Goal: Task Accomplishment & Management: Manage account settings

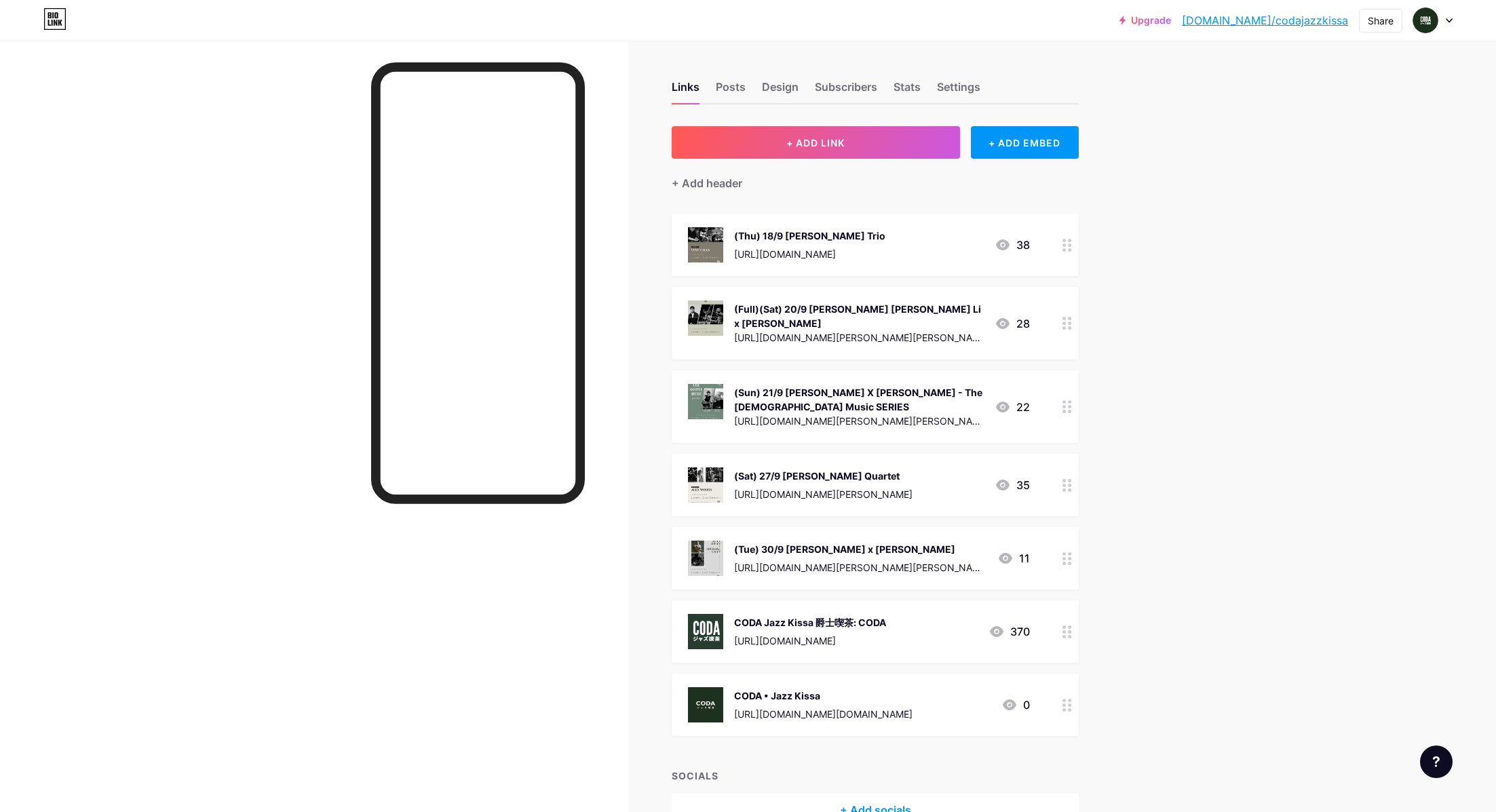
click at [1069, 237] on div at bounding box center [1066, 245] width 23 height 62
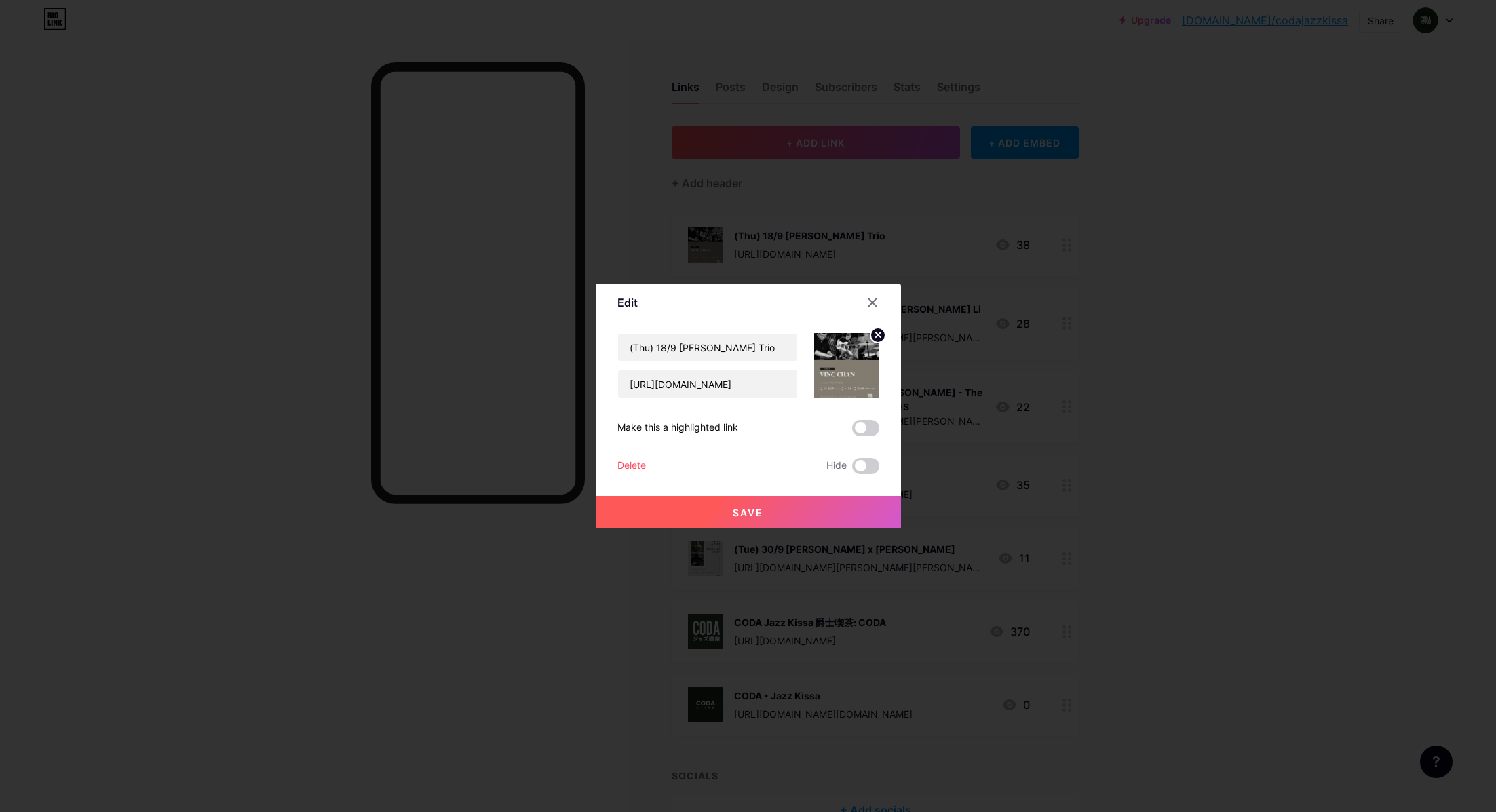
click at [644, 463] on div "Delete" at bounding box center [632, 466] width 29 height 16
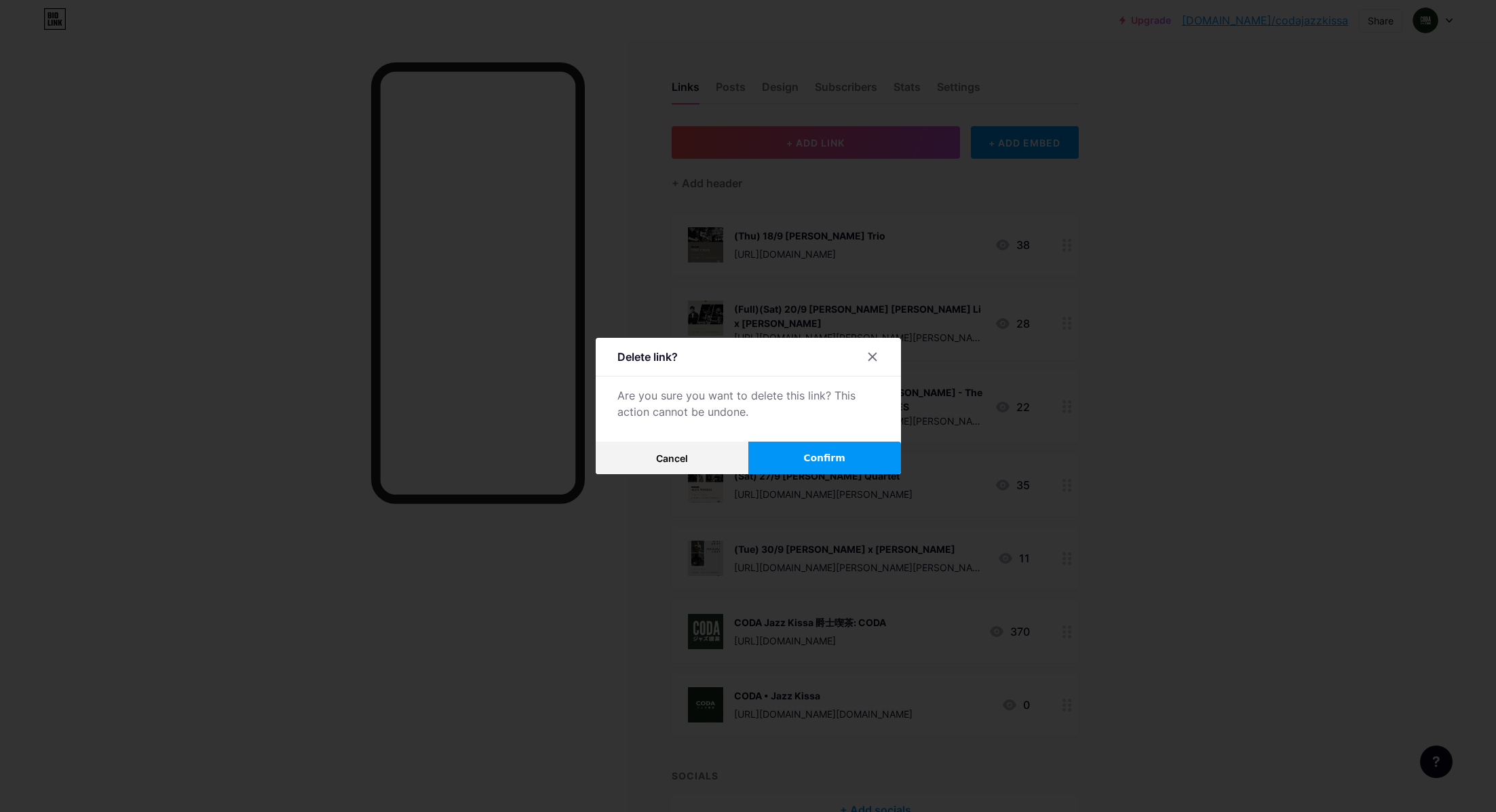
click at [842, 449] on button "Confirm" at bounding box center [824, 457] width 152 height 33
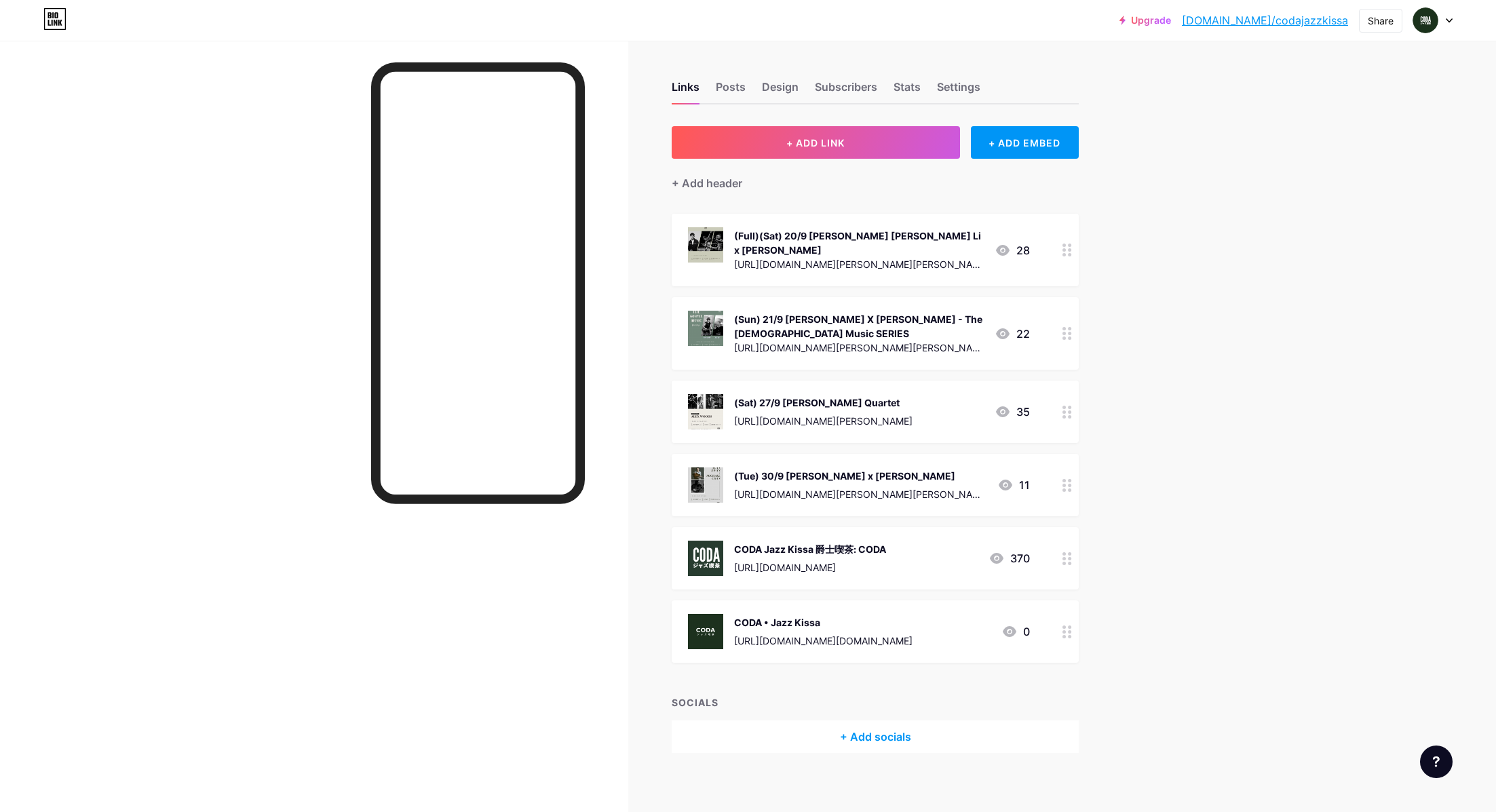
click at [1072, 265] on div at bounding box center [1066, 250] width 23 height 72
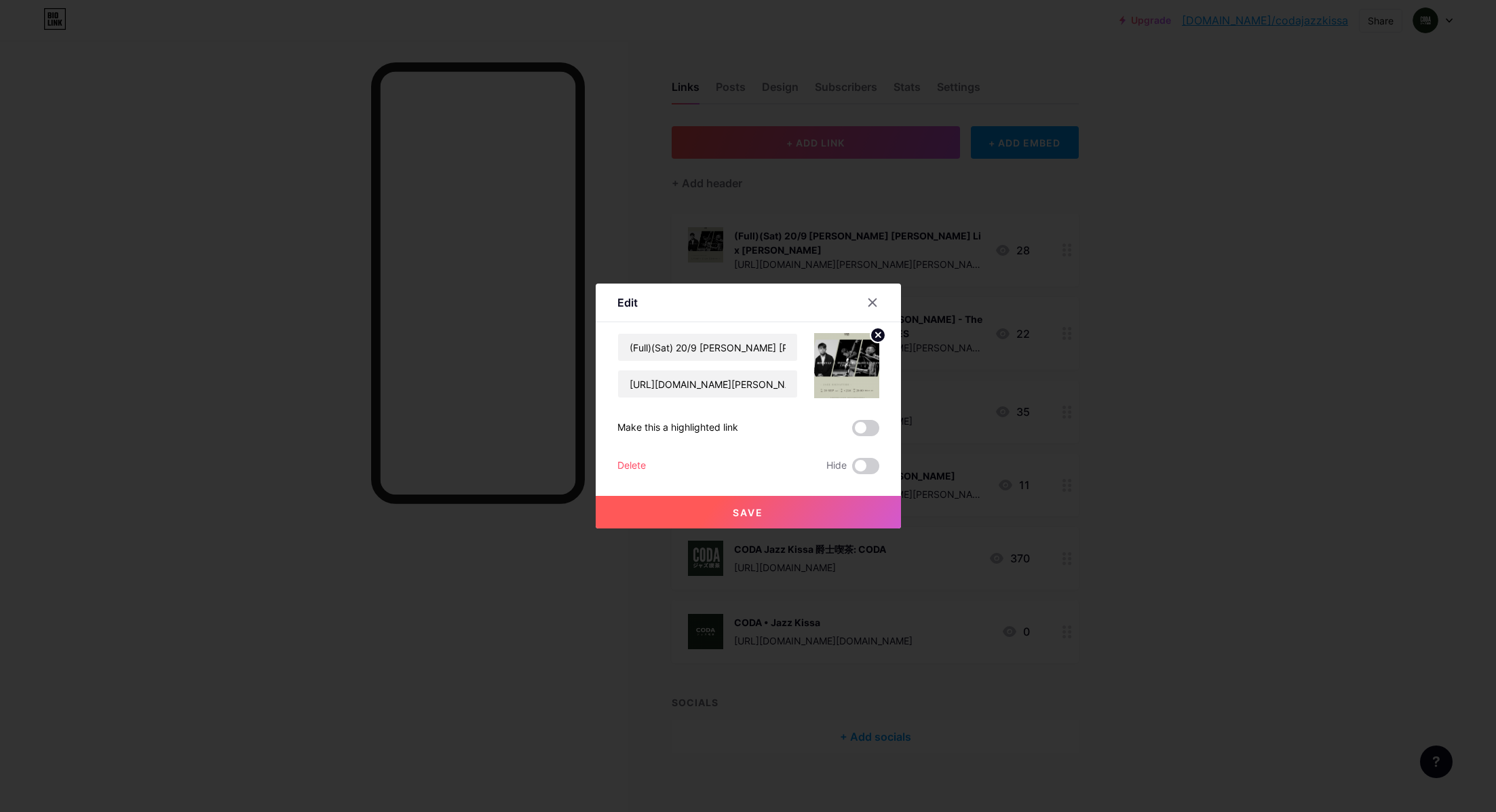
click at [630, 467] on div "Delete" at bounding box center [632, 466] width 29 height 16
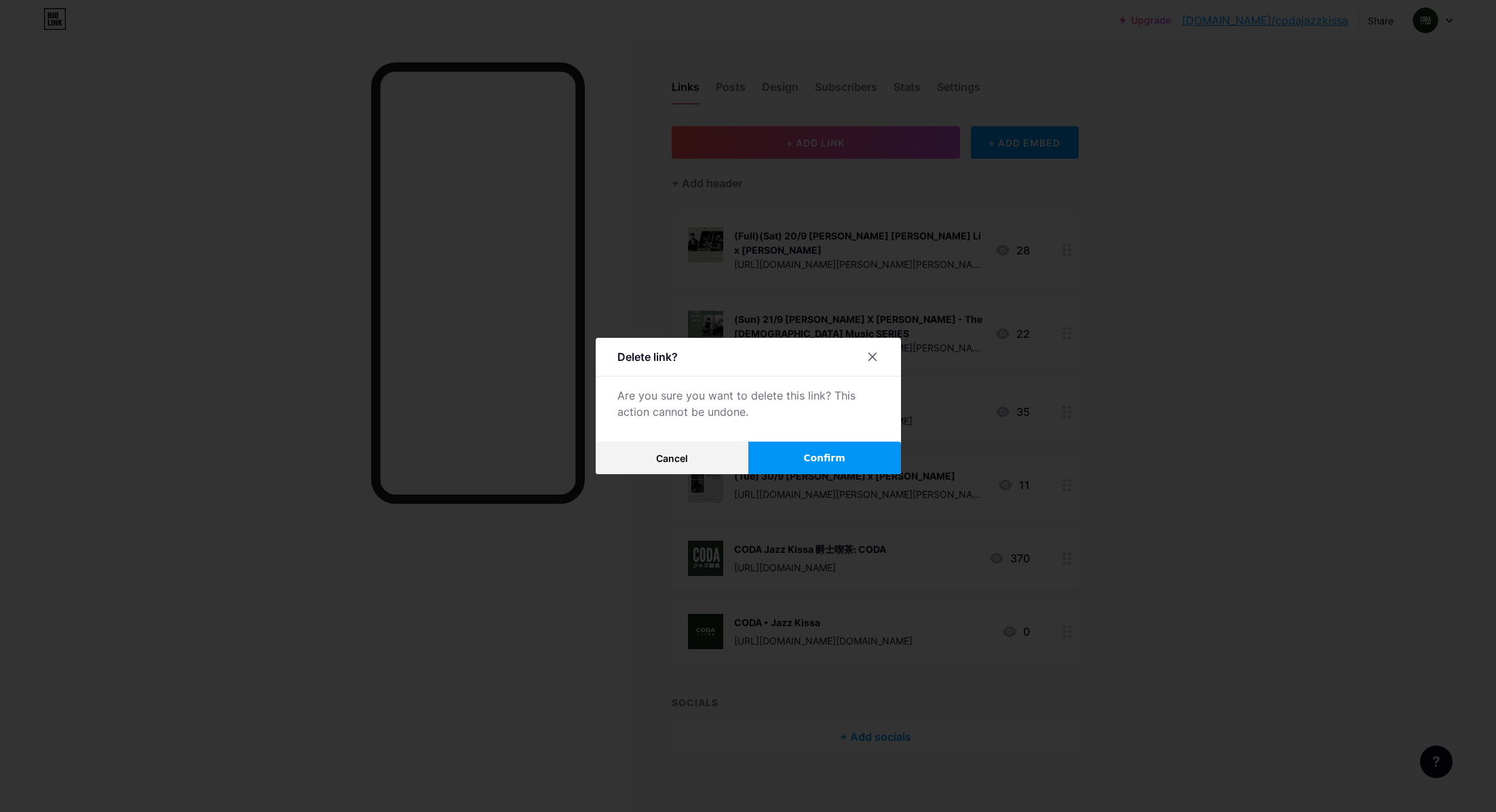
click at [791, 451] on button "Confirm" at bounding box center [824, 457] width 152 height 33
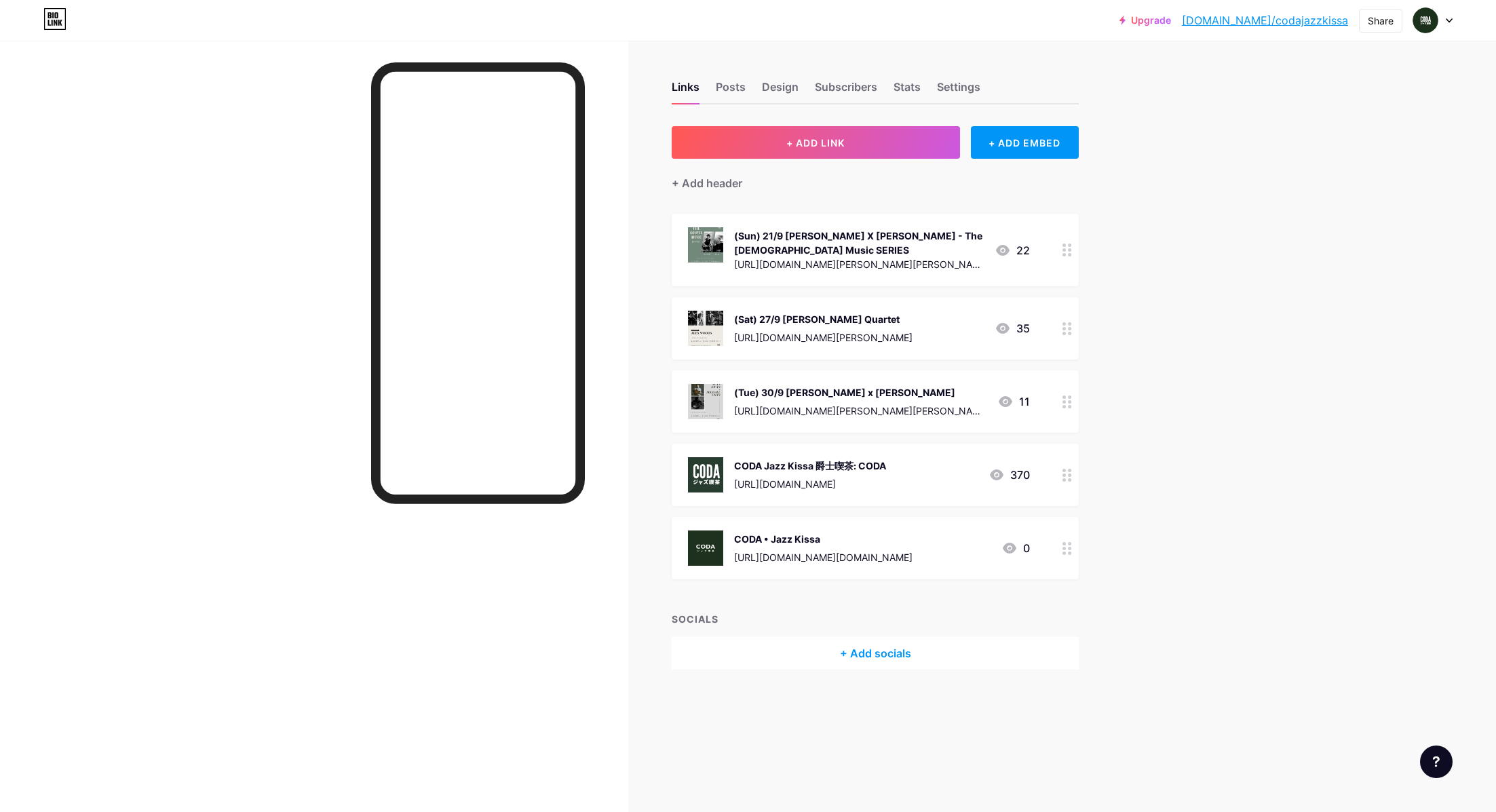
click at [1069, 242] on div at bounding box center [1066, 250] width 23 height 72
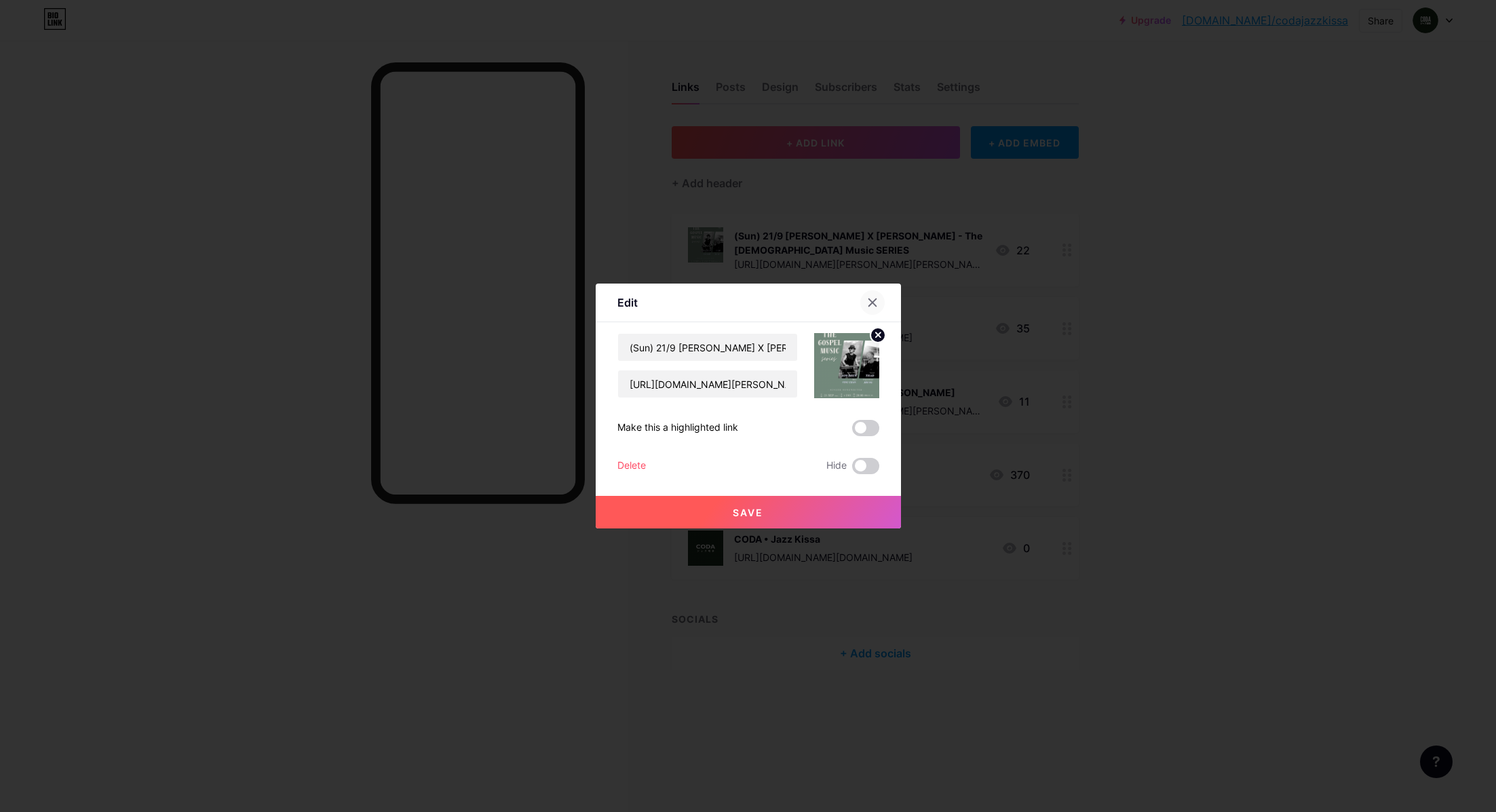
click at [876, 302] on icon at bounding box center [872, 302] width 11 height 11
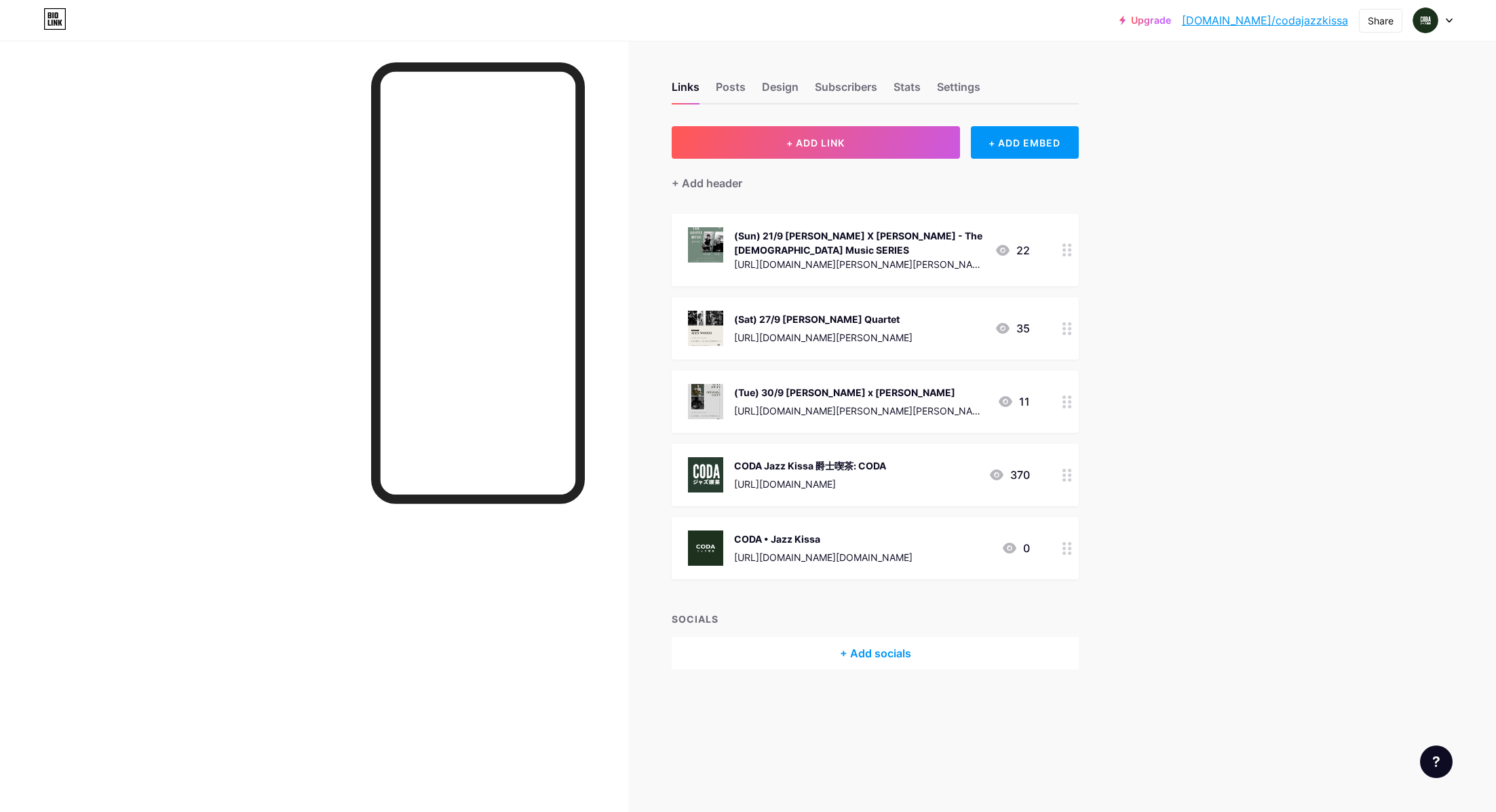
click at [1231, 295] on div "Upgrade [DOMAIN_NAME]/codaja... [DOMAIN_NAME]/codajazzkissa Share Switch accoun…" at bounding box center [748, 406] width 1496 height 812
click at [1395, 387] on div "Upgrade [DOMAIN_NAME]/codaja... [DOMAIN_NAME]/codajazzkissa Share Switch accoun…" at bounding box center [748, 406] width 1496 height 812
click at [1056, 253] on div at bounding box center [1066, 250] width 23 height 72
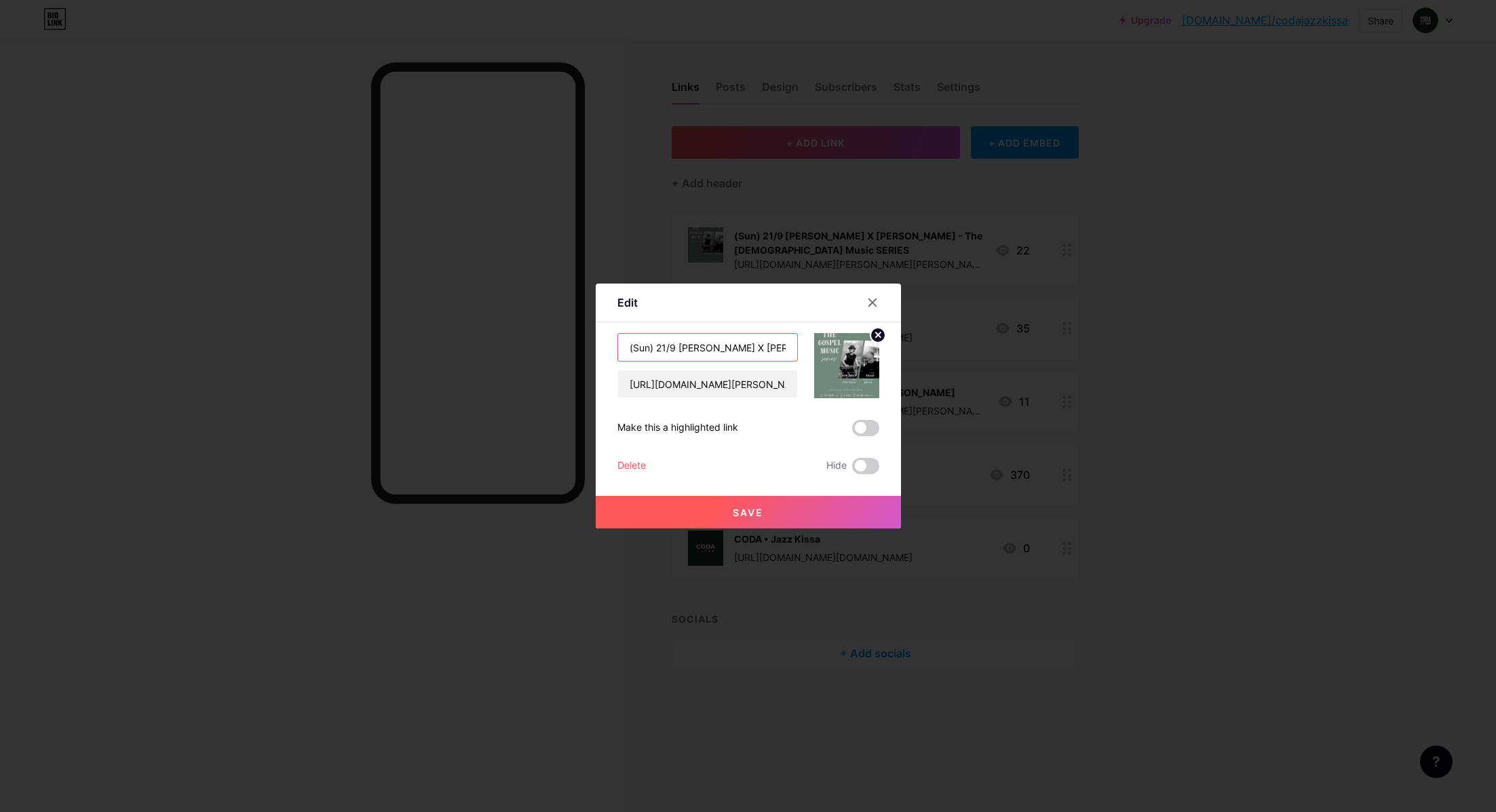
click at [629, 343] on input "(Sun) 21/9 [PERSON_NAME] X [PERSON_NAME] - The [DEMOGRAPHIC_DATA] Music SERIES" at bounding box center [708, 347] width 179 height 27
type input "(Full) (Sun) 21/9 [PERSON_NAME] X [PERSON_NAME] - The [DEMOGRAPHIC_DATA] Music …"
click at [788, 510] on button "Save" at bounding box center [748, 512] width 305 height 33
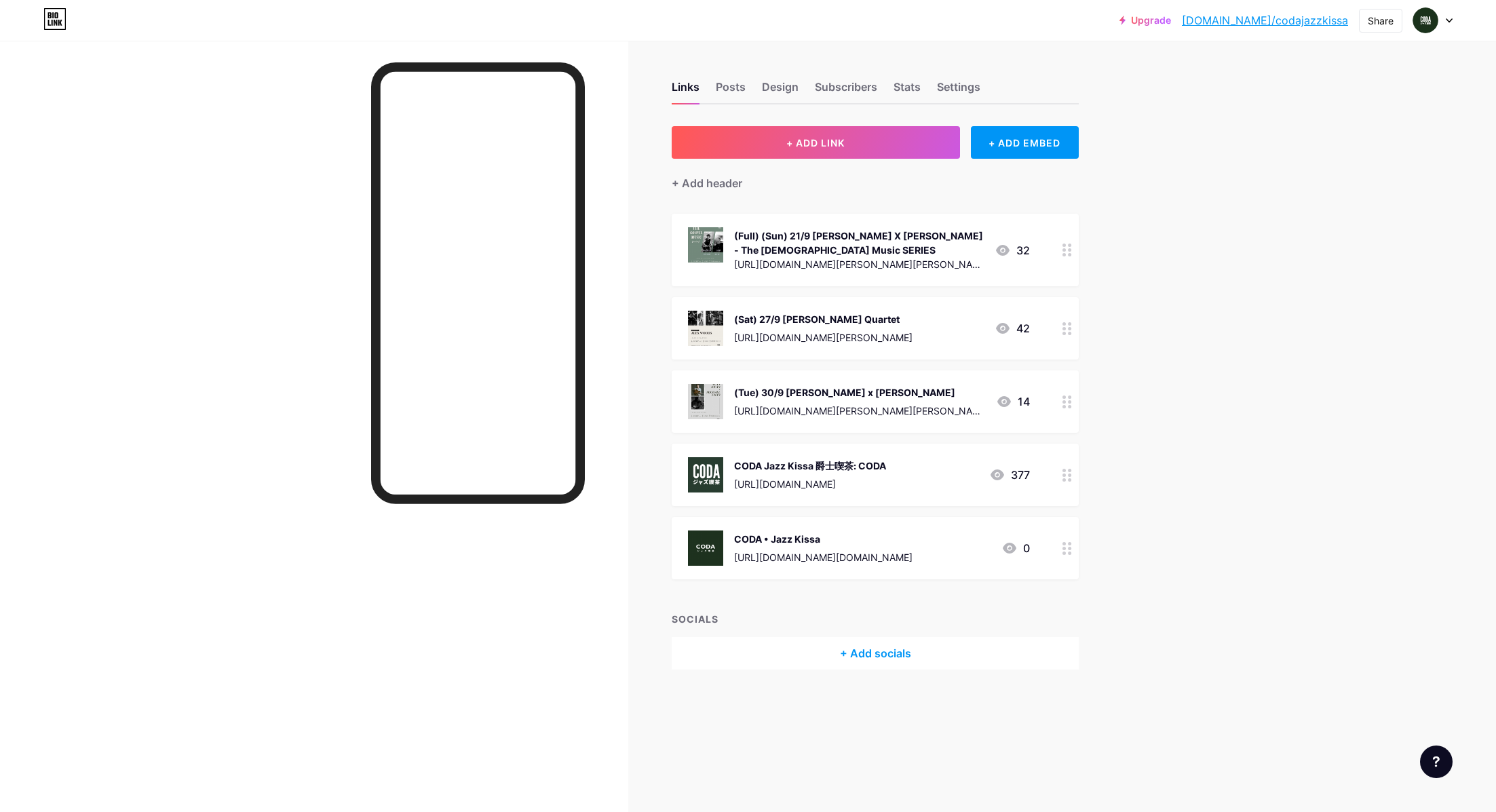
click at [1070, 324] on icon at bounding box center [1066, 329] width 9 height 13
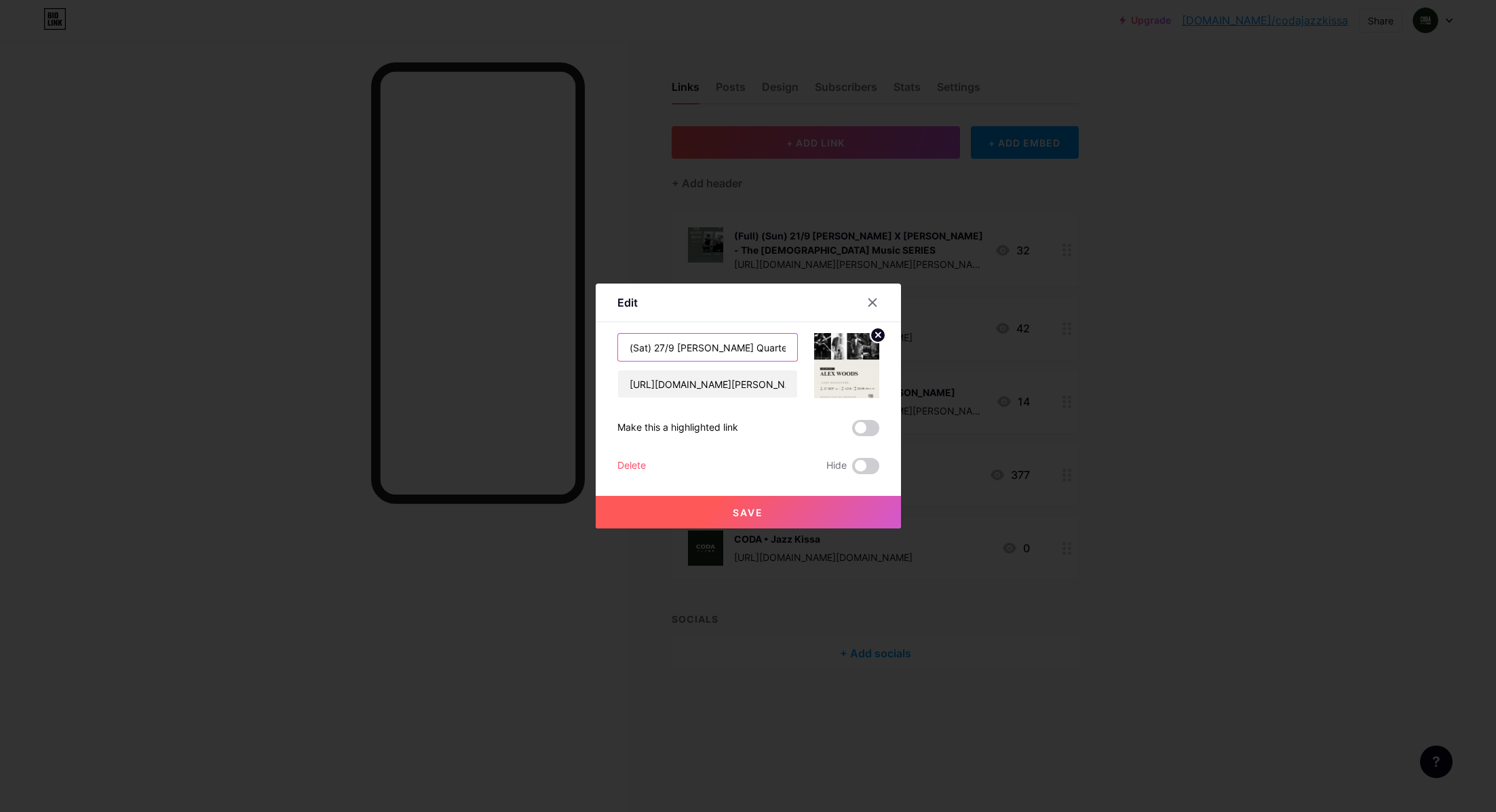
click at [623, 344] on input "(Sat) 27/9 [PERSON_NAME] Quartet" at bounding box center [708, 347] width 179 height 27
paste input "(Full)"
type input "(Full) (Sat) 27/9 [PERSON_NAME] Quartet"
click at [717, 519] on button "Save" at bounding box center [748, 512] width 305 height 33
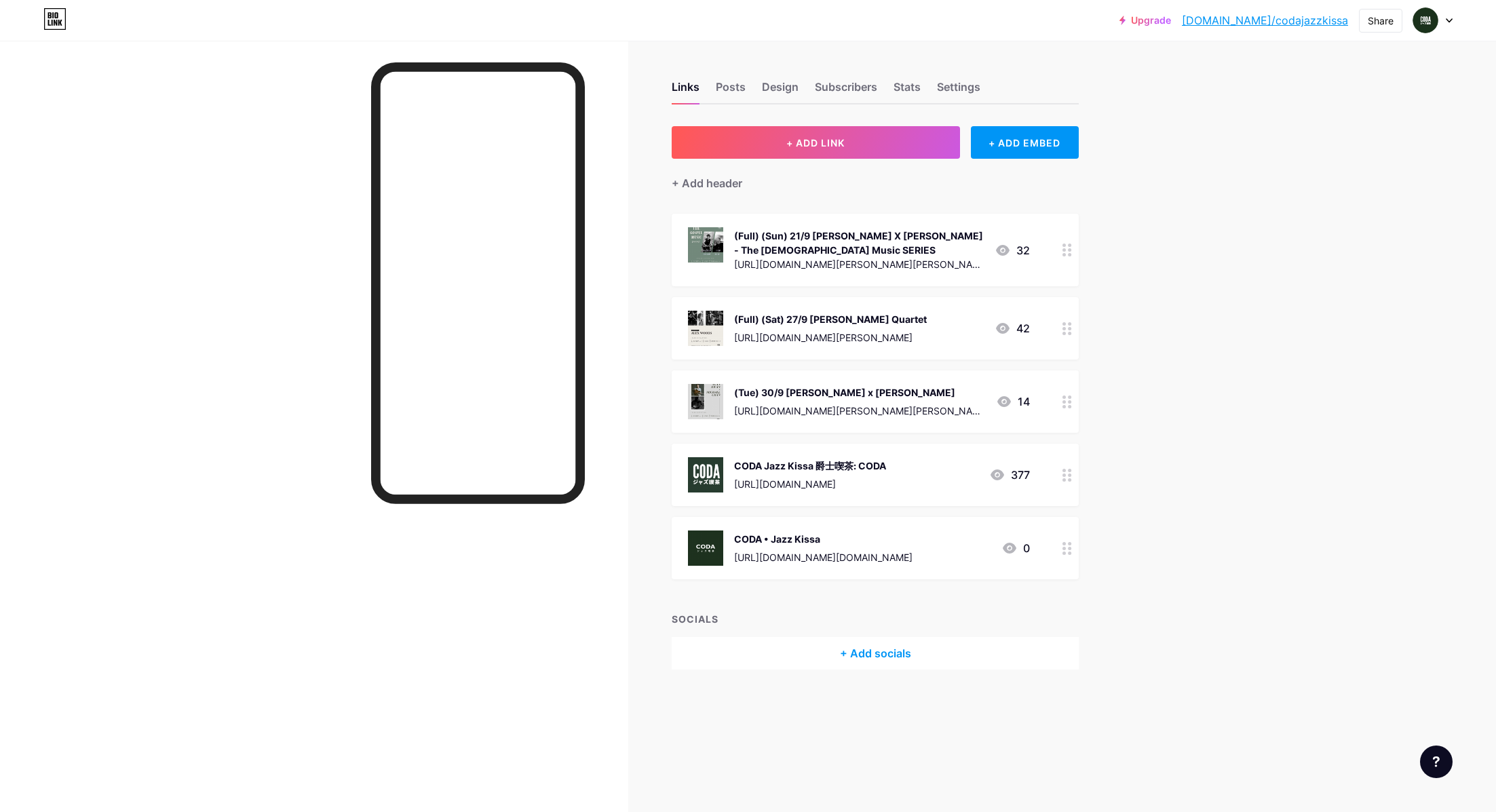
click at [1254, 232] on div "Upgrade [DOMAIN_NAME]/codaja... [DOMAIN_NAME]/codajazzkissa Share Switch accoun…" at bounding box center [748, 406] width 1496 height 812
click at [853, 134] on button "+ ADD LINK" at bounding box center [815, 142] width 288 height 33
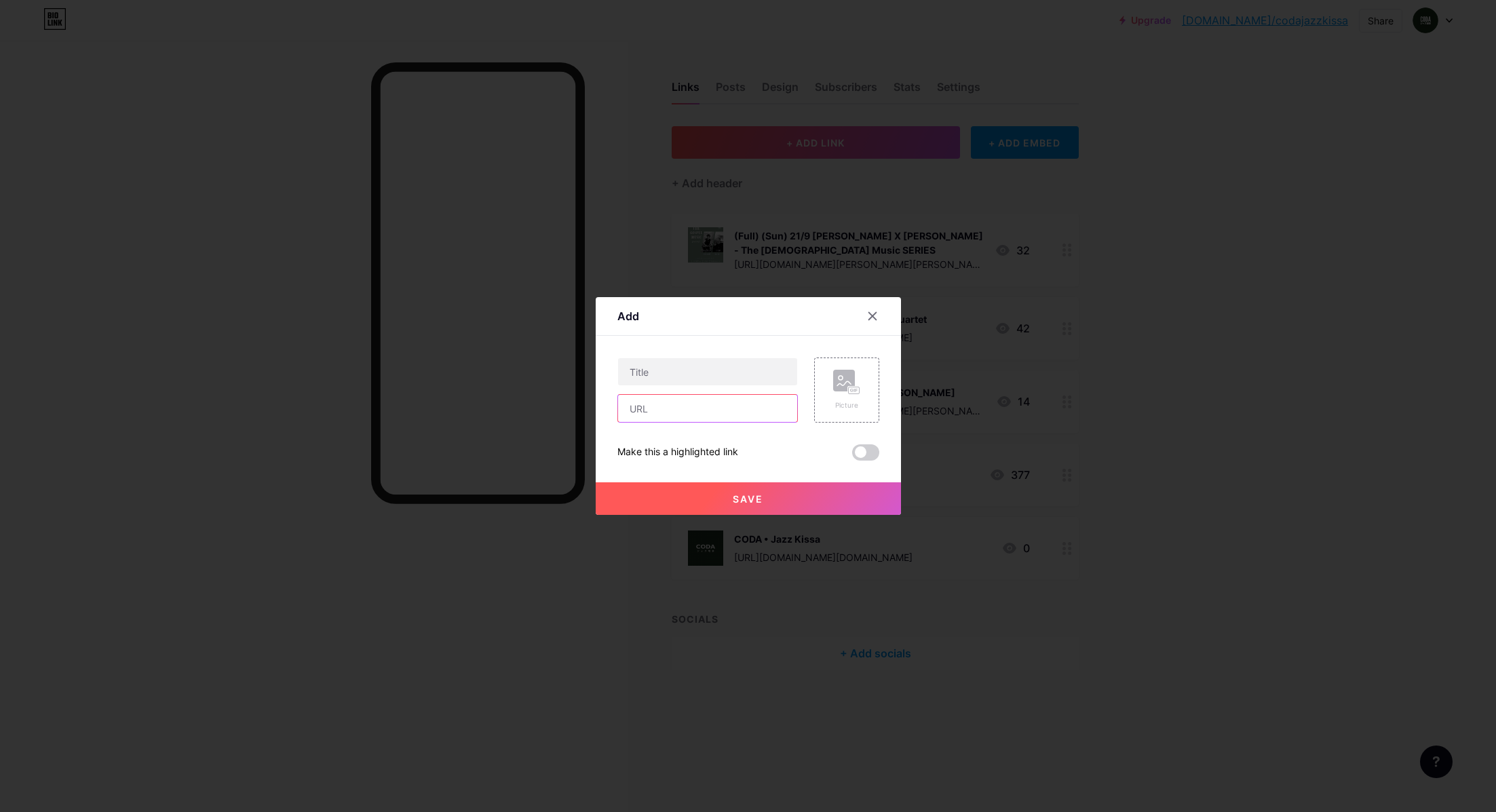
click at [665, 410] on input "text" at bounding box center [708, 409] width 179 height 27
paste input "[URL][DOMAIN_NAME]"
type input "[URL][DOMAIN_NAME]"
click at [665, 371] on input "text" at bounding box center [708, 371] width 179 height 27
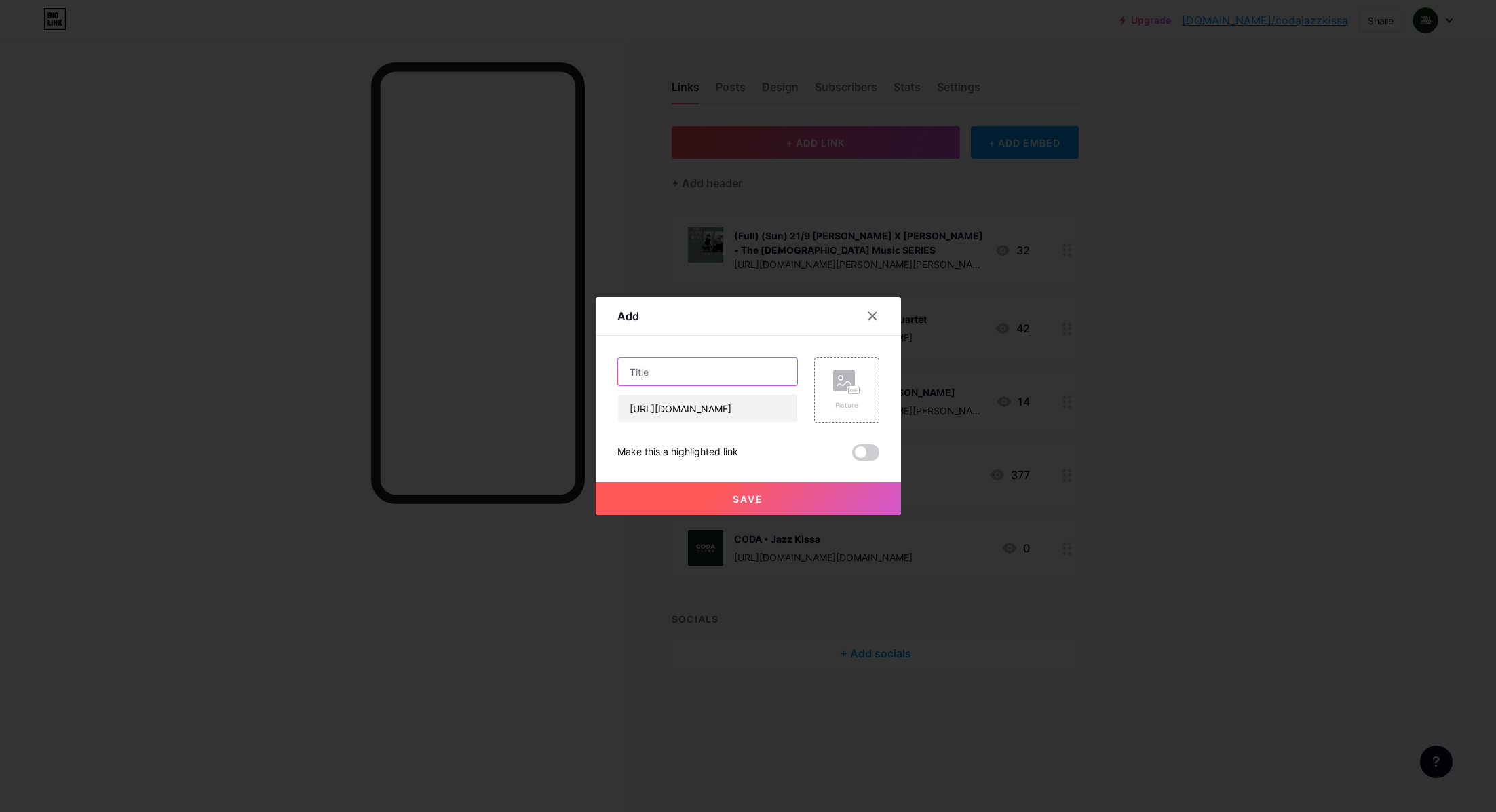
scroll to position [0, 0]
click at [846, 377] on rect at bounding box center [844, 381] width 22 height 22
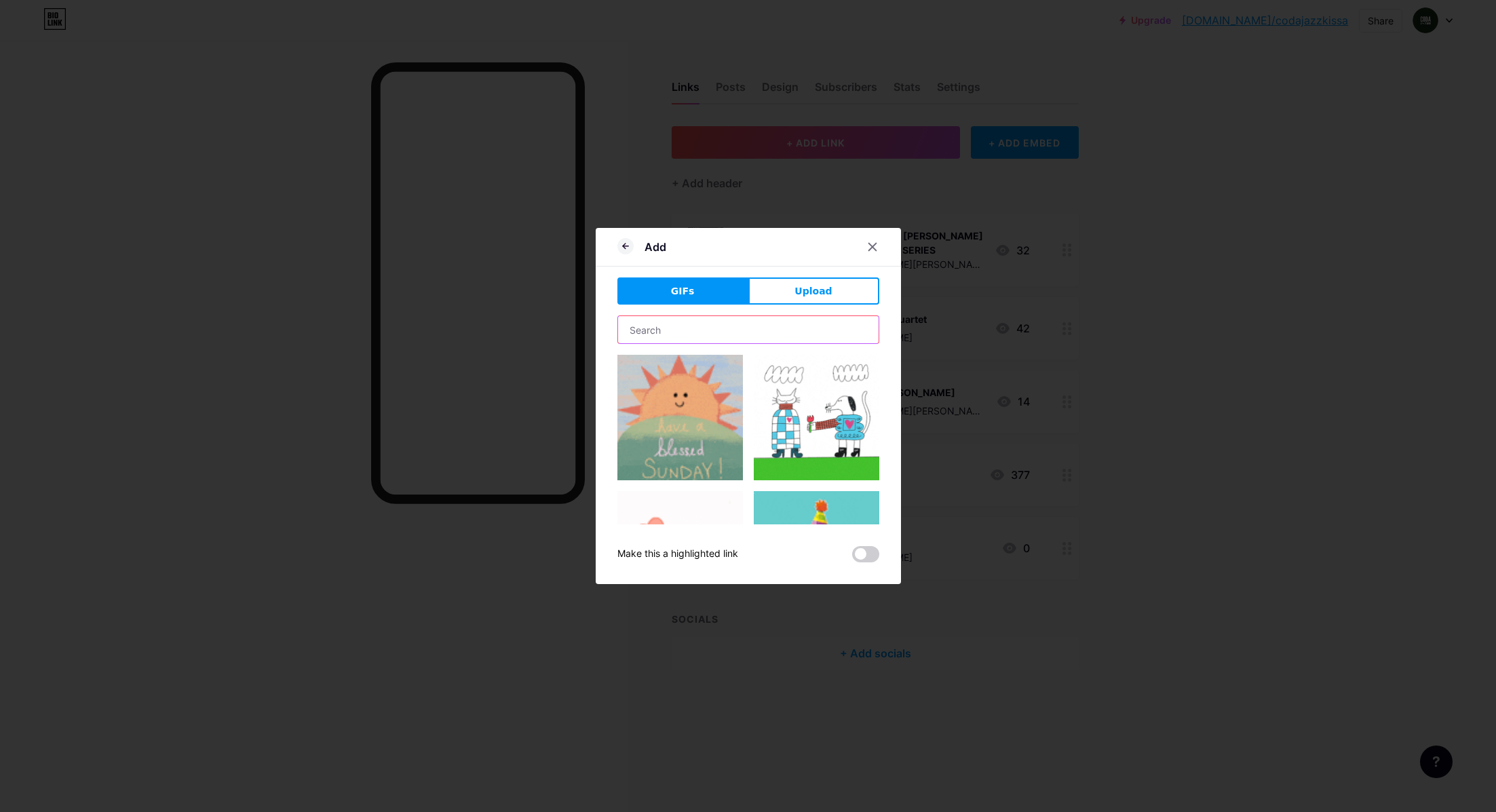
click at [678, 329] on input "text" at bounding box center [748, 329] width 260 height 27
click at [799, 279] on button "Upload" at bounding box center [813, 291] width 131 height 27
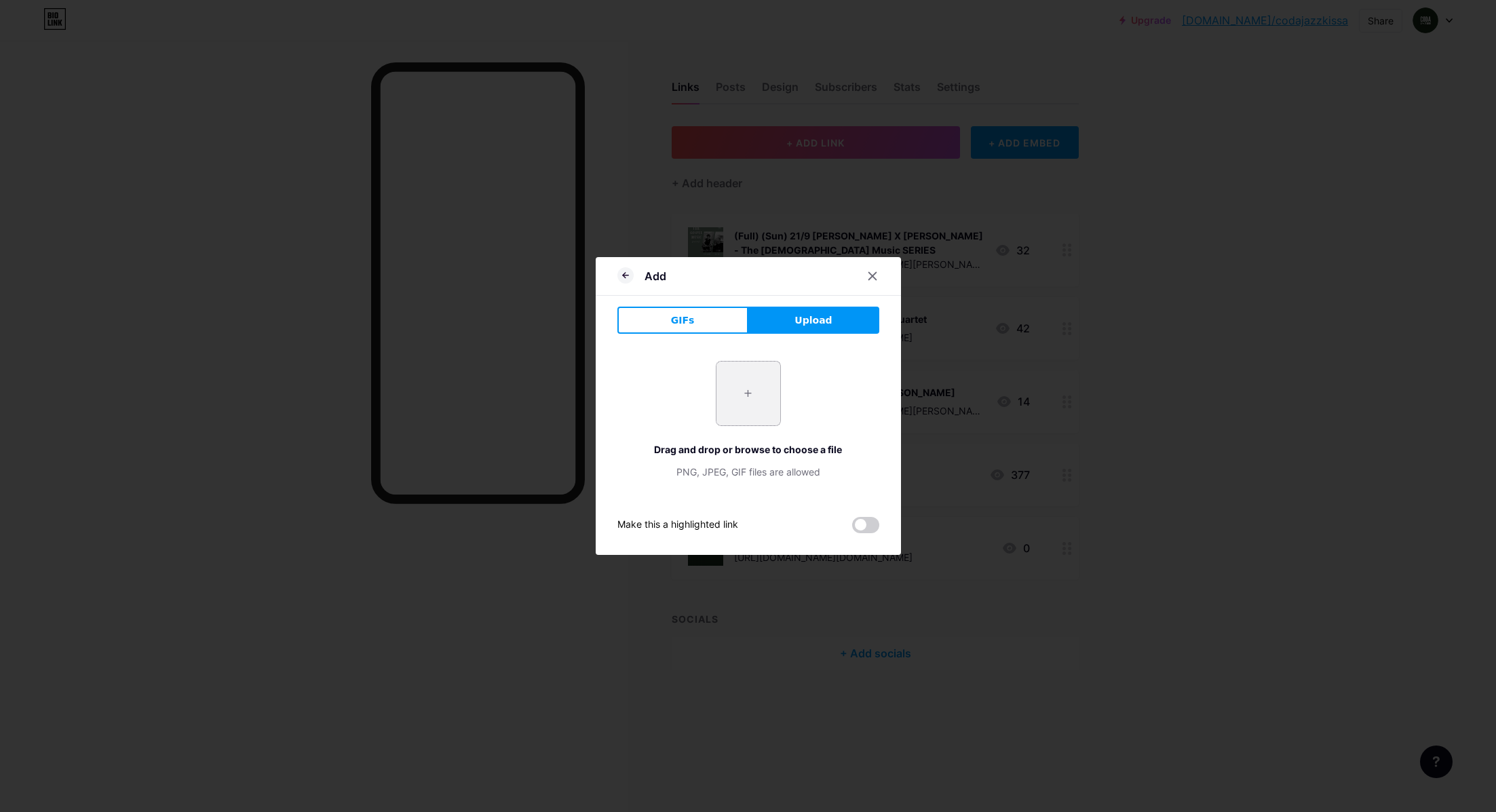
click at [763, 402] on input "file" at bounding box center [749, 393] width 64 height 64
type input "C:\fakepath\Chopin Listening Session.jpg"
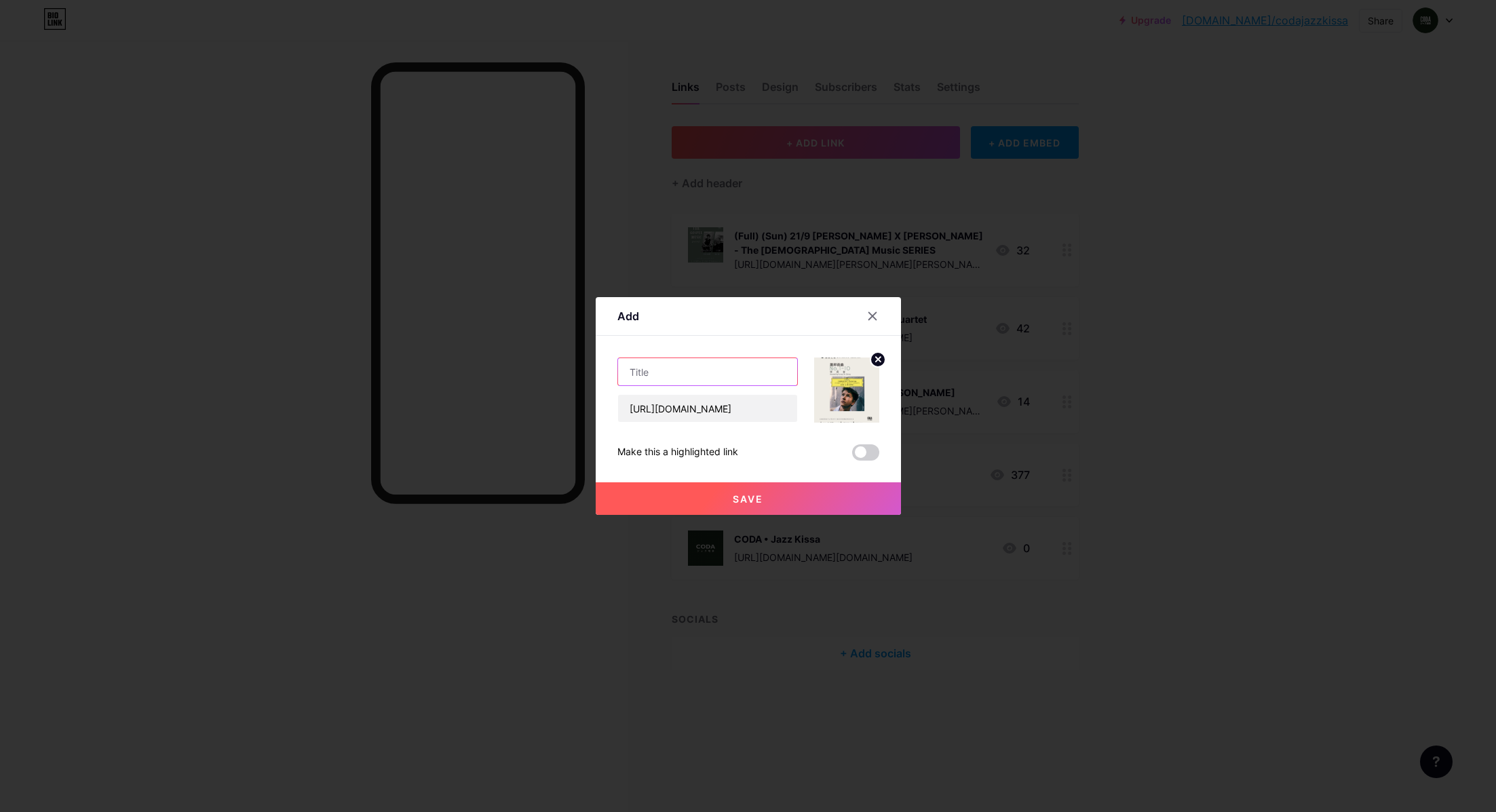
click at [692, 378] on input "text" at bounding box center [708, 371] width 179 height 27
paste input "[PERSON_NAME] No.1-10 導賞會 (上集)"
drag, startPoint x: 780, startPoint y: 375, endPoint x: 490, endPoint y: 371, distance: 290.0
click at [490, 371] on div "Add Content YouTube Play YouTube video without leaving your page. ADD Vimeo Pla…" at bounding box center [748, 406] width 1496 height 812
type input "(Weds) 1/10 [PERSON_NAME] No.1-10 導賞會 (上集) by [PERSON_NAME]"
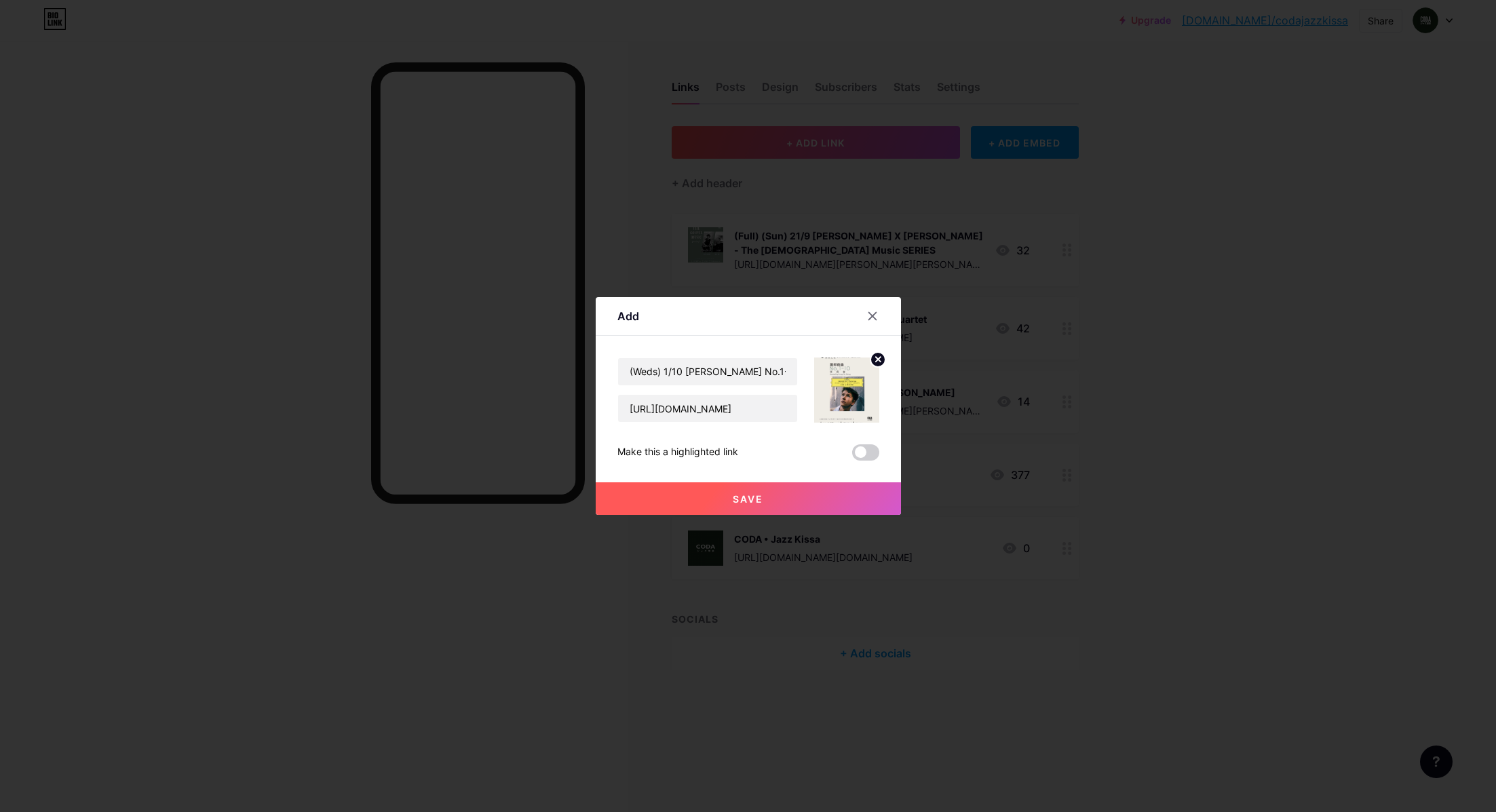
click at [731, 494] on button "Save" at bounding box center [748, 499] width 305 height 33
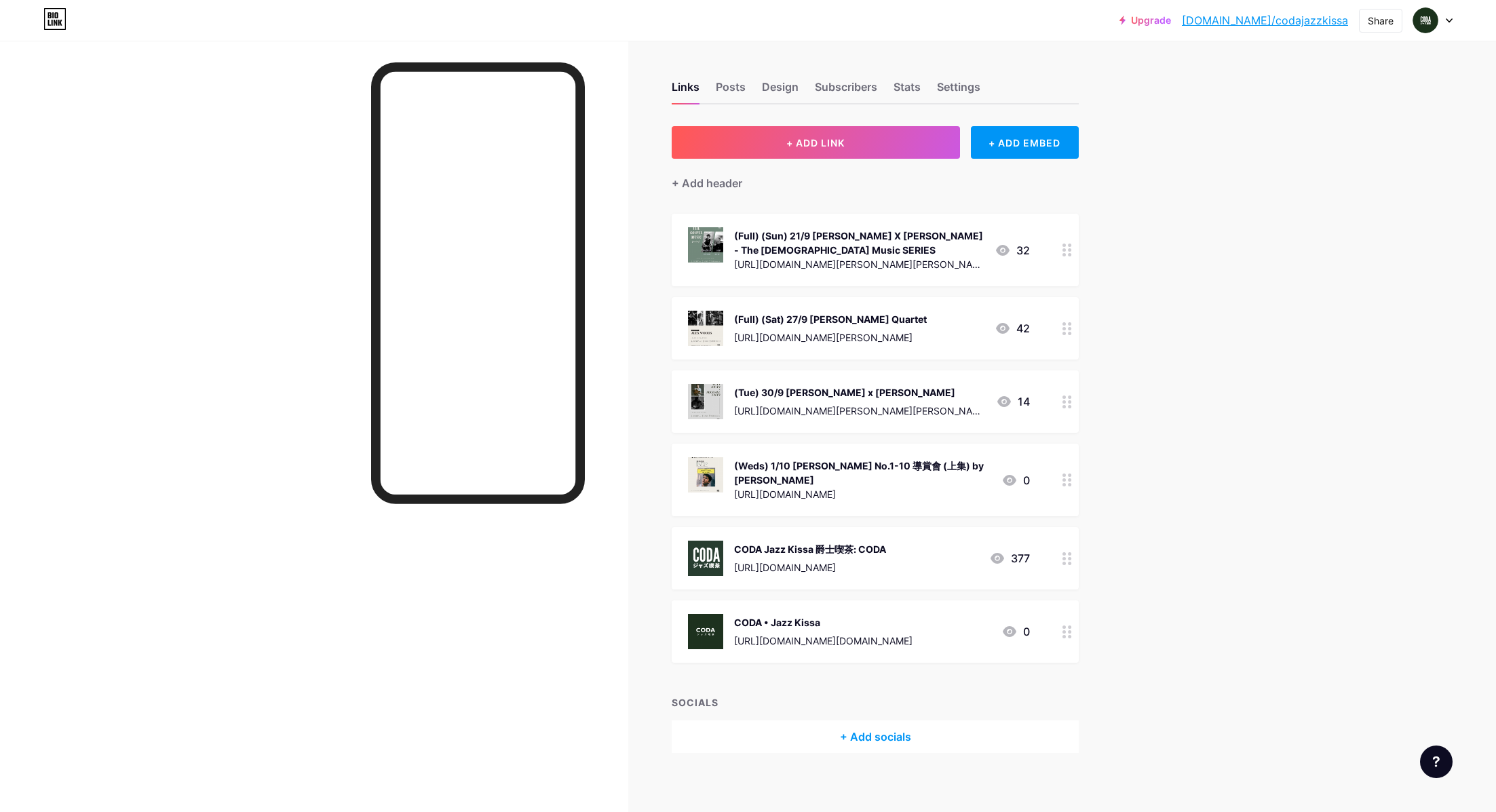
click at [1296, 189] on div "Upgrade [DOMAIN_NAME]/codaja... [DOMAIN_NAME]/codajazzkissa Share Switch accoun…" at bounding box center [748, 410] width 1496 height 821
click at [1252, 276] on div "Upgrade [DOMAIN_NAME]/codaja... [DOMAIN_NAME]/codajazzkissa Share Switch accoun…" at bounding box center [748, 410] width 1496 height 821
click at [1300, 396] on div "Upgrade [DOMAIN_NAME]/codaja... [DOMAIN_NAME]/codajazzkissa Share Switch accoun…" at bounding box center [748, 410] width 1496 height 821
click at [1266, 436] on div "Upgrade [DOMAIN_NAME]/codaja... [DOMAIN_NAME]/codajazzkissa Share Switch accoun…" at bounding box center [748, 410] width 1496 height 821
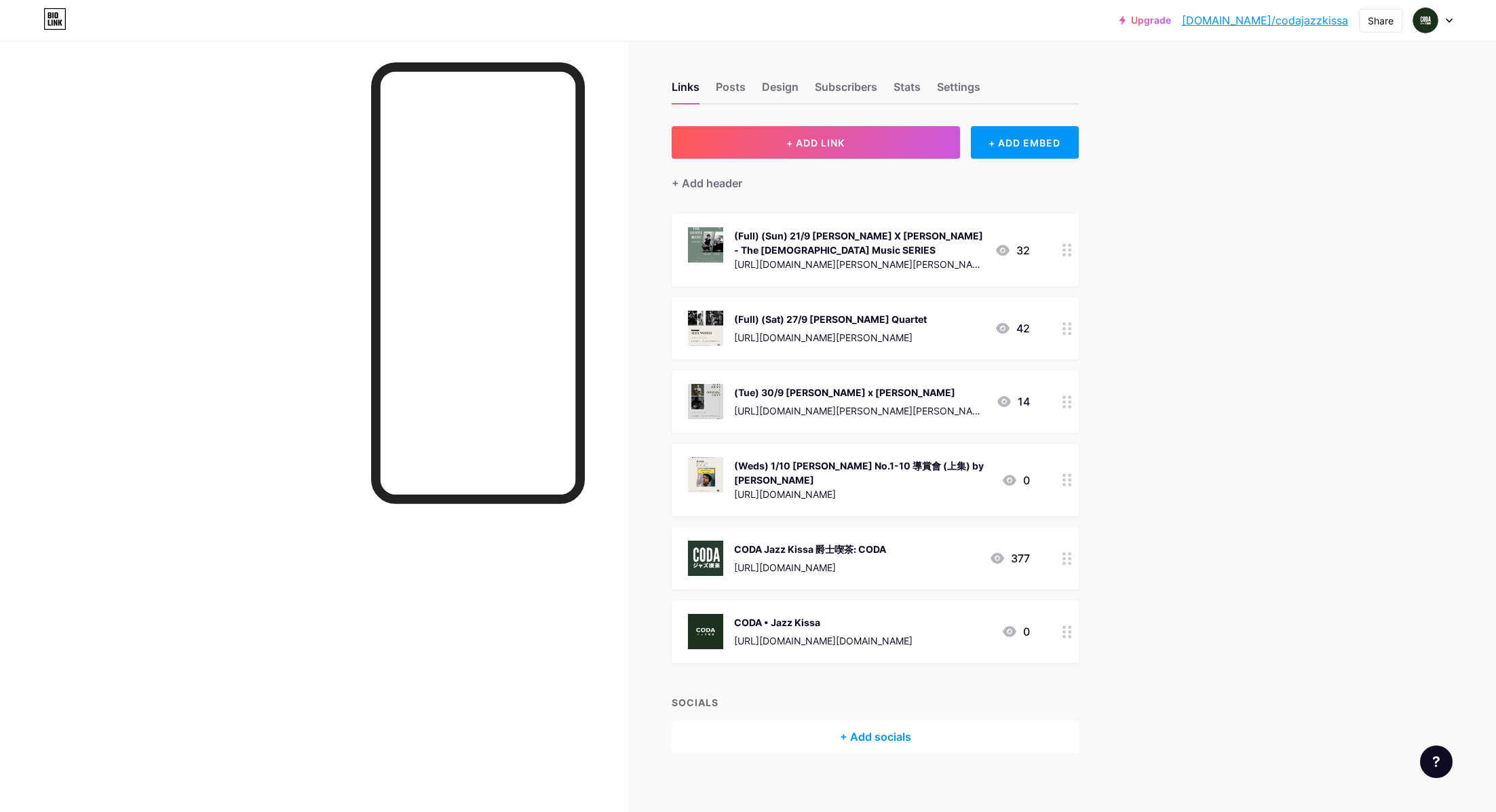
click at [1268, 420] on div "Upgrade [DOMAIN_NAME]/codaja... [DOMAIN_NAME]/codajazzkissa Share Switch accoun…" at bounding box center [748, 410] width 1496 height 821
click at [818, 152] on button "+ ADD LINK" at bounding box center [815, 142] width 288 height 33
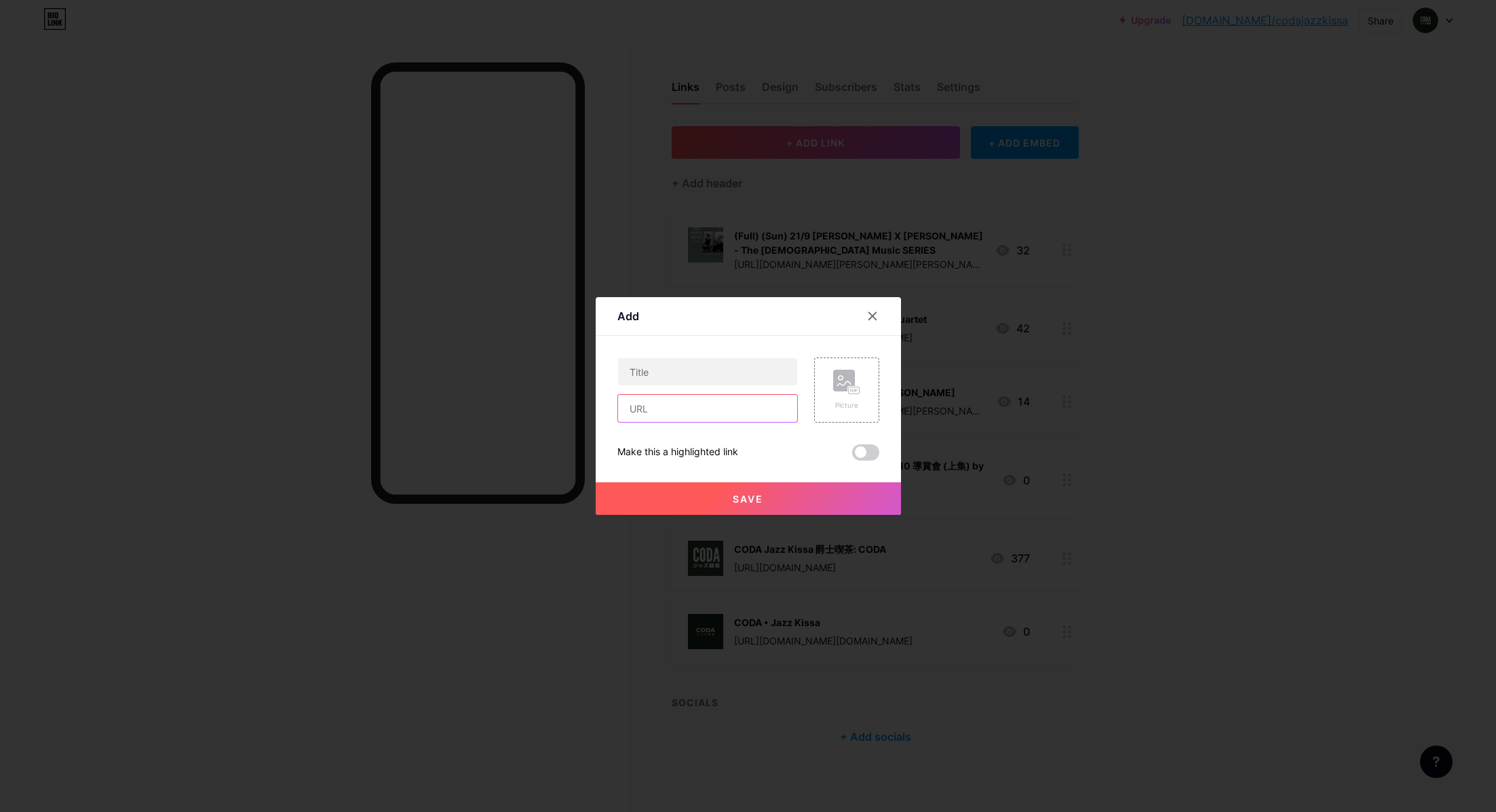
click at [689, 406] on input "text" at bounding box center [708, 409] width 179 height 27
paste input "[URL][DOMAIN_NAME][PERSON_NAME][PERSON_NAME]"
type input "[URL][DOMAIN_NAME][PERSON_NAME][PERSON_NAME]"
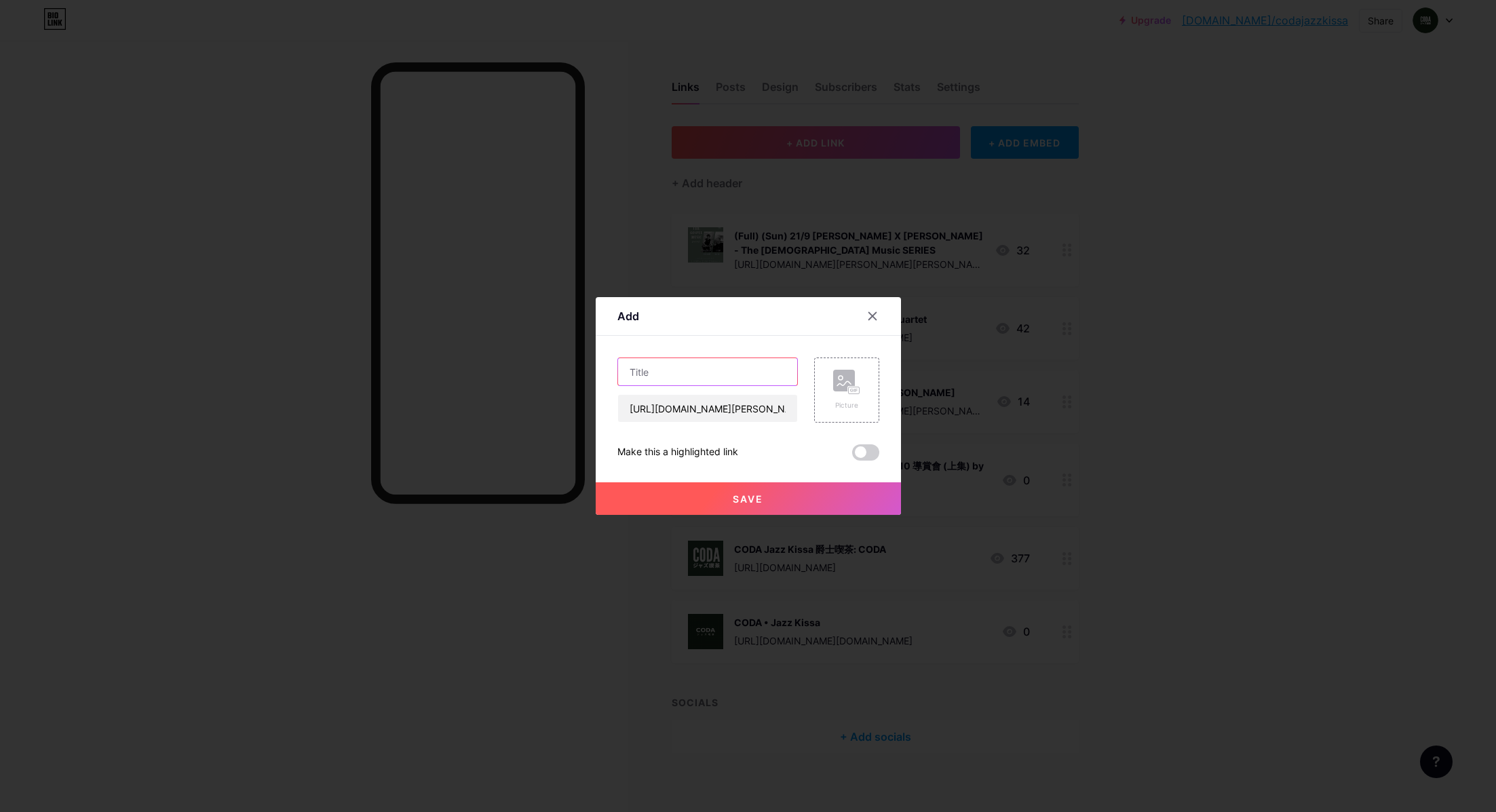
click at [682, 378] on input "text" at bounding box center [708, 371] width 179 height 27
paste input "[PERSON_NAME] x [PERSON_NAME]"
click at [630, 371] on input "[PERSON_NAME] x [PERSON_NAME]" at bounding box center [708, 371] width 179 height 27
type input "(Sat) 4/10 [PERSON_NAME] x [PERSON_NAME]"
click at [860, 393] on div "Picture" at bounding box center [847, 390] width 65 height 65
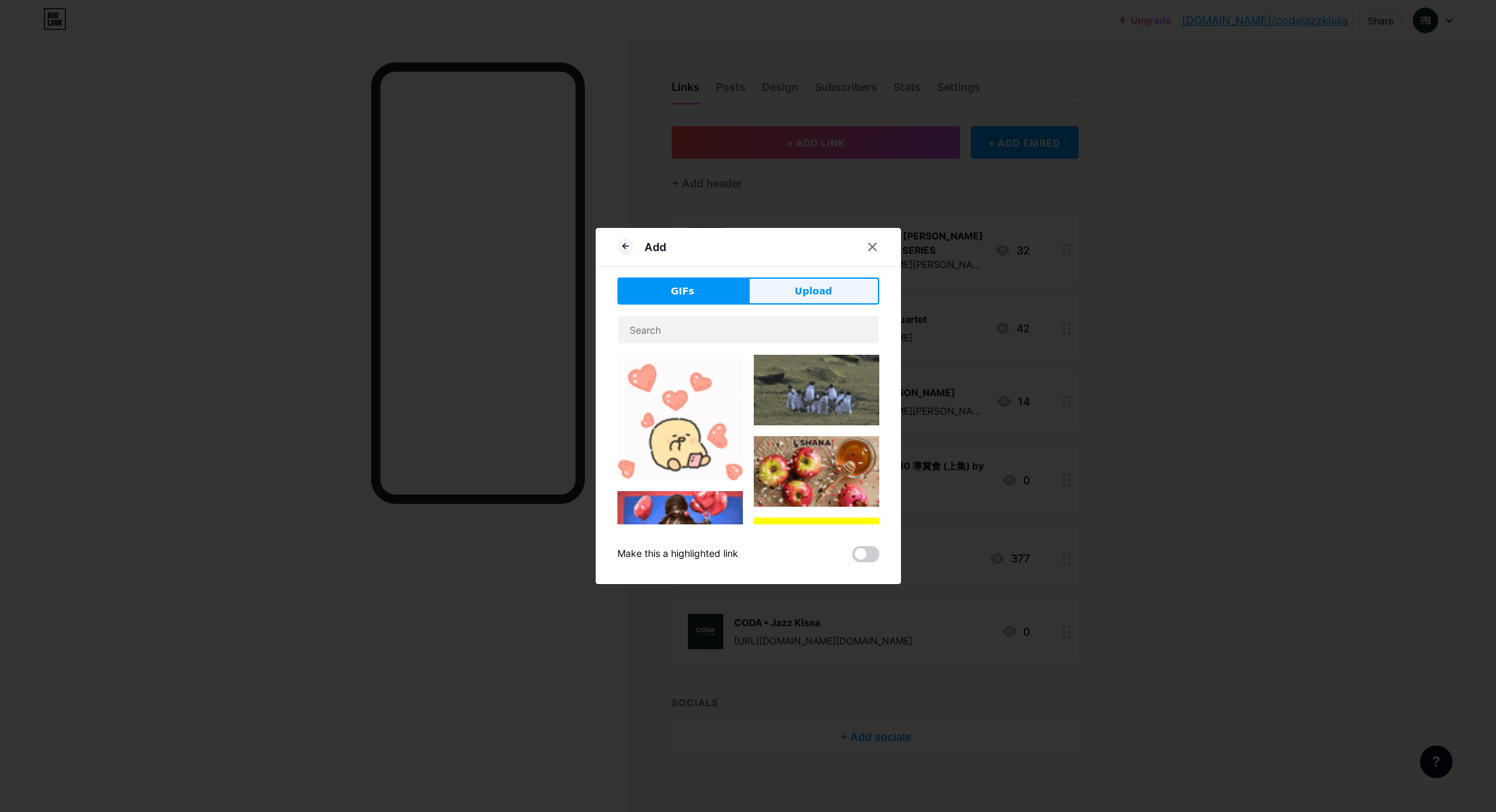
click at [821, 283] on button "Upload" at bounding box center [813, 291] width 131 height 27
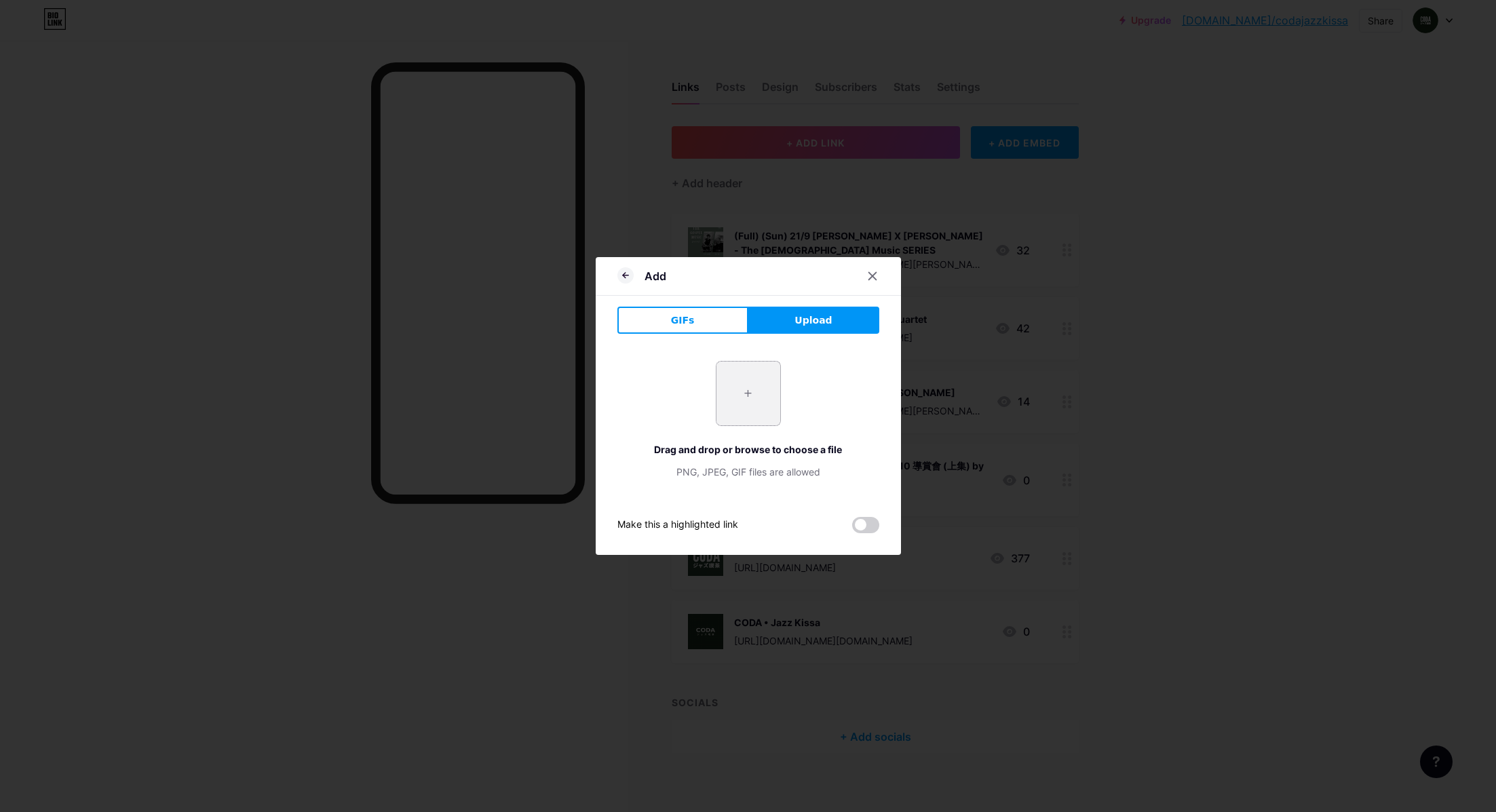
click at [769, 385] on input "file" at bounding box center [749, 393] width 64 height 64
type input "C:\fakepath\[PERSON_NAME] x [PERSON_NAME].jpg"
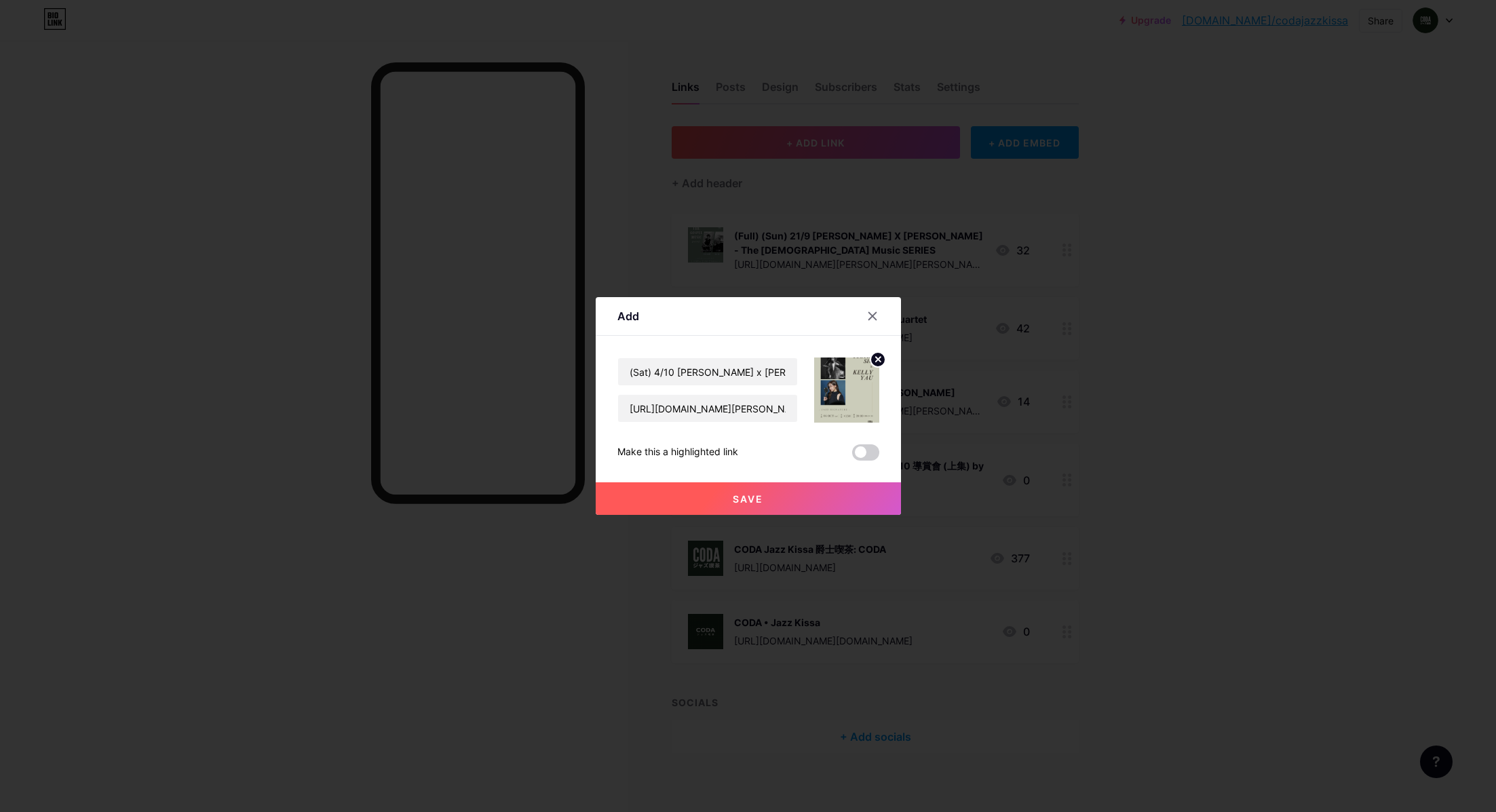
click at [740, 499] on span "Save" at bounding box center [748, 499] width 30 height 12
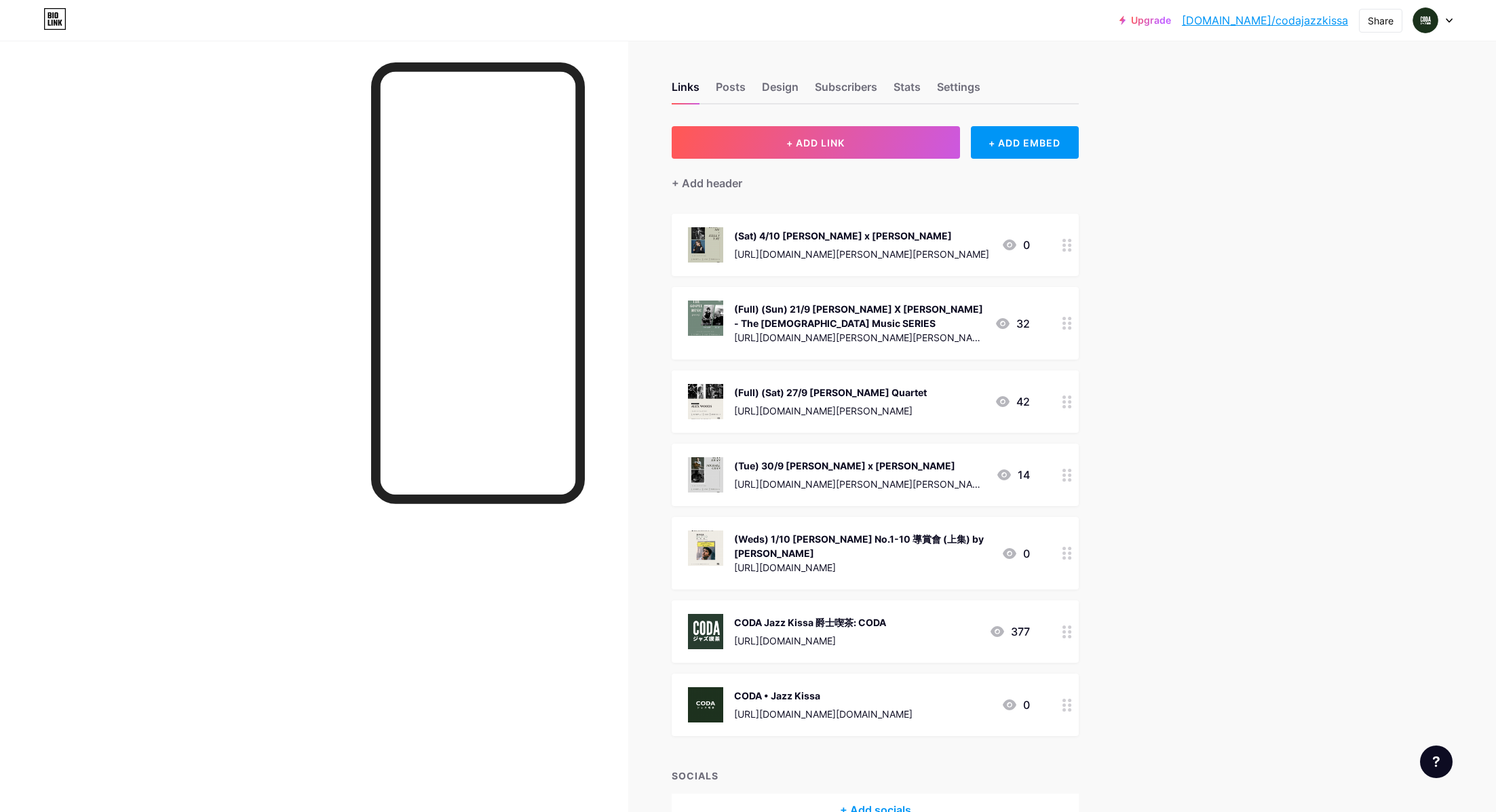
click at [706, 238] on img at bounding box center [706, 245] width 35 height 35
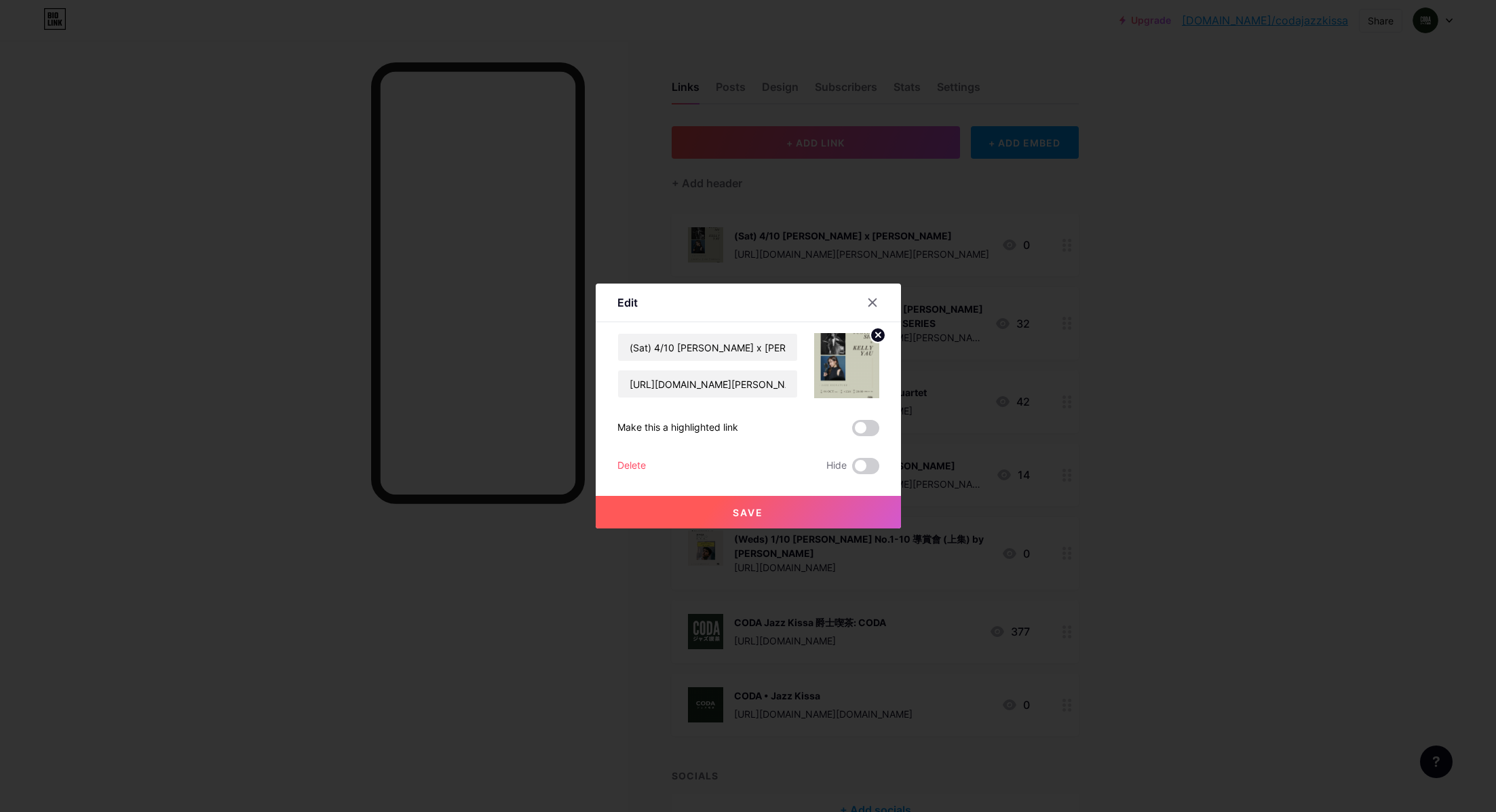
click at [1244, 234] on div at bounding box center [748, 406] width 1496 height 812
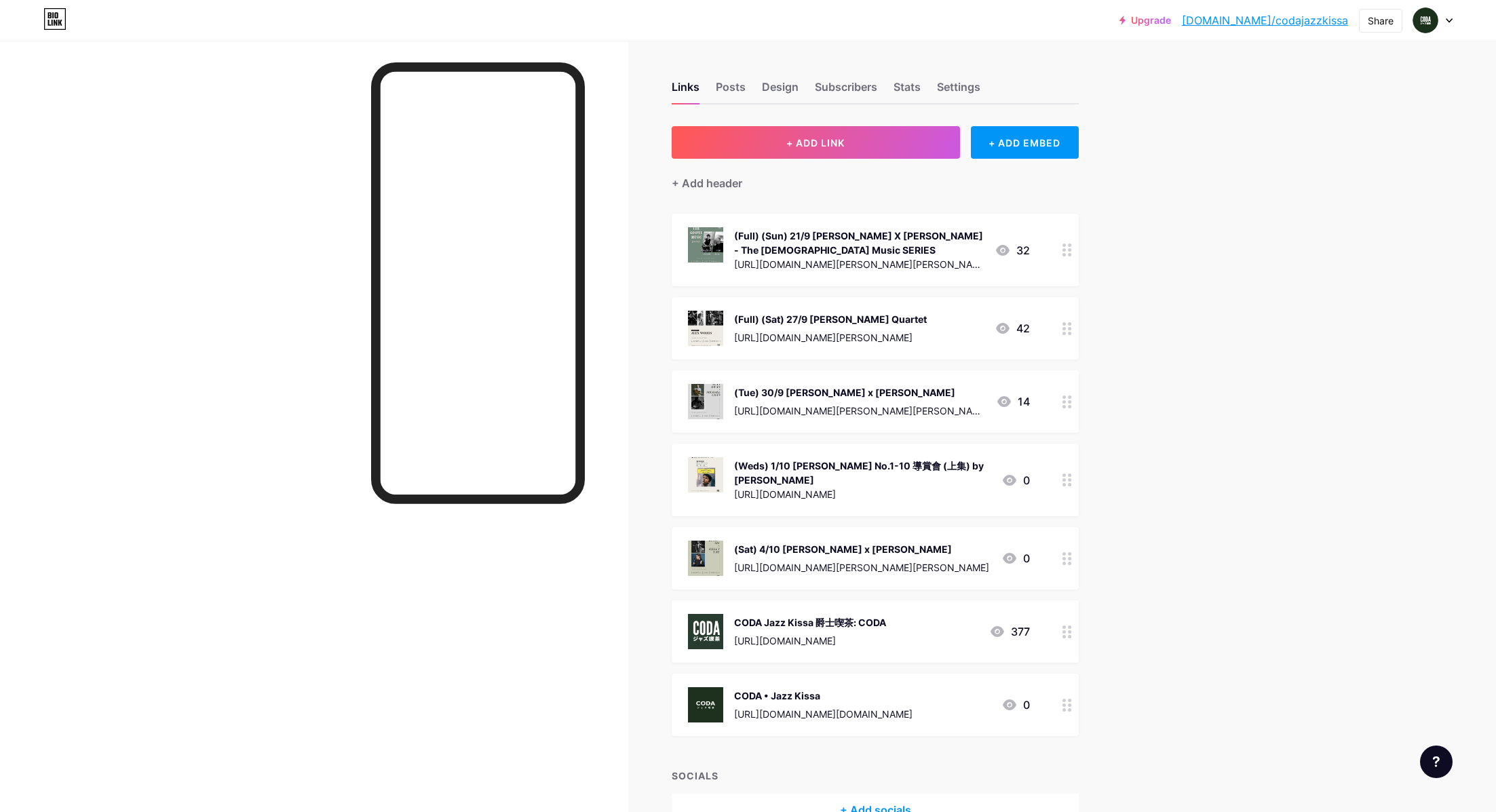
click at [1219, 515] on div "Upgrade [DOMAIN_NAME]/codaja... [DOMAIN_NAME]/codajazzkissa Share Switch accoun…" at bounding box center [748, 447] width 1496 height 895
click at [1317, 266] on div "Upgrade [DOMAIN_NAME]/codaja... [DOMAIN_NAME]/codajazzkissa Share Switch accoun…" at bounding box center [748, 447] width 1496 height 895
click at [797, 142] on span "+ ADD LINK" at bounding box center [815, 143] width 58 height 12
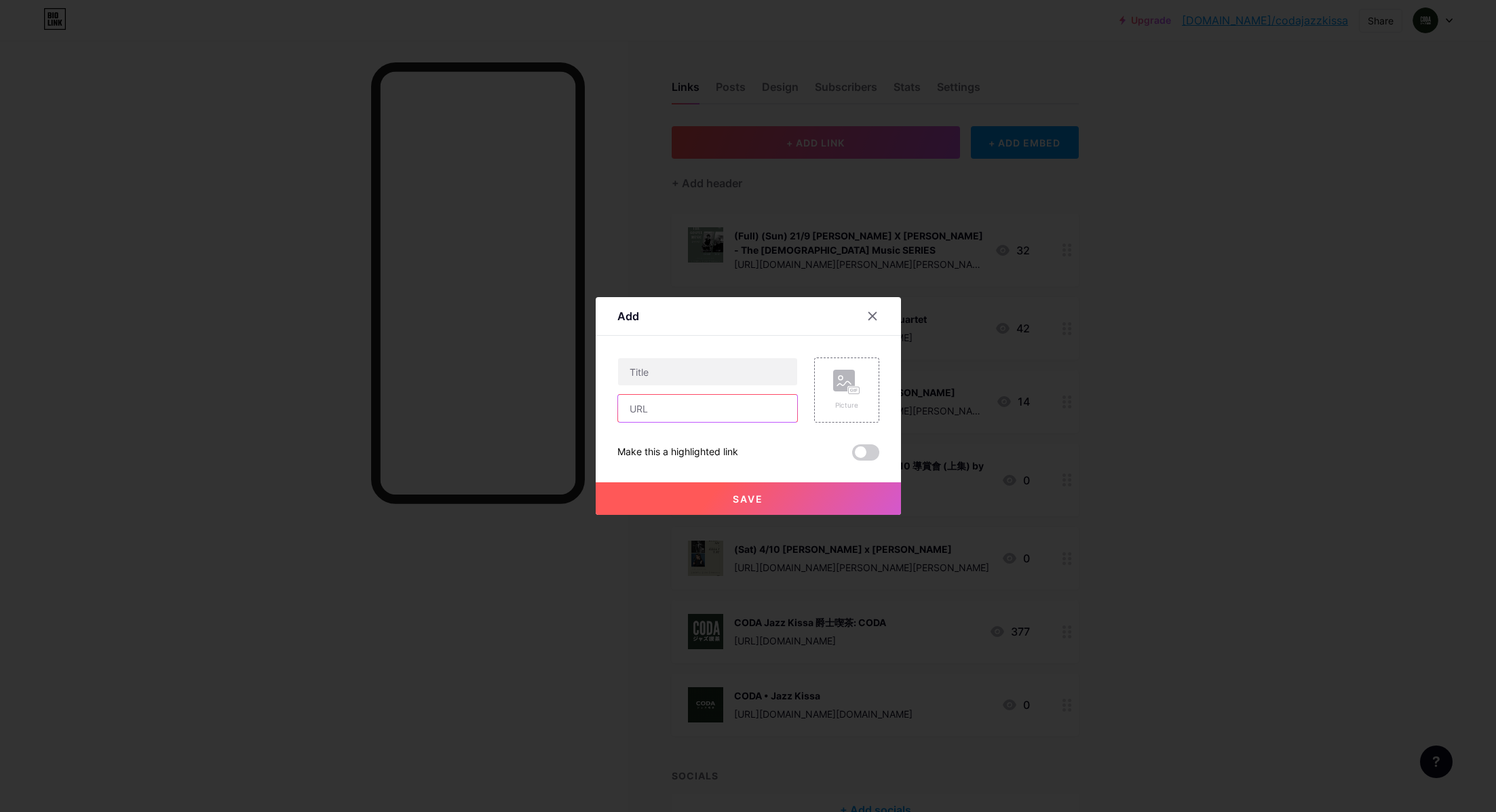
click at [686, 410] on input "text" at bounding box center [708, 409] width 179 height 27
paste input "[URL][DOMAIN_NAME][PERSON_NAME]"
type input "[URL][DOMAIN_NAME][PERSON_NAME]"
click at [837, 393] on icon at bounding box center [847, 382] width 27 height 25
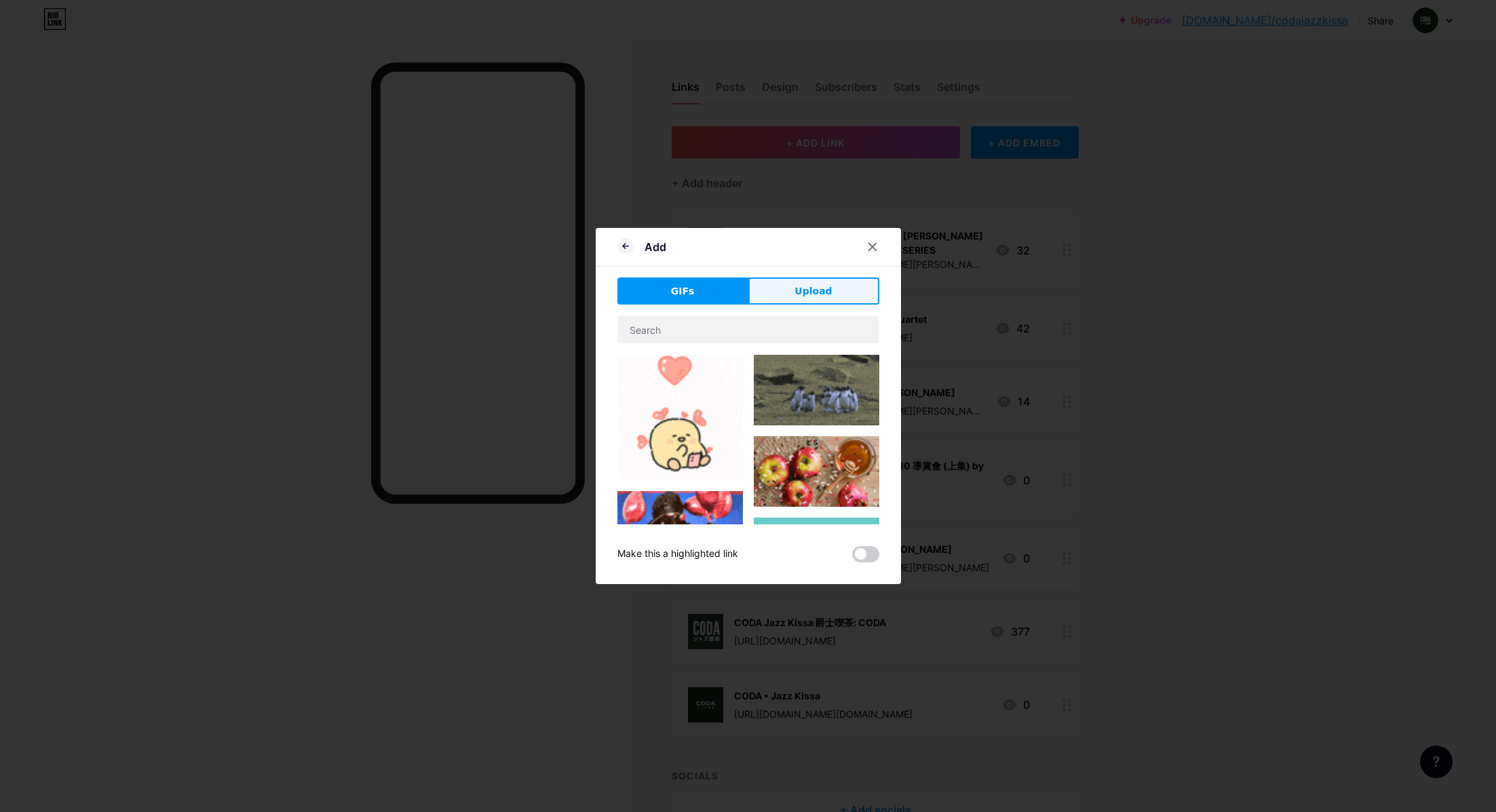
click at [815, 293] on span "Upload" at bounding box center [813, 291] width 37 height 14
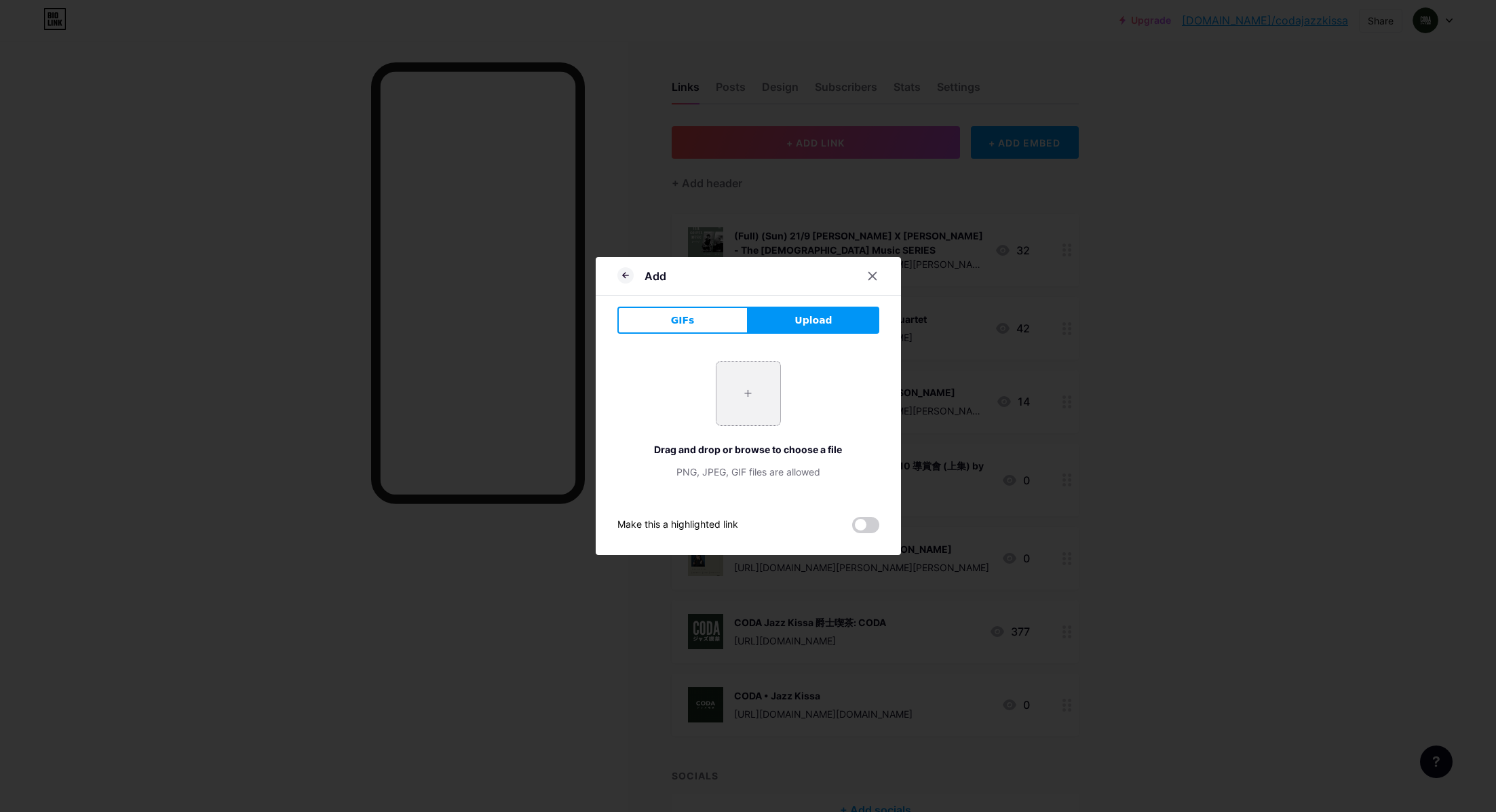
click at [748, 394] on input "file" at bounding box center [749, 393] width 64 height 64
type input "C:\fakepath\[PERSON_NAME] Quartet.jpg"
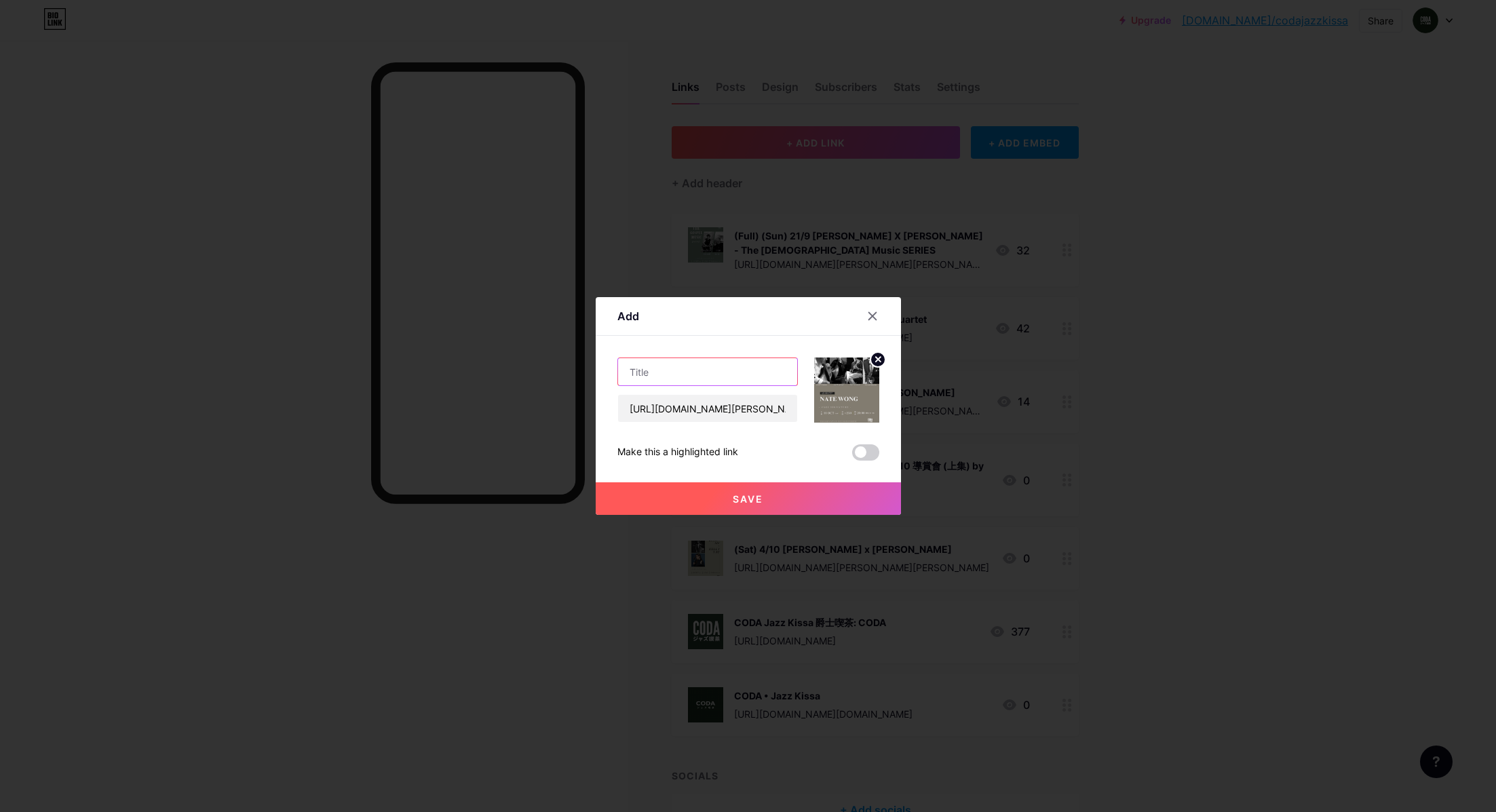
click at [665, 373] on input "text" at bounding box center [708, 371] width 179 height 27
type input "(Sat) 11/10 [PERSON_NAME] Quartet"
click at [735, 495] on span "Save" at bounding box center [748, 499] width 30 height 12
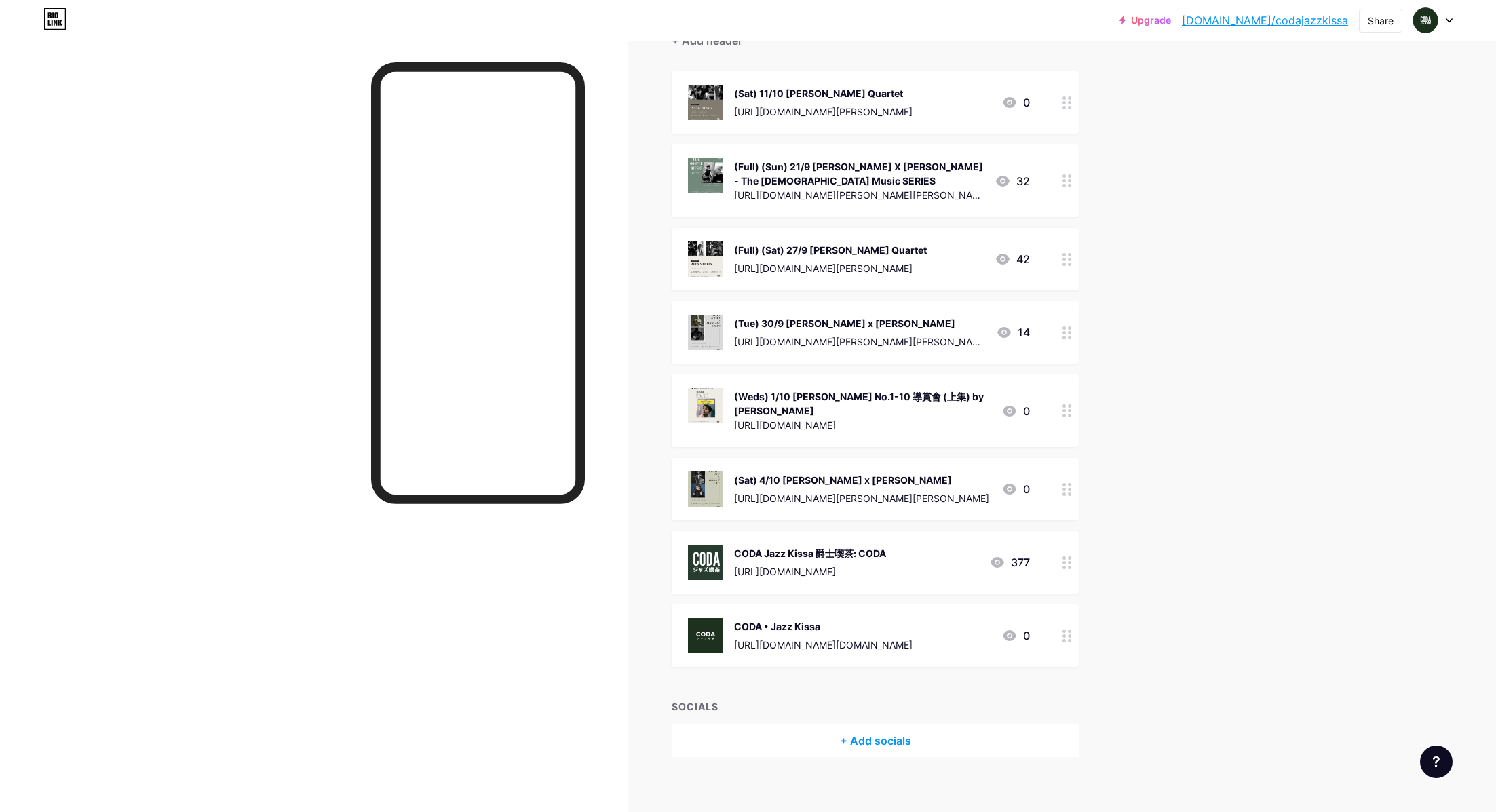
scroll to position [144, 0]
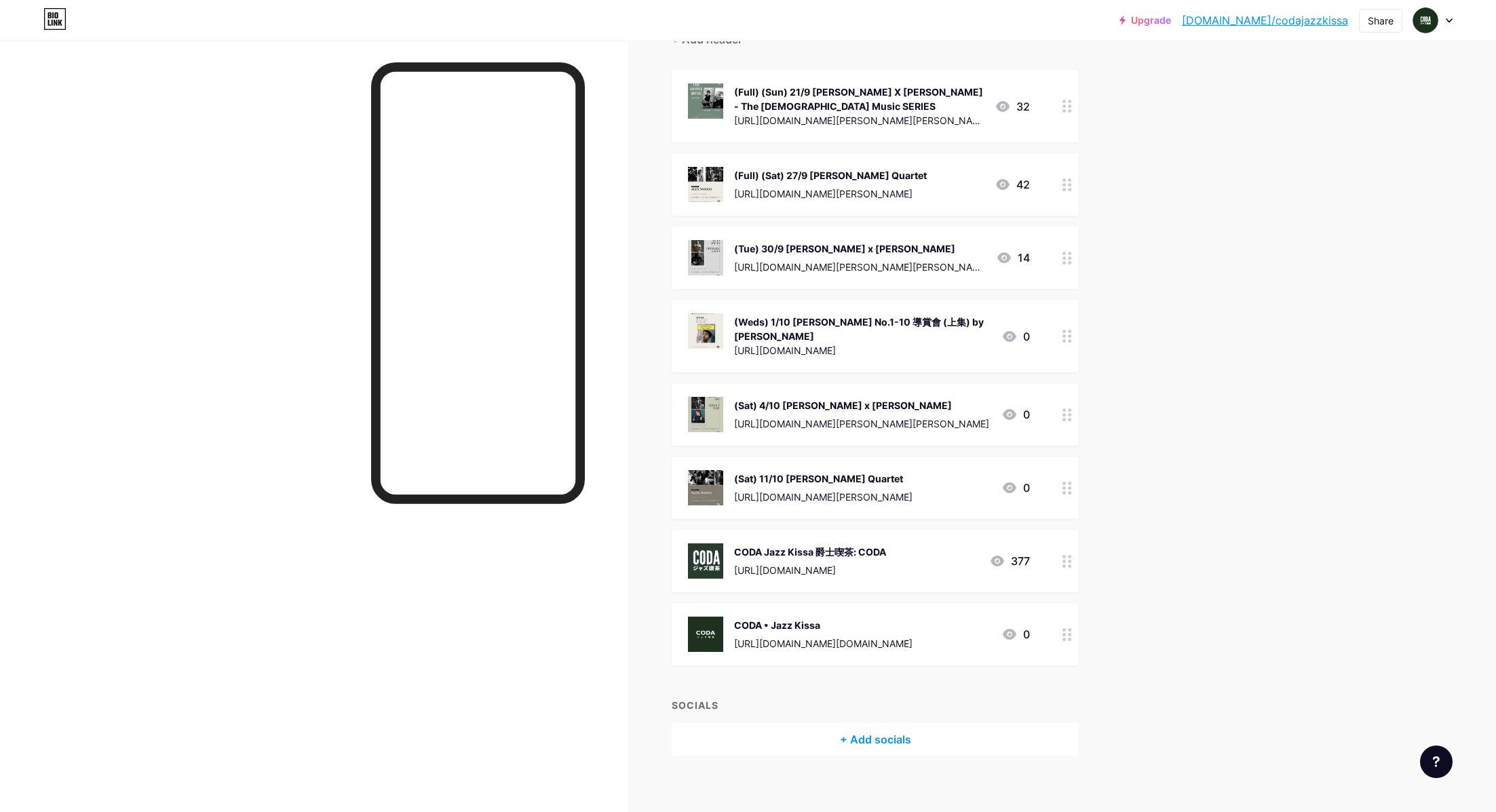
click at [1205, 427] on div "Upgrade [DOMAIN_NAME]/codaja... [DOMAIN_NAME]/codajazzkissa Share Switch accoun…" at bounding box center [748, 339] width 1496 height 968
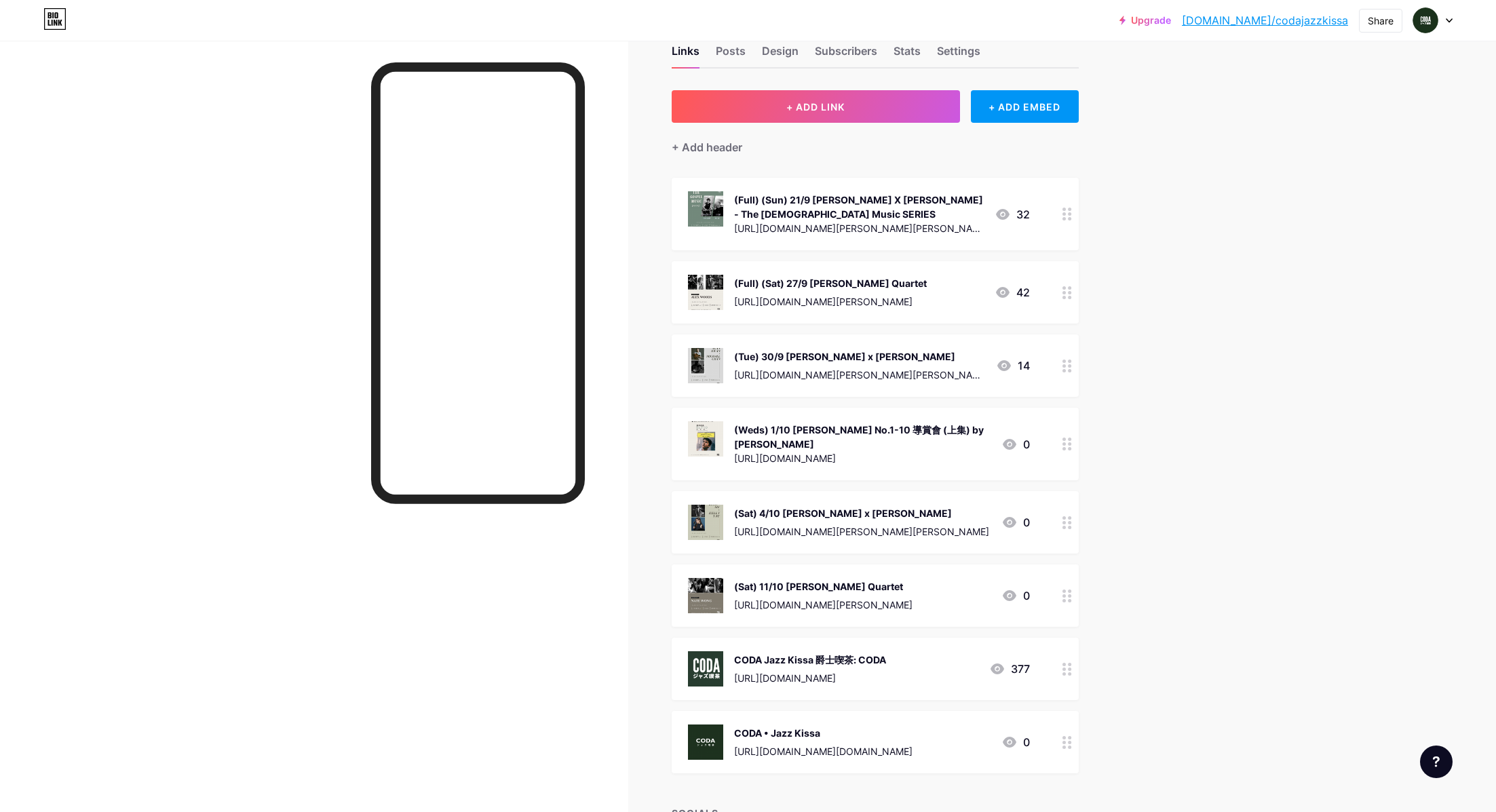
scroll to position [0, 0]
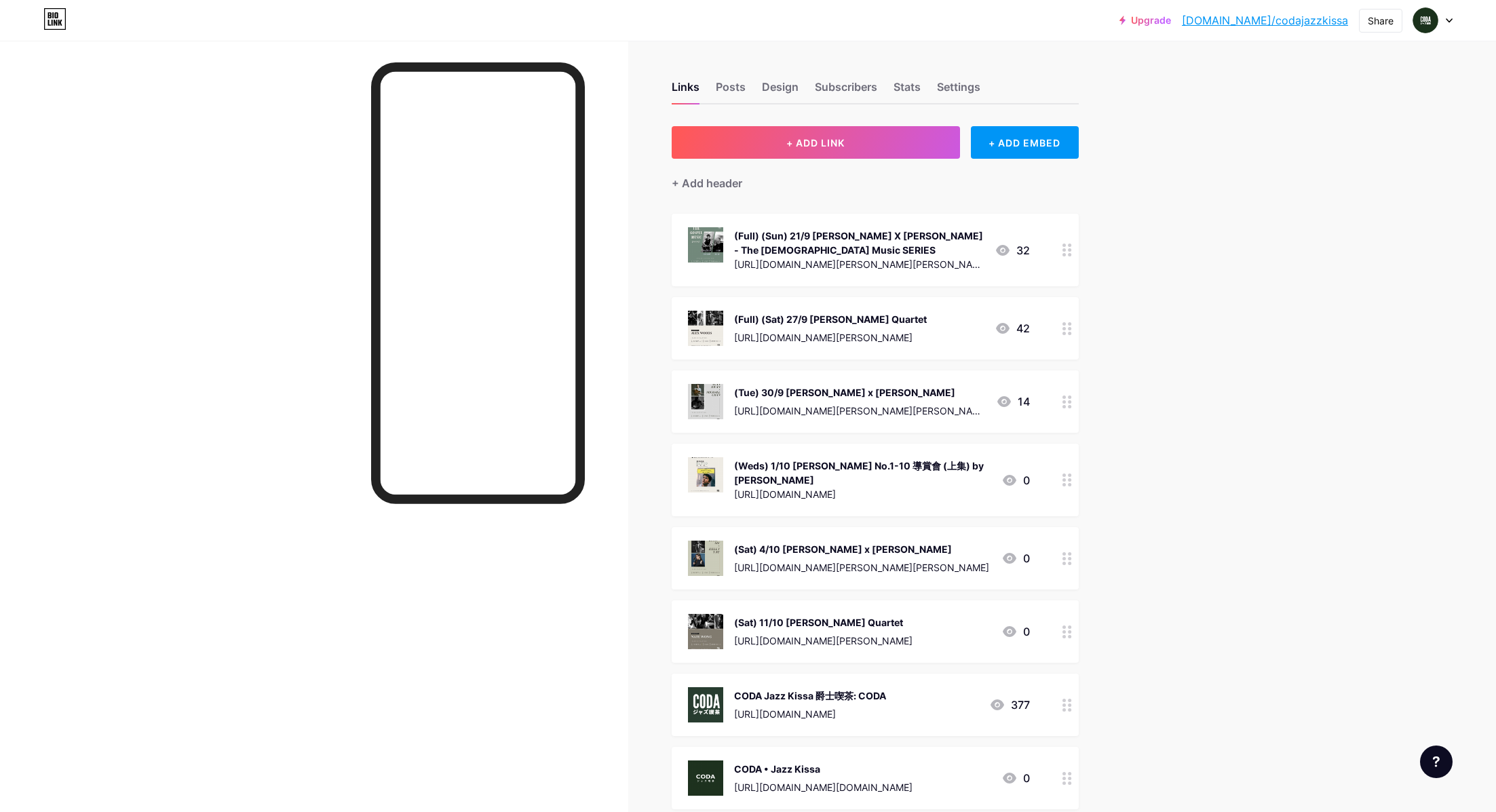
click at [1246, 381] on div "Upgrade [DOMAIN_NAME]/codaja... [DOMAIN_NAME]/codajazzkissa Share Switch accoun…" at bounding box center [748, 483] width 1496 height 968
click at [831, 151] on button "+ ADD LINK" at bounding box center [815, 142] width 288 height 33
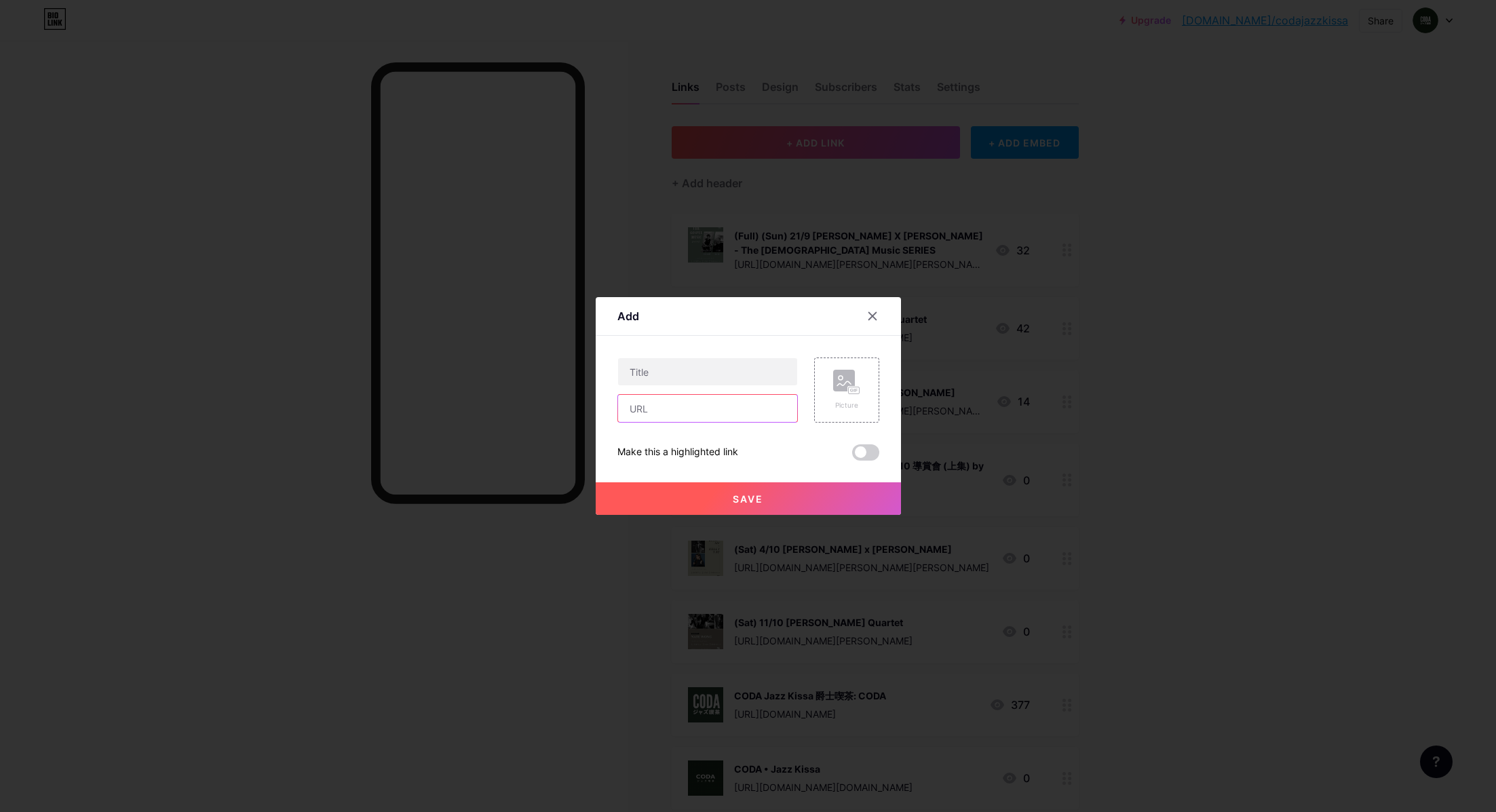
click at [661, 404] on input "text" at bounding box center [708, 409] width 179 height 27
paste input "[URL][DOMAIN_NAME]"
type input "[URL][DOMAIN_NAME]"
click at [678, 365] on input "text" at bounding box center [708, 371] width 179 height 27
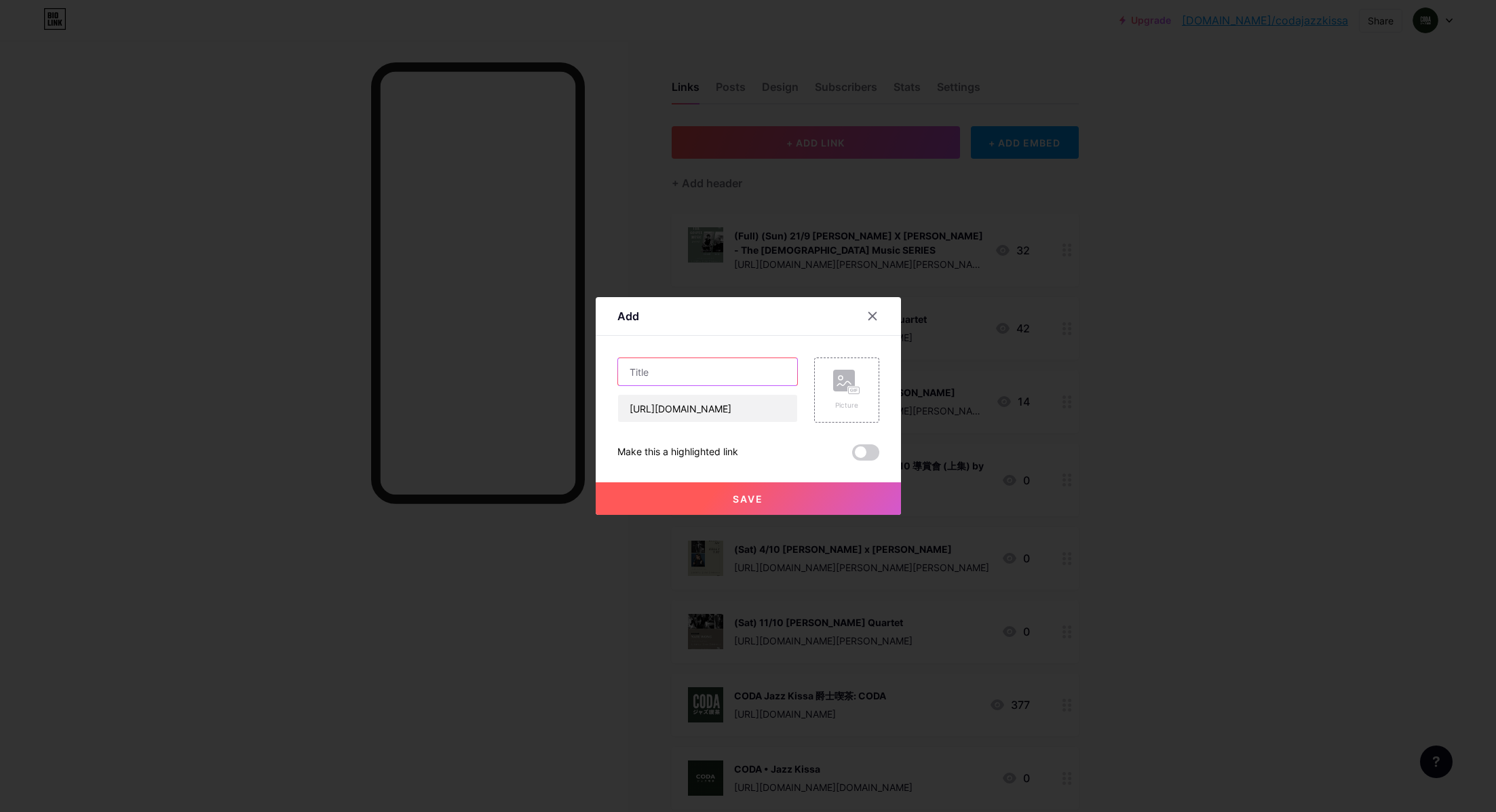
scroll to position [0, 0]
type input "Sum Shakuhachi Quartet"
click at [838, 387] on rect at bounding box center [844, 381] width 22 height 22
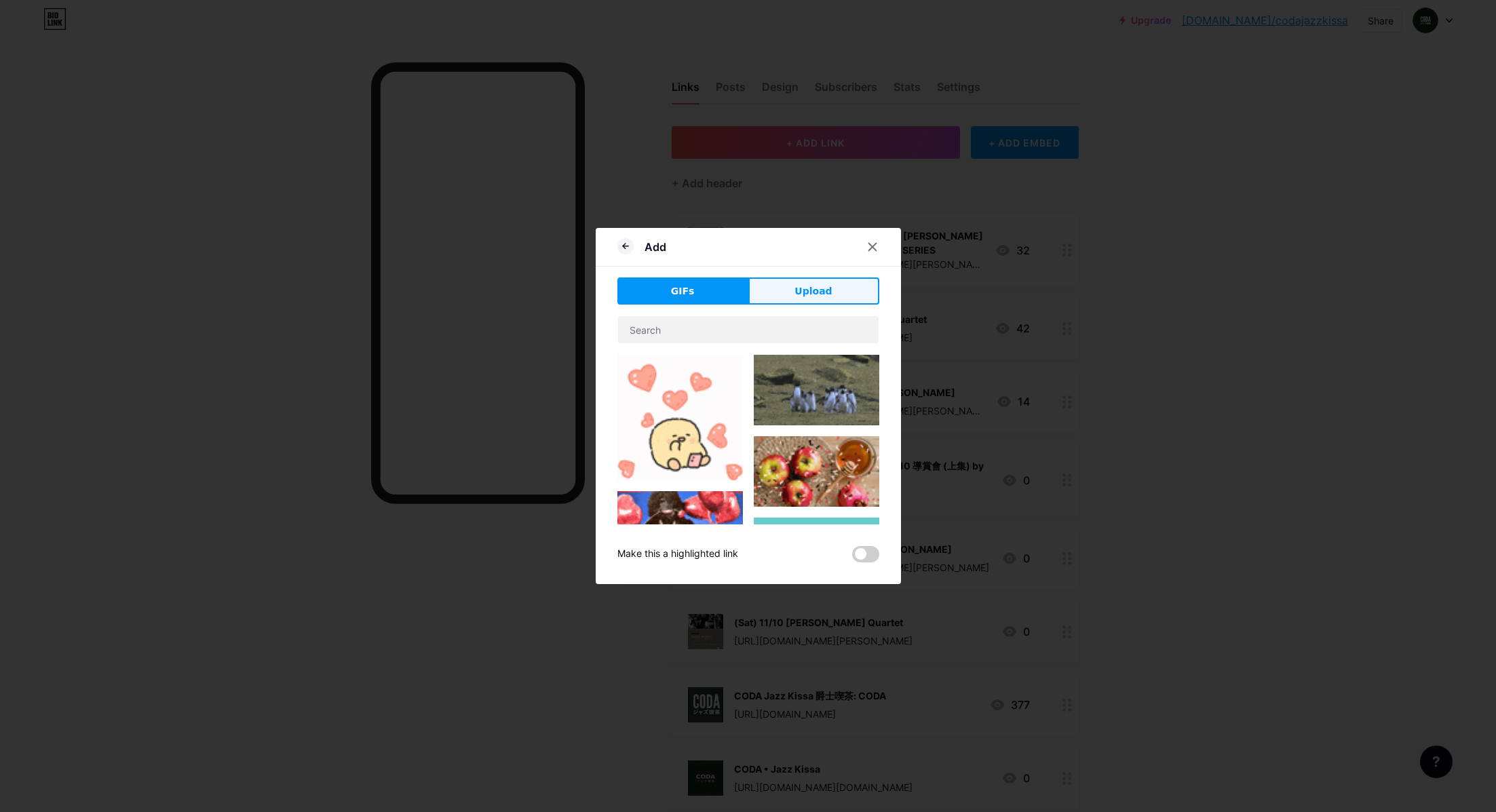
click at [800, 298] on button "Upload" at bounding box center [813, 291] width 131 height 27
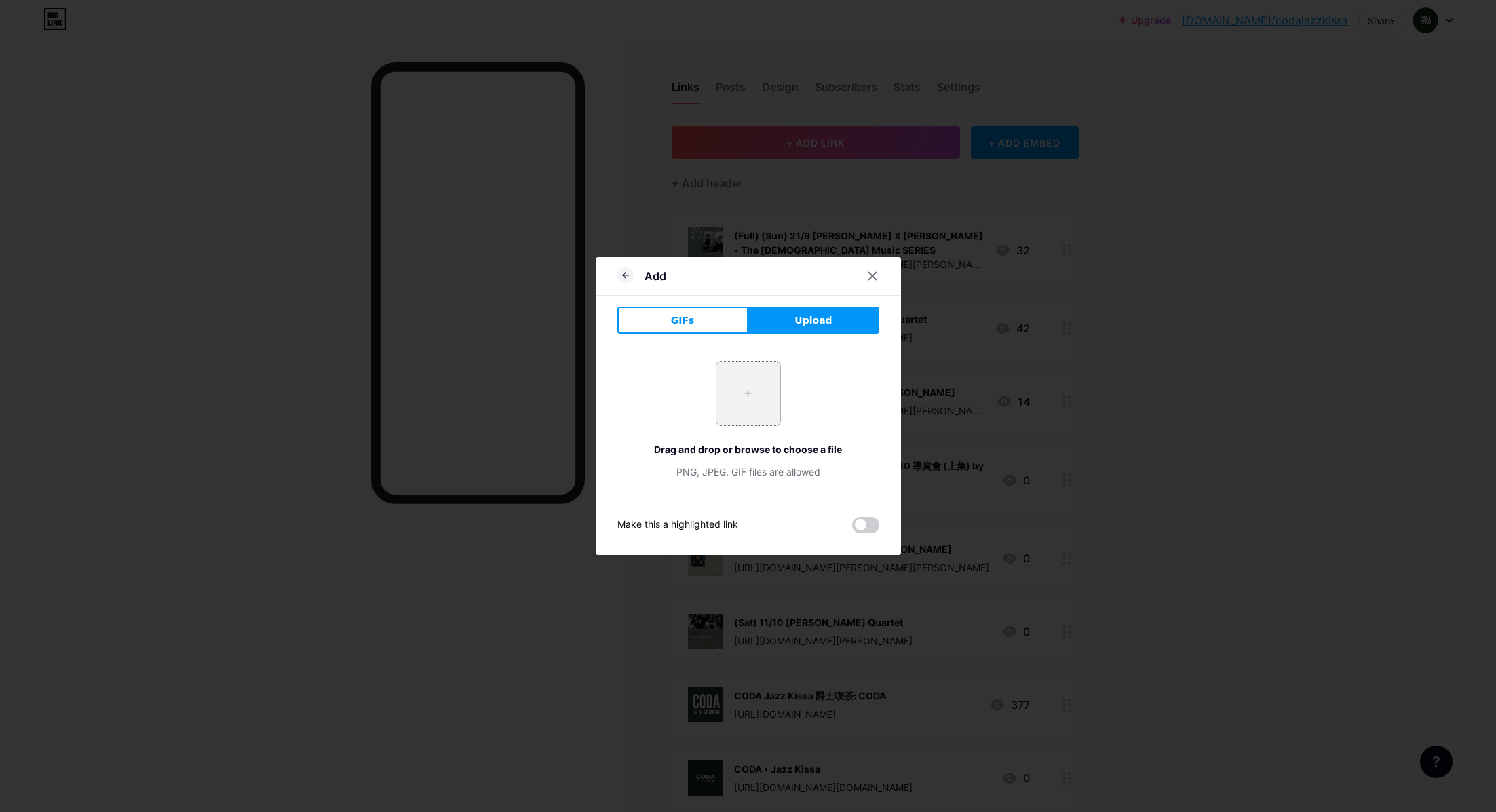
click at [735, 387] on input "file" at bounding box center [749, 393] width 64 height 64
type input "C:\fakepath\Sum Shakuhachi.jpg"
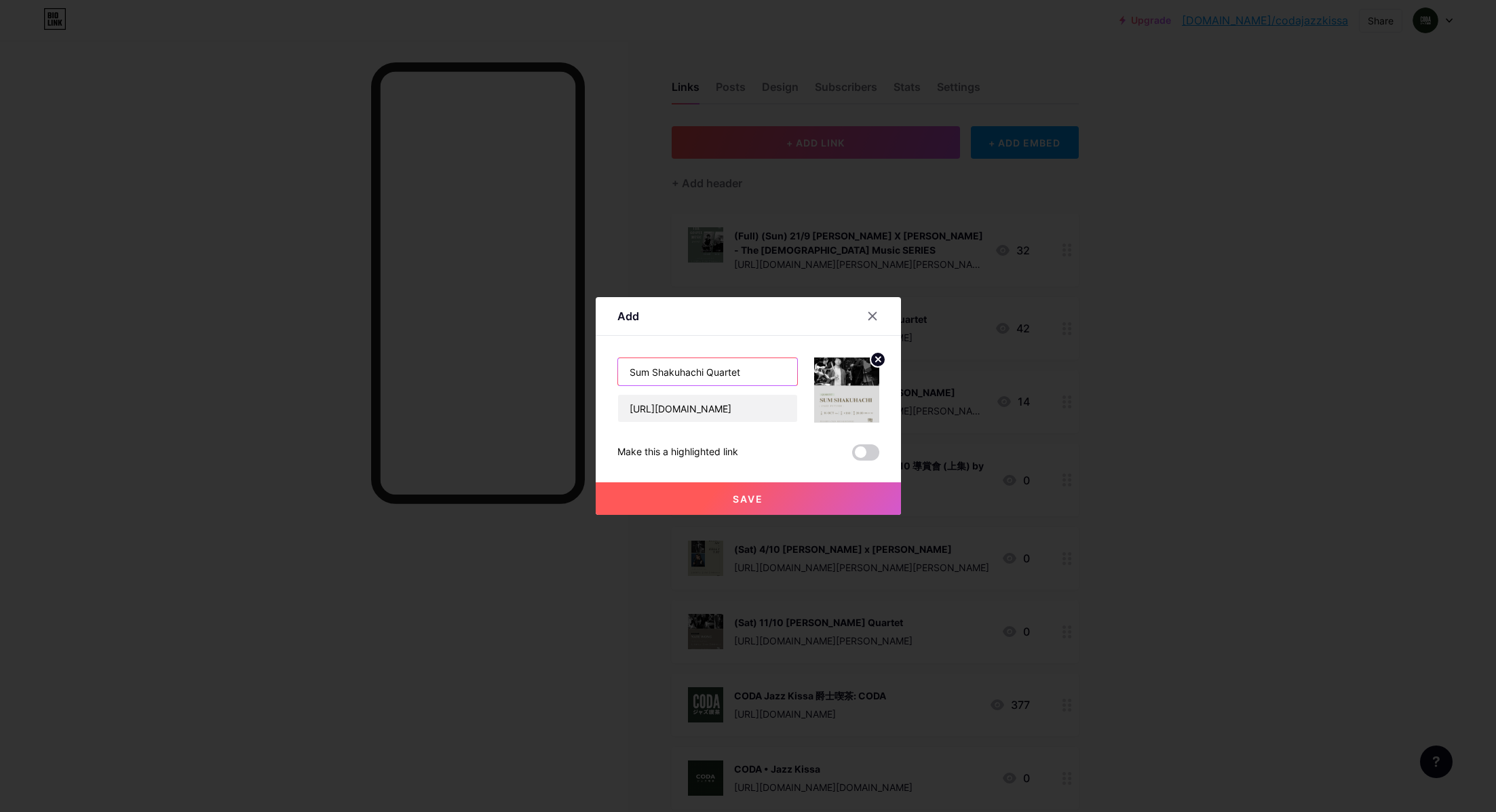
click at [631, 374] on input "Sum Shakuhachi Quartet" at bounding box center [708, 371] width 179 height 27
type input "(Thu) 16/10 Sum Shakuhachi Quartet"
click at [747, 498] on span "Save" at bounding box center [748, 499] width 30 height 12
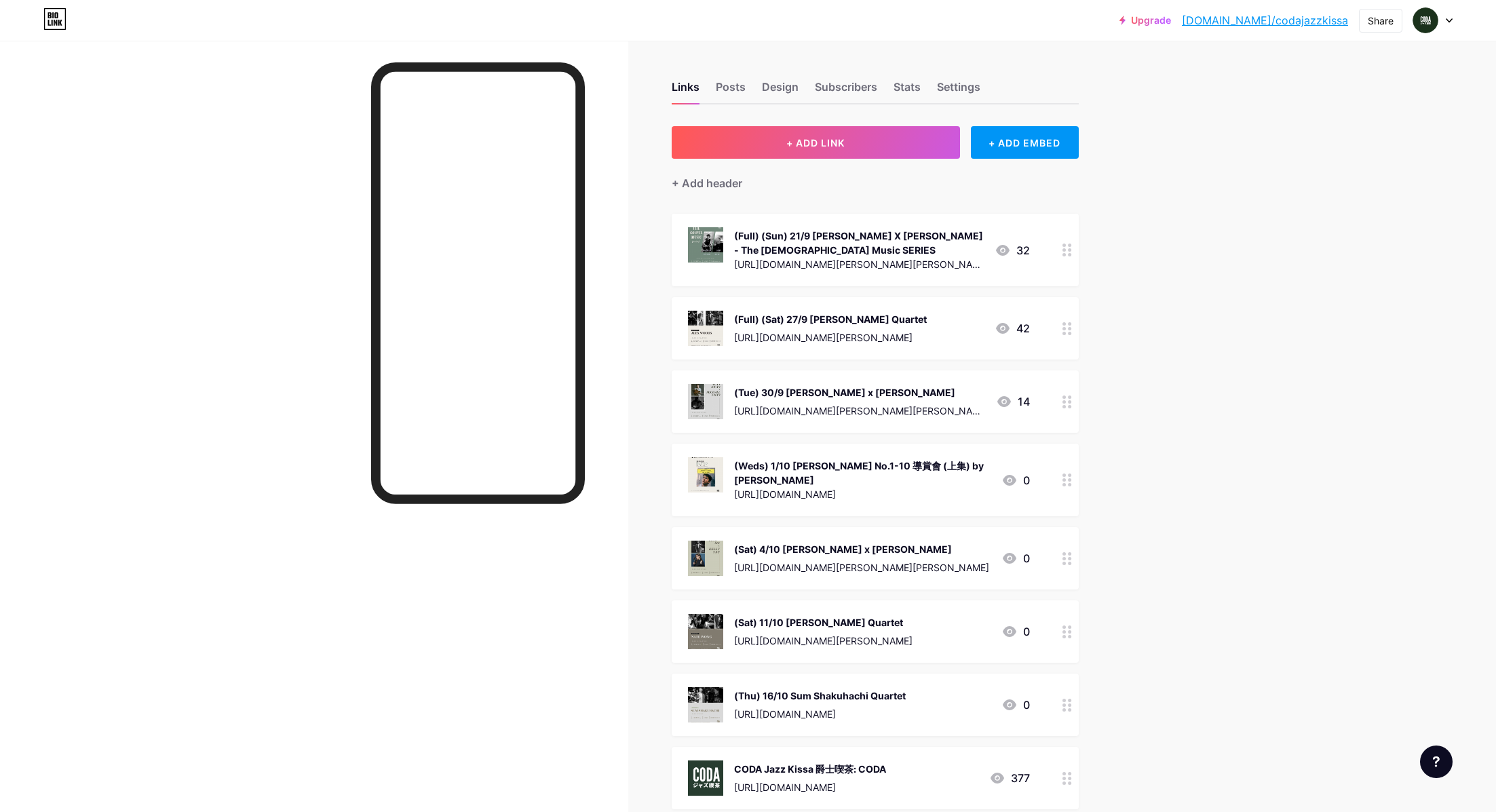
click at [1246, 528] on div "Upgrade [DOMAIN_NAME]/codaja... [DOMAIN_NAME]/codajazzkissa Share Switch accoun…" at bounding box center [748, 521] width 1496 height 1041
click at [794, 137] on span "+ ADD LINK" at bounding box center [815, 143] width 58 height 12
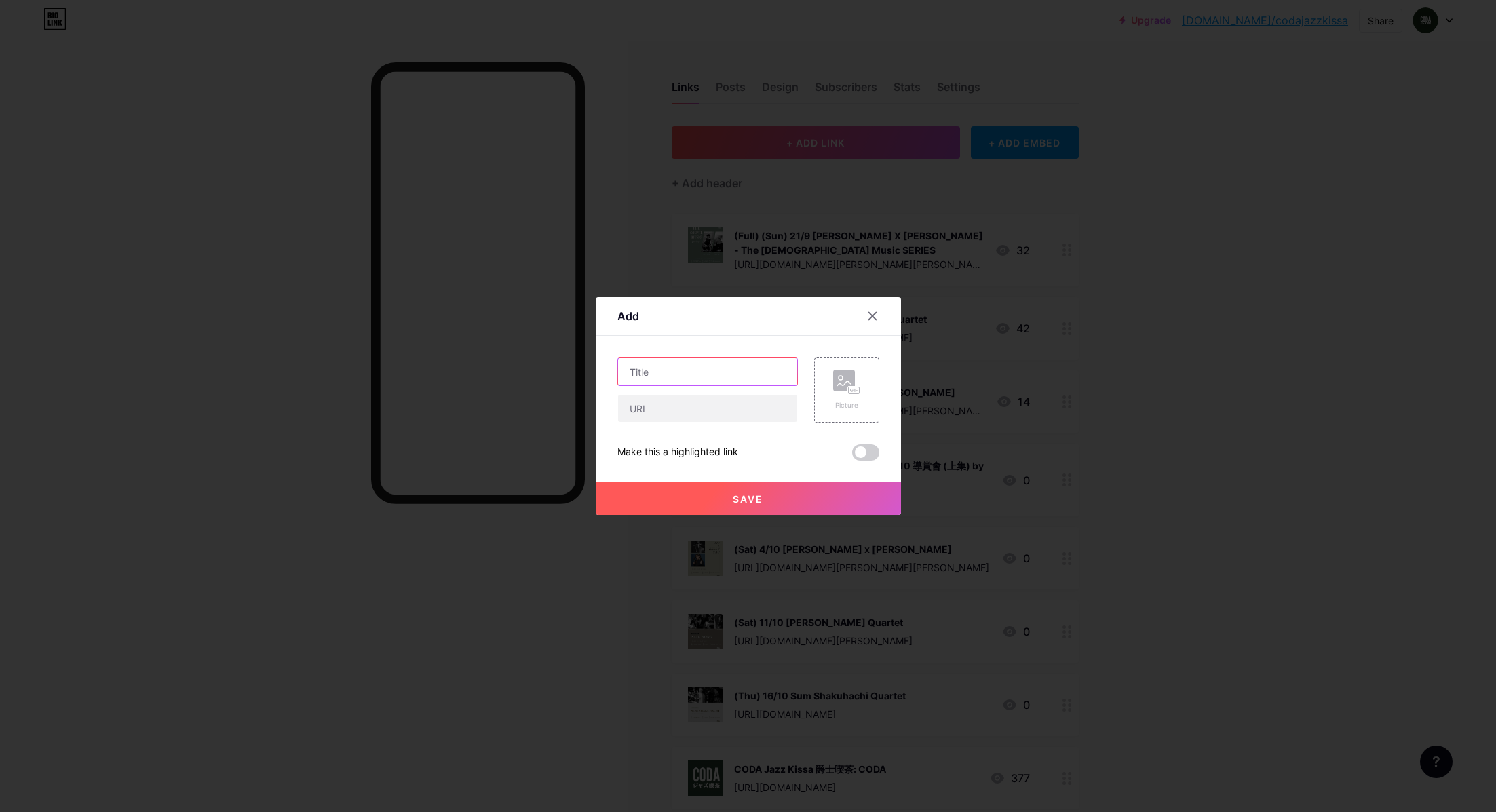
click at [664, 365] on input "text" at bounding box center [708, 371] width 179 height 27
click at [665, 376] on input "text" at bounding box center [708, 371] width 179 height 27
click at [658, 406] on input "text" at bounding box center [708, 409] width 179 height 27
paste input "[URL][DOMAIN_NAME][PERSON_NAME][PERSON_NAME]"
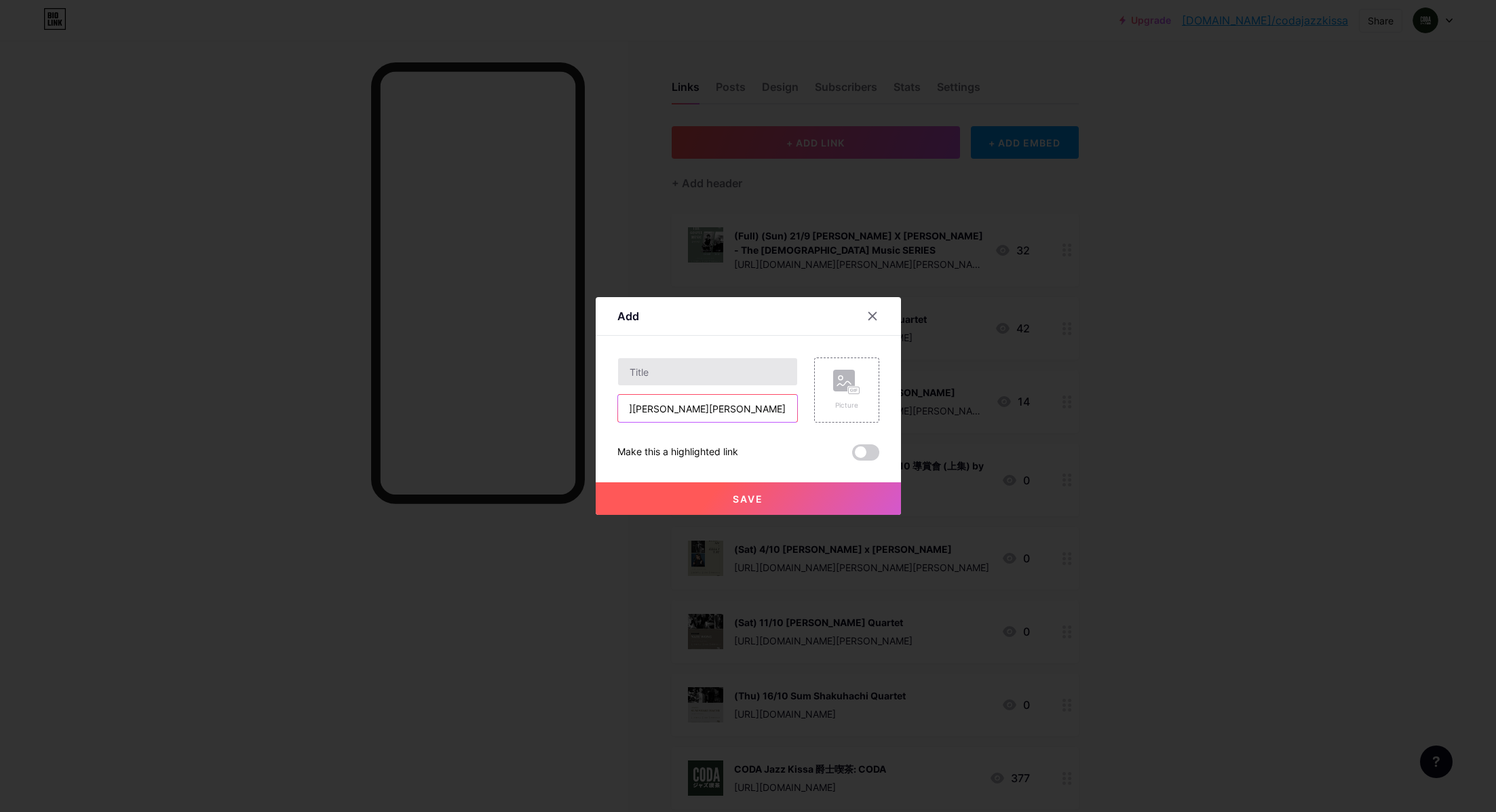
type input "[URL][DOMAIN_NAME][PERSON_NAME][PERSON_NAME]"
click at [689, 371] on input "text" at bounding box center [708, 371] width 179 height 27
paste input "[PERSON_NAME] [PERSON_NAME]"
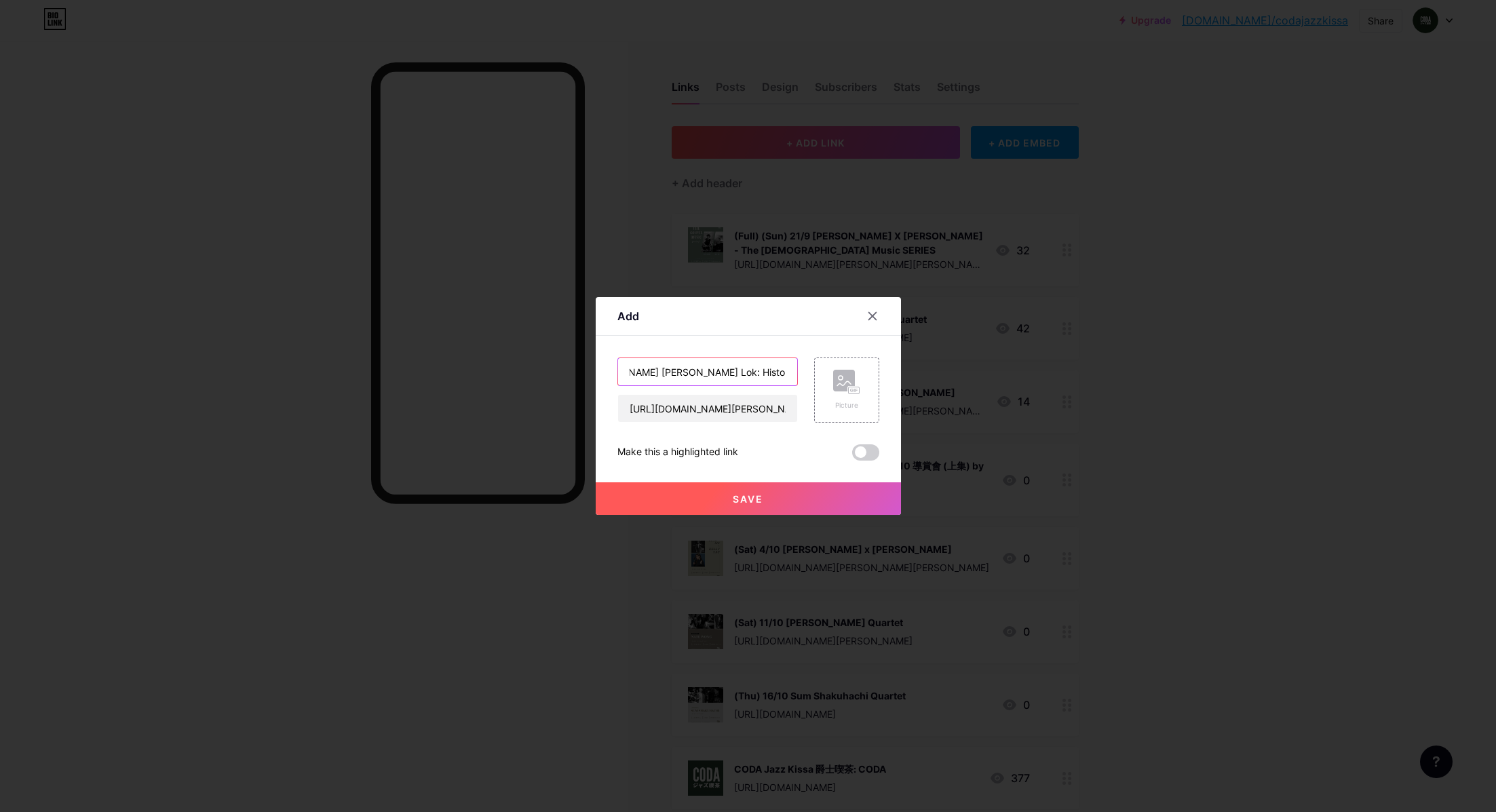
type input "[PERSON_NAME] [PERSON_NAME] Lok: History of Tango"
click at [847, 380] on rect at bounding box center [844, 381] width 22 height 22
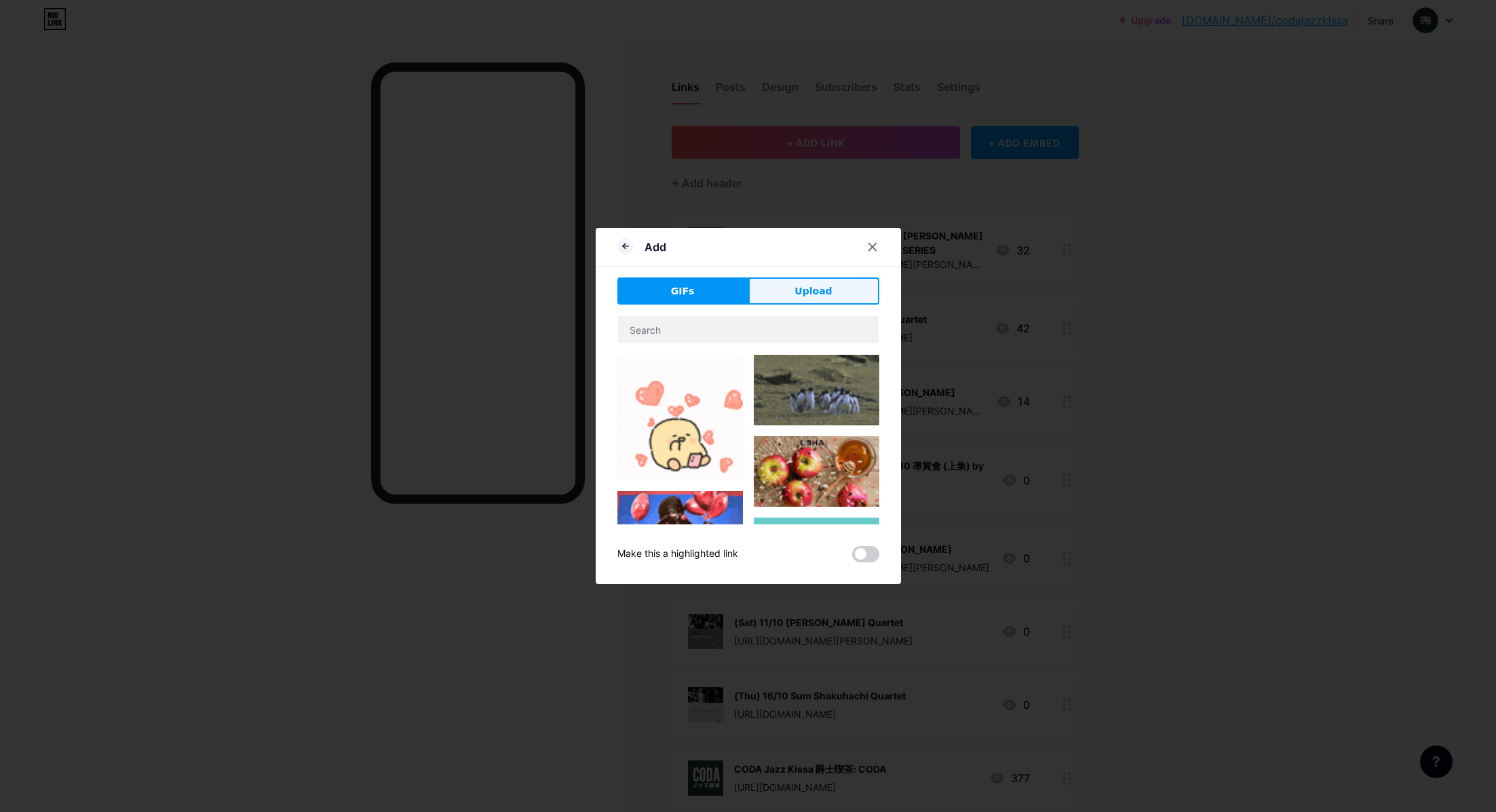
click at [837, 291] on button "Upload" at bounding box center [813, 291] width 131 height 27
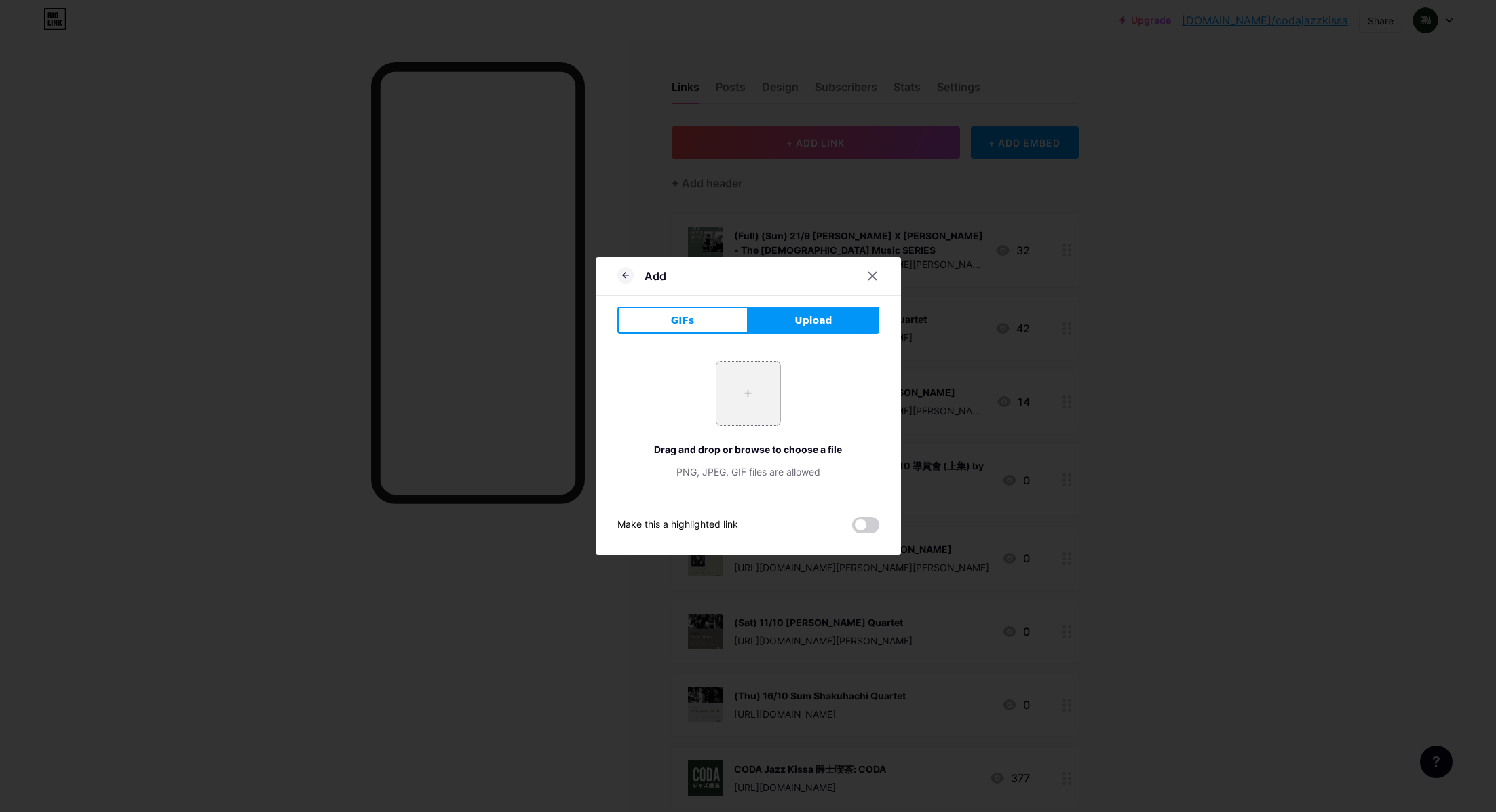
click at [754, 374] on input "file" at bounding box center [749, 393] width 64 height 64
type input "C:\fakepath\[PERSON_NAME].jpg"
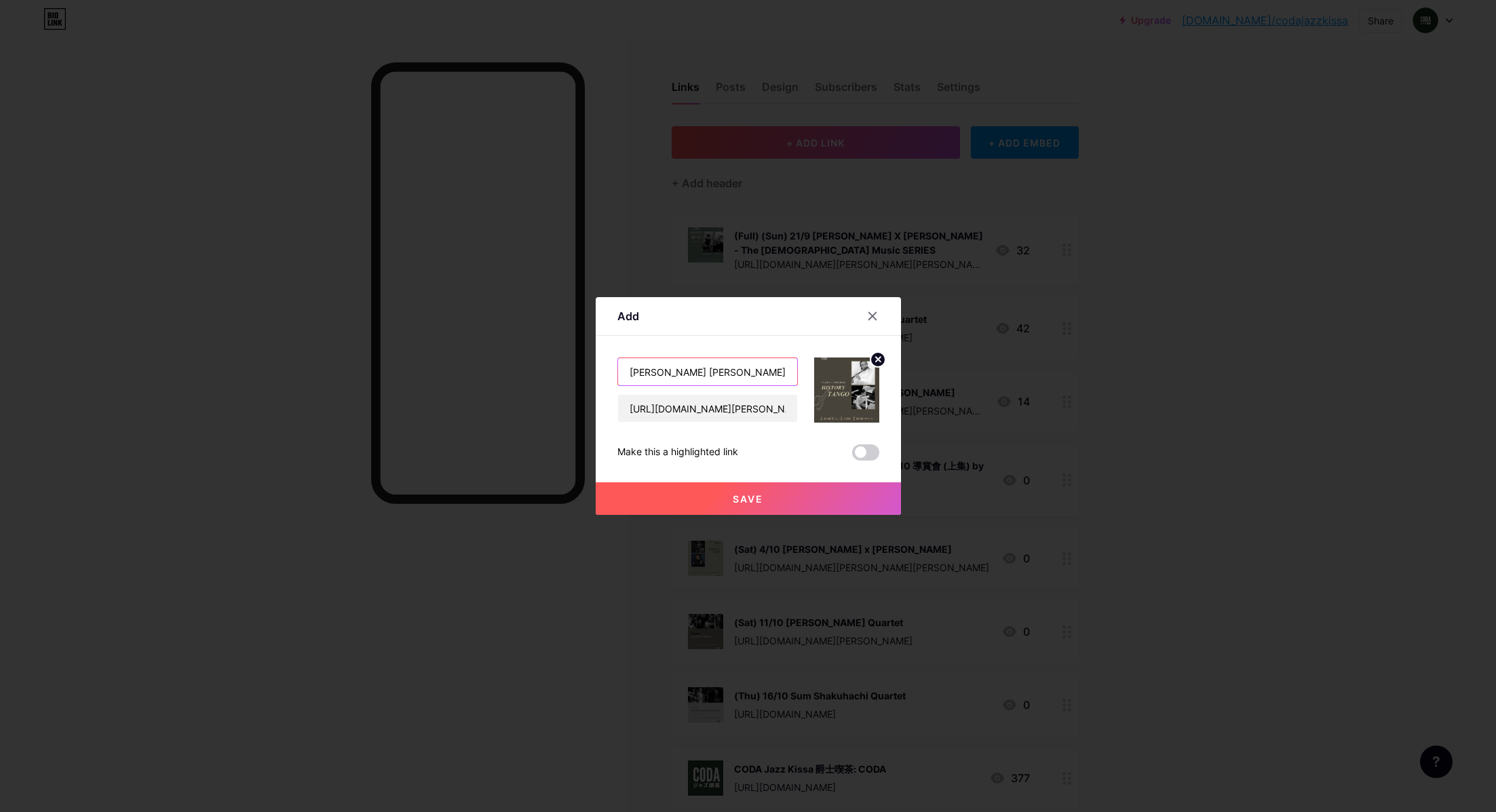
drag, startPoint x: 638, startPoint y: 371, endPoint x: 585, endPoint y: 371, distance: 53.0
click at [585, 371] on div "Add Content YouTube Play YouTube video without leaving your page. ADD Vimeo Pla…" at bounding box center [748, 406] width 1496 height 812
type input "(Sat) 18/10 [PERSON_NAME] [PERSON_NAME] Lok: History of Tango"
click at [762, 494] on span "Save" at bounding box center [748, 499] width 30 height 12
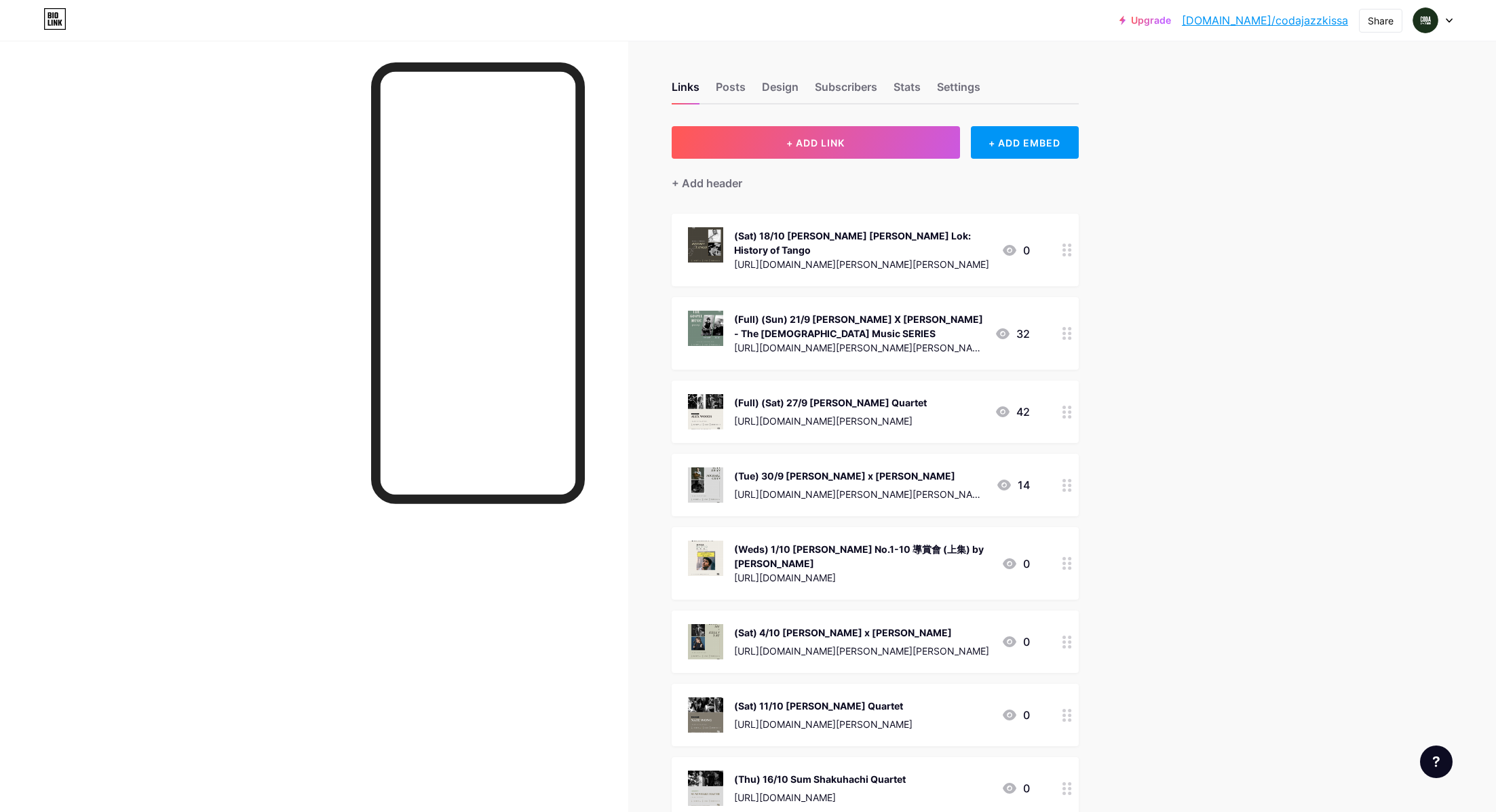
click at [1061, 250] on div at bounding box center [1066, 250] width 23 height 72
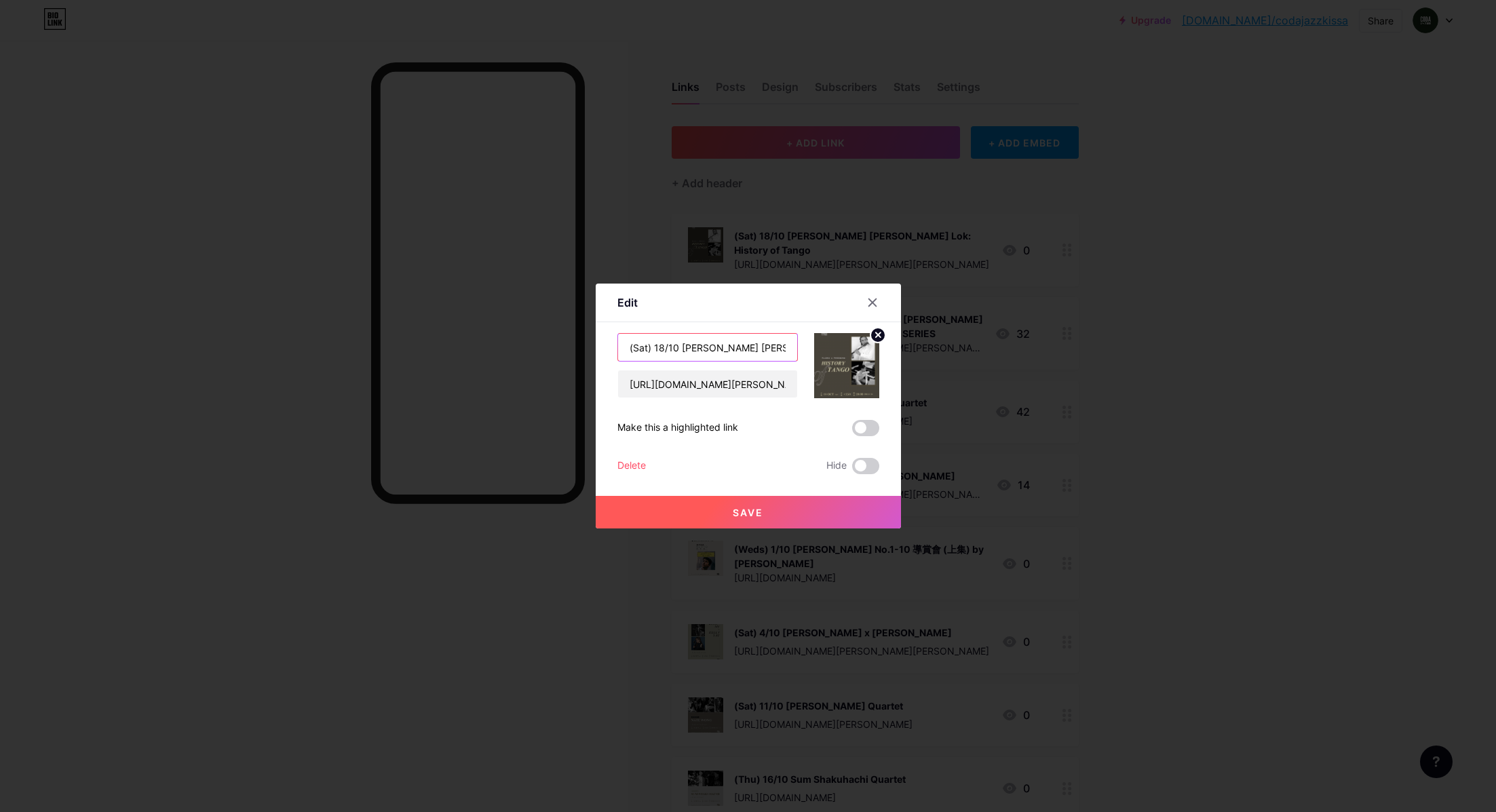
drag, startPoint x: 703, startPoint y: 347, endPoint x: 748, endPoint y: 347, distance: 45.0
click at [749, 347] on input "(Sat) 18/10 [PERSON_NAME] [PERSON_NAME] Lok: History of Tango" at bounding box center [708, 347] width 179 height 27
drag, startPoint x: 748, startPoint y: 347, endPoint x: 703, endPoint y: 341, distance: 45.4
click at [703, 343] on input "(Sat) 18/10 [PERSON_NAME] [PERSON_NAME] Lok: History of Tango" at bounding box center [708, 347] width 179 height 27
drag, startPoint x: 755, startPoint y: 348, endPoint x: 770, endPoint y: 349, distance: 15.0
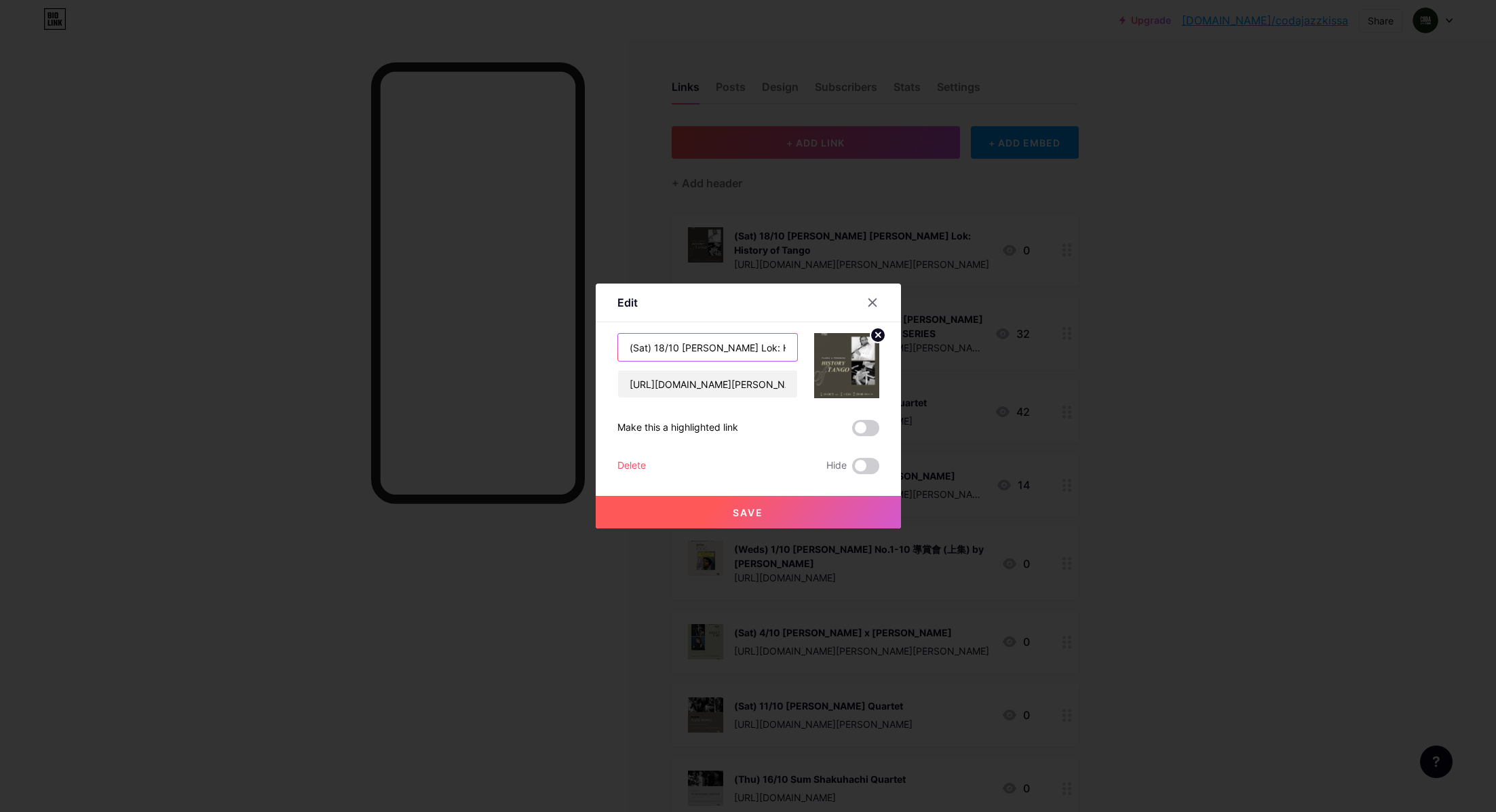
click at [770, 349] on input "(Sat) 18/10 [PERSON_NAME] Lok: History of Tango" at bounding box center [708, 347] width 179 height 27
type input "(Sat) 18/10 [PERSON_NAME]: History of Tango"
click at [756, 502] on button "Save" at bounding box center [748, 512] width 305 height 33
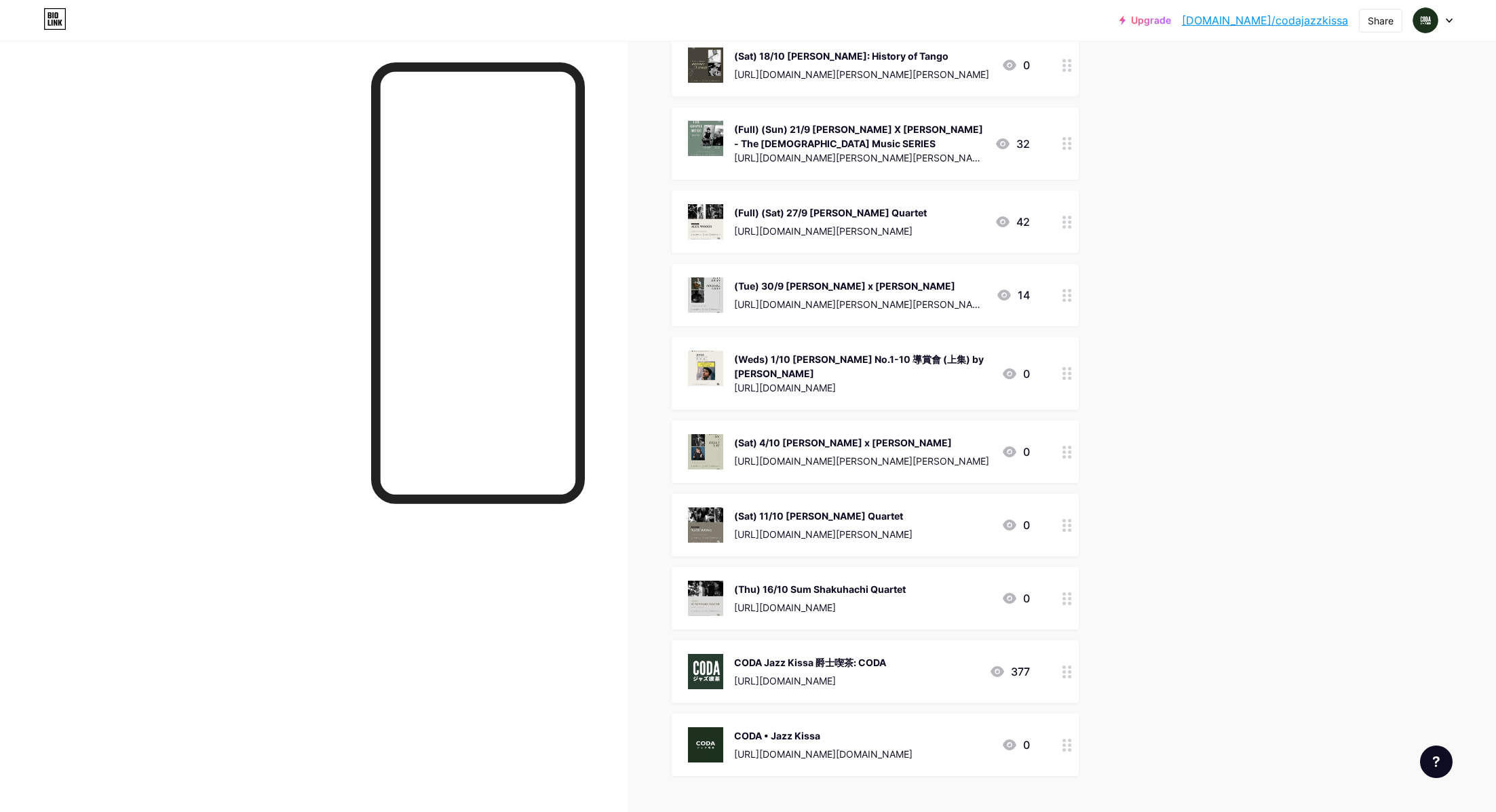
scroll to position [188, 0]
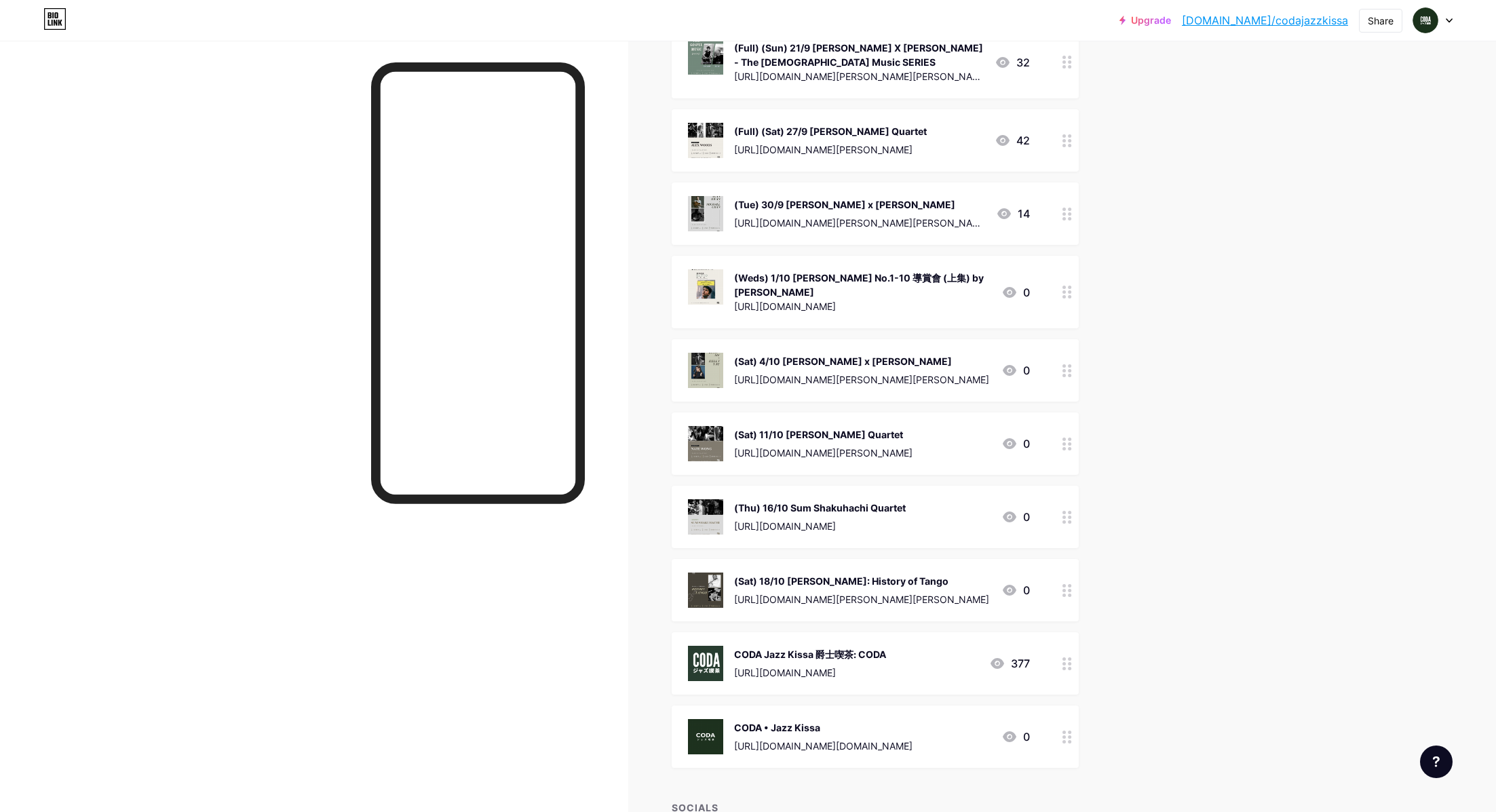
click at [1167, 549] on div "Upgrade [DOMAIN_NAME]/codaja... [DOMAIN_NAME]/codajazzkissa Share Switch accoun…" at bounding box center [748, 369] width 1496 height 1114
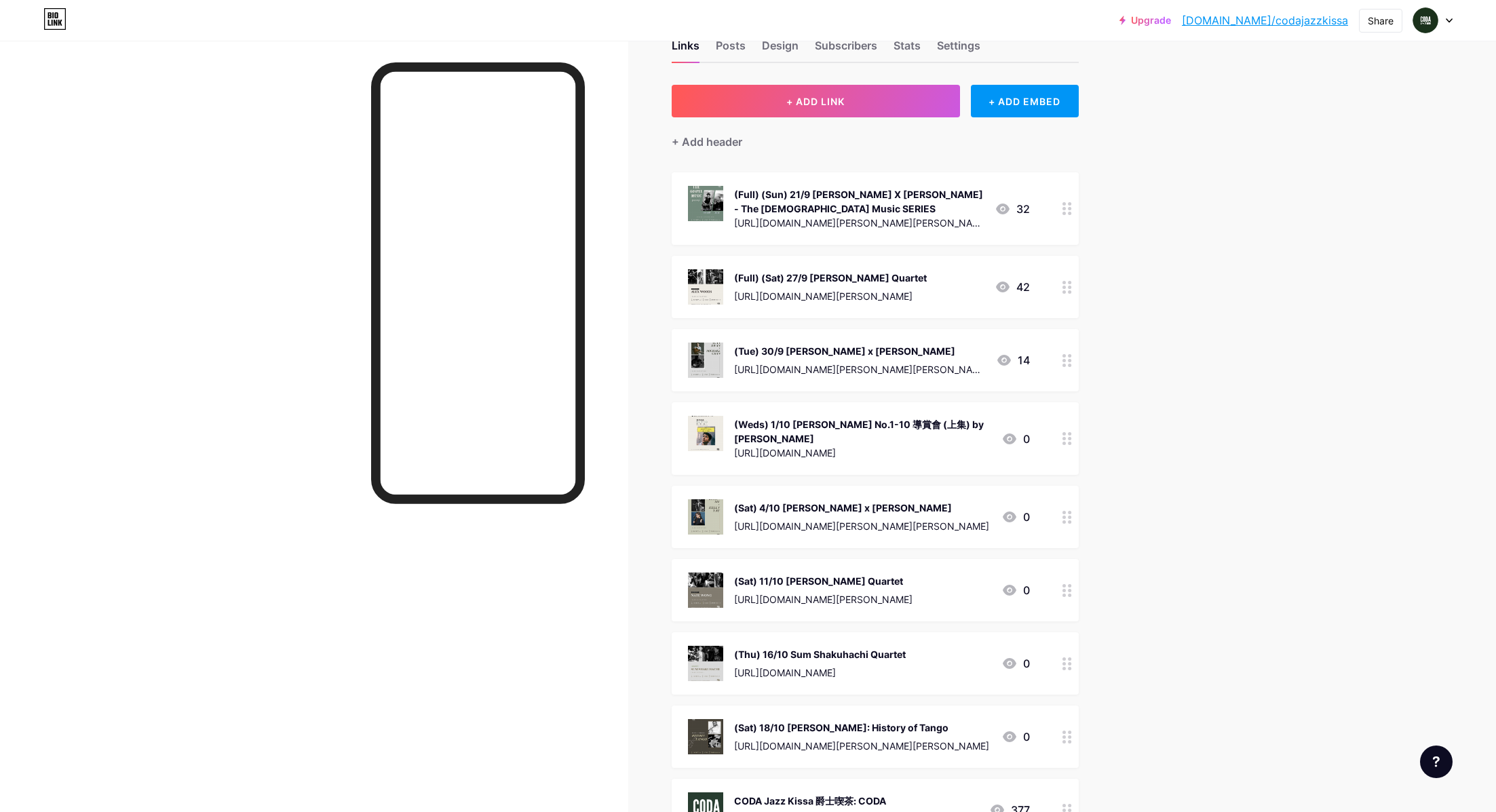
scroll to position [0, 0]
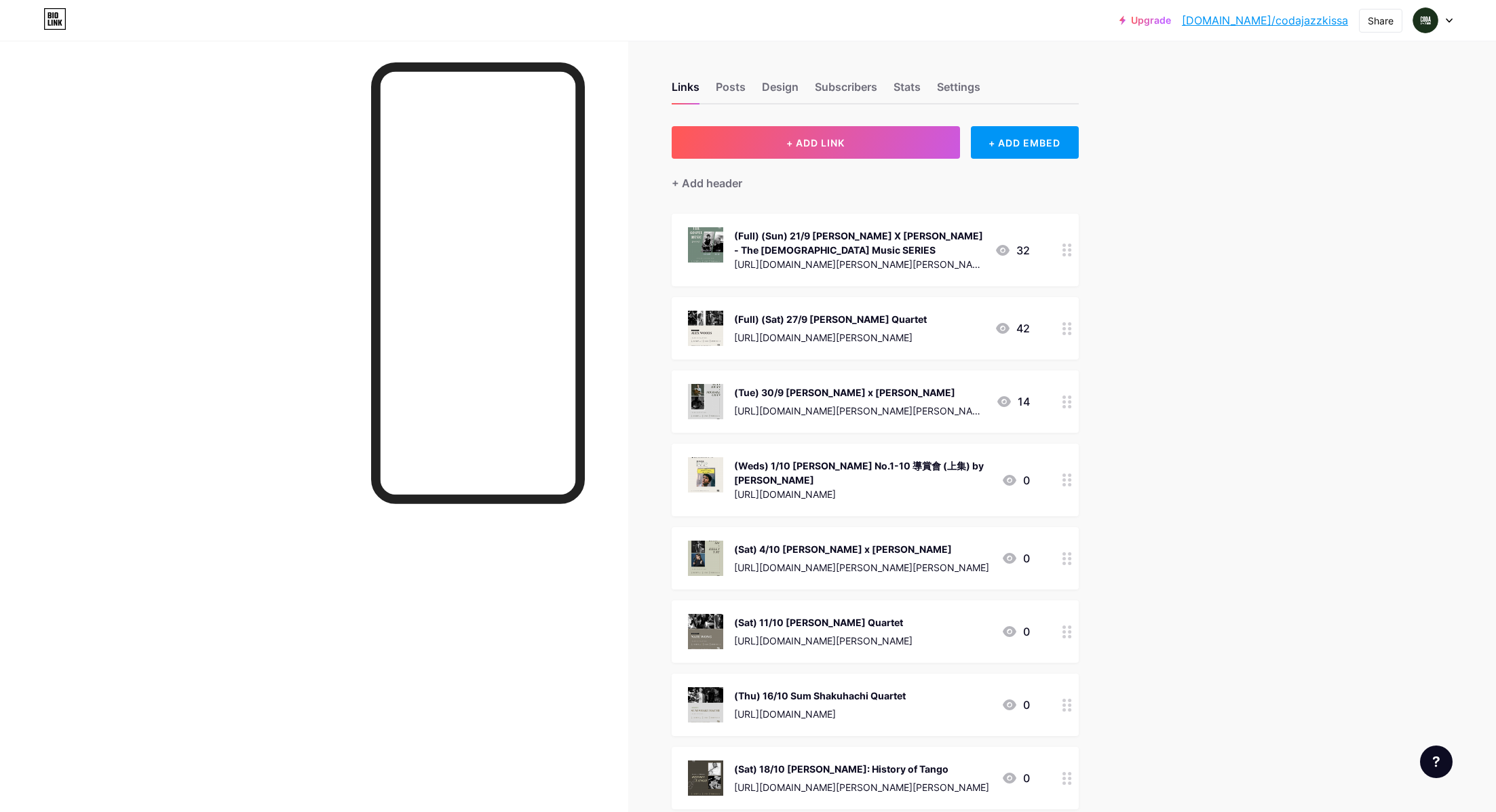
click at [1223, 350] on div "Upgrade [DOMAIN_NAME]/codaja... [DOMAIN_NAME]/codajazzkissa Share Switch accoun…" at bounding box center [748, 557] width 1496 height 1114
click at [841, 138] on span "+ ADD LINK" at bounding box center [815, 143] width 58 height 12
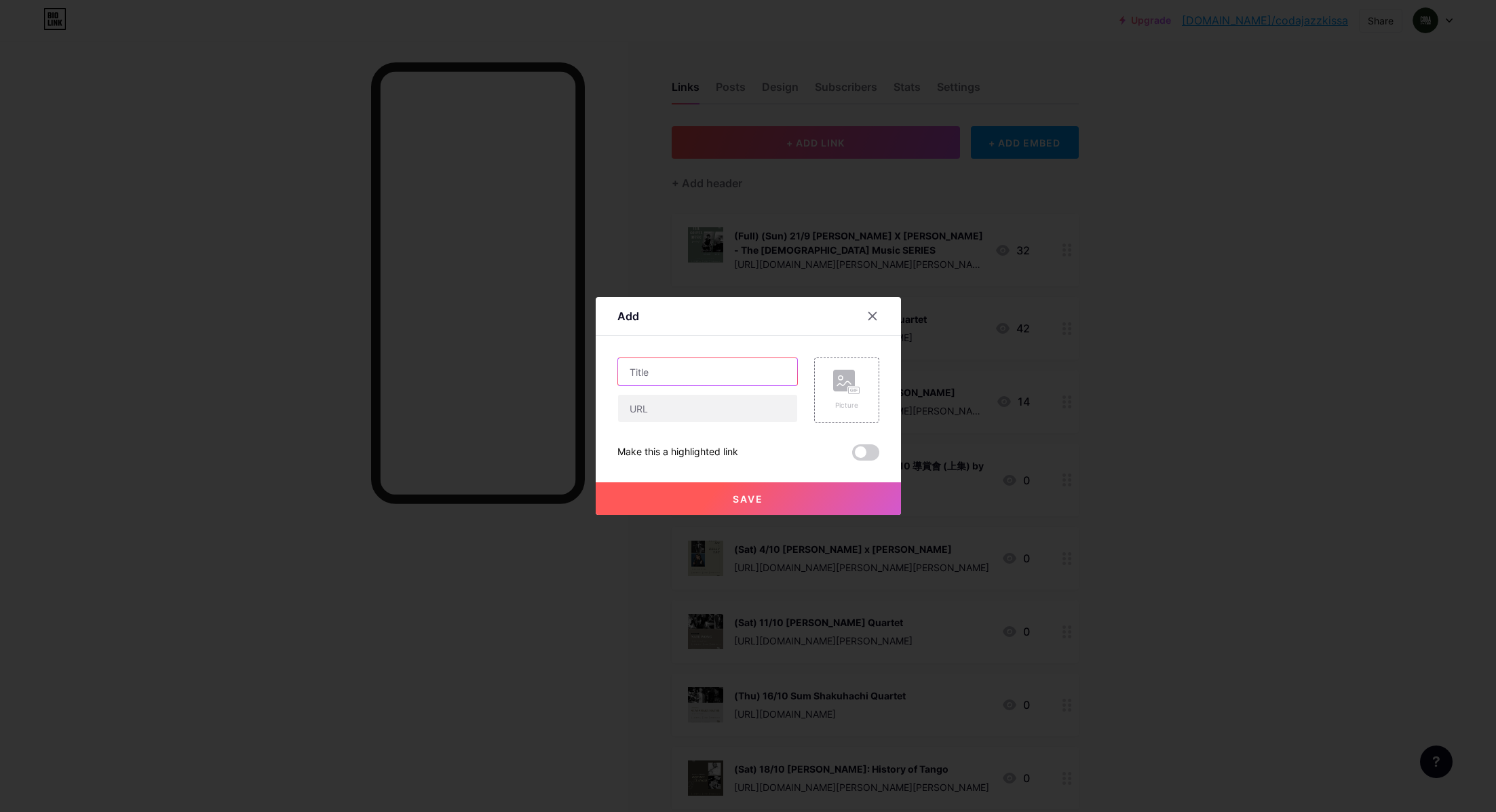
click at [673, 377] on input "text" at bounding box center [708, 371] width 179 height 27
paste input "[PERSON_NAME] x [PERSON_NAME]"
type input "[PERSON_NAME] x [PERSON_NAME]"
click at [675, 401] on input "text" at bounding box center [708, 409] width 179 height 27
paste input "[URL][DOMAIN_NAME][PERSON_NAME][PERSON_NAME]"
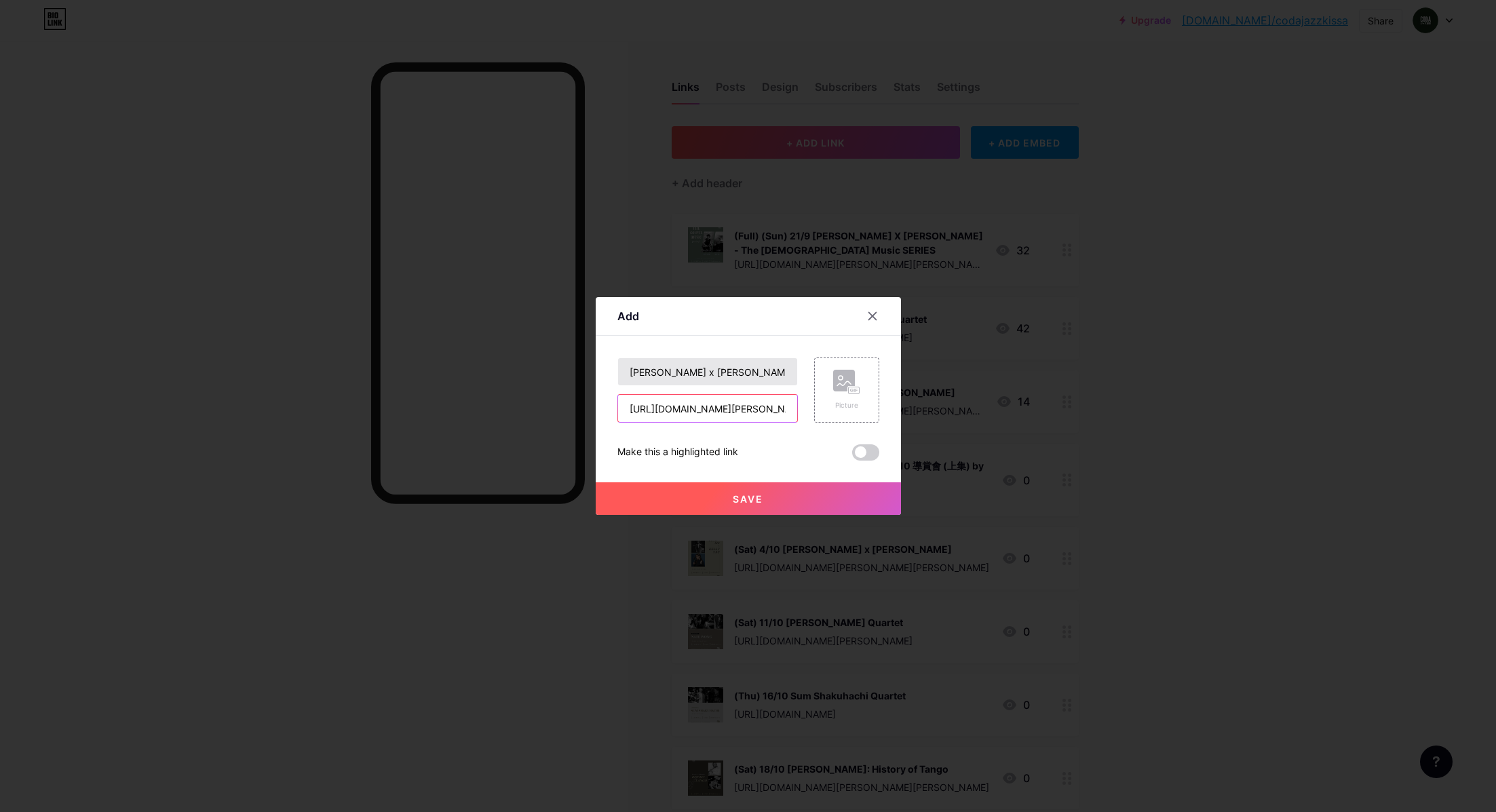
scroll to position [0, 103]
type input "[URL][DOMAIN_NAME][PERSON_NAME][PERSON_NAME]"
click at [633, 371] on input "[PERSON_NAME] x [PERSON_NAME]" at bounding box center [708, 371] width 179 height 27
type input "(Sun)19/10 [PERSON_NAME] x [PERSON_NAME]"
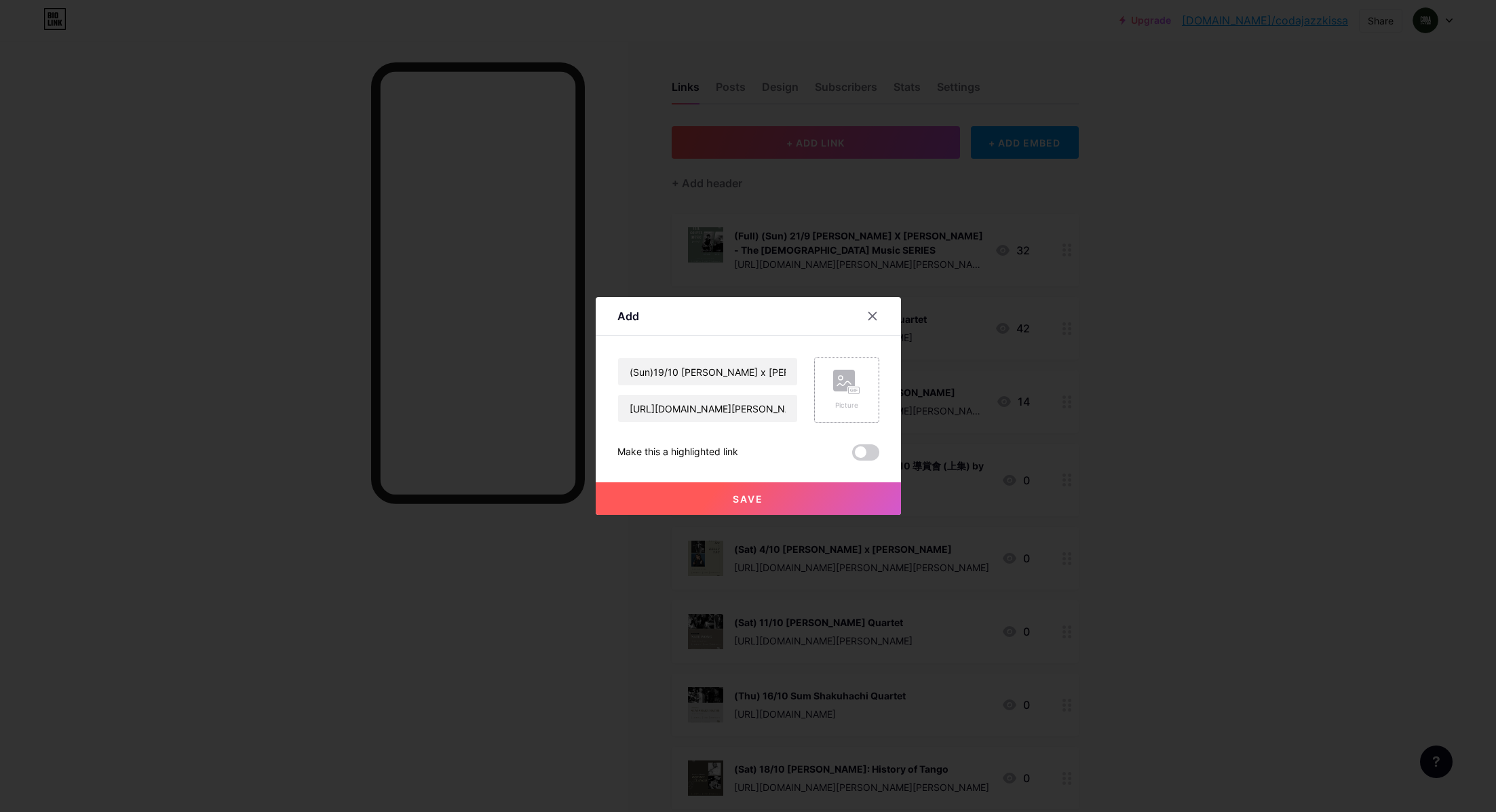
click at [857, 377] on icon at bounding box center [847, 382] width 27 height 25
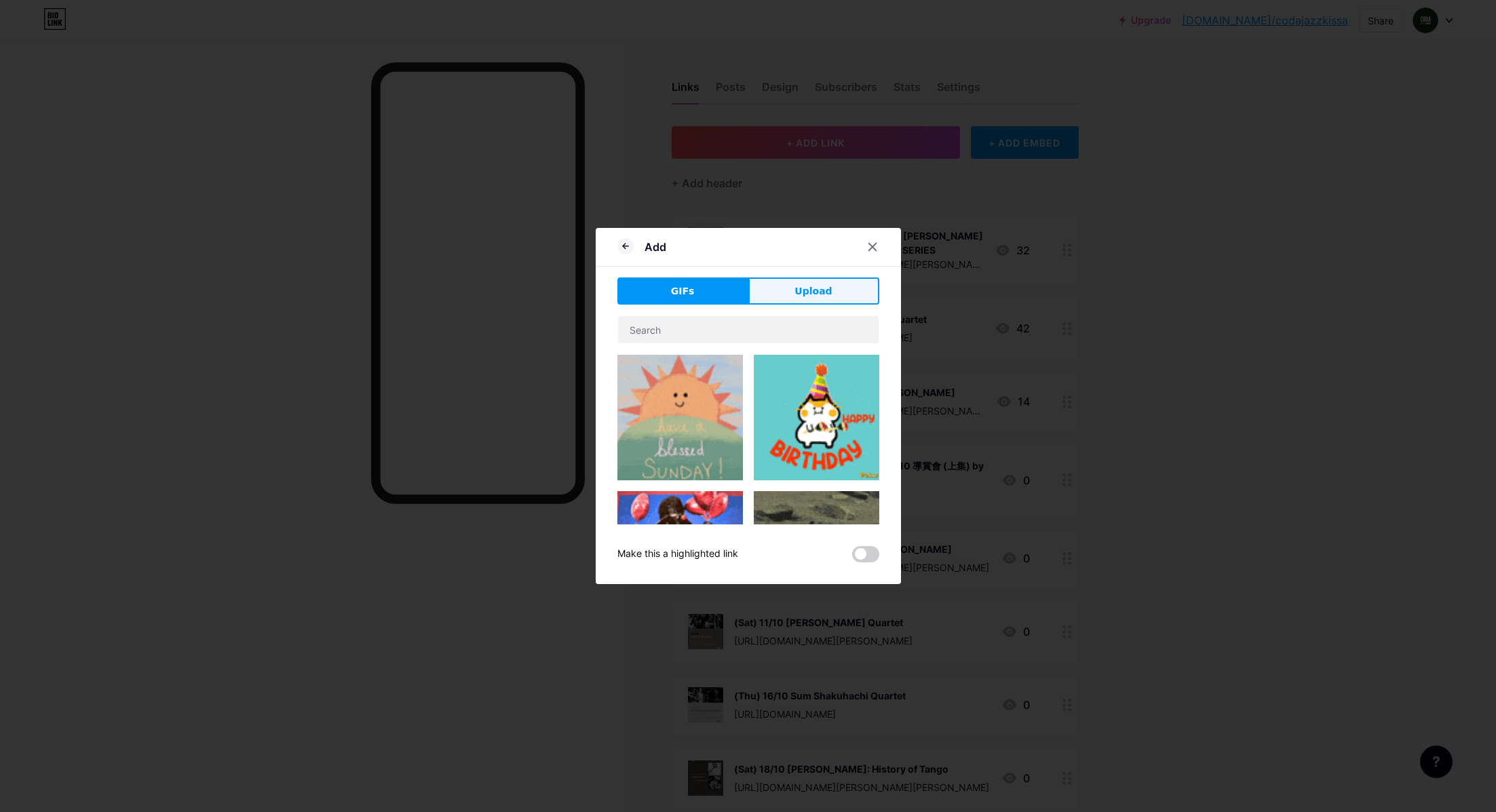
click at [793, 286] on button "Upload" at bounding box center [813, 291] width 131 height 27
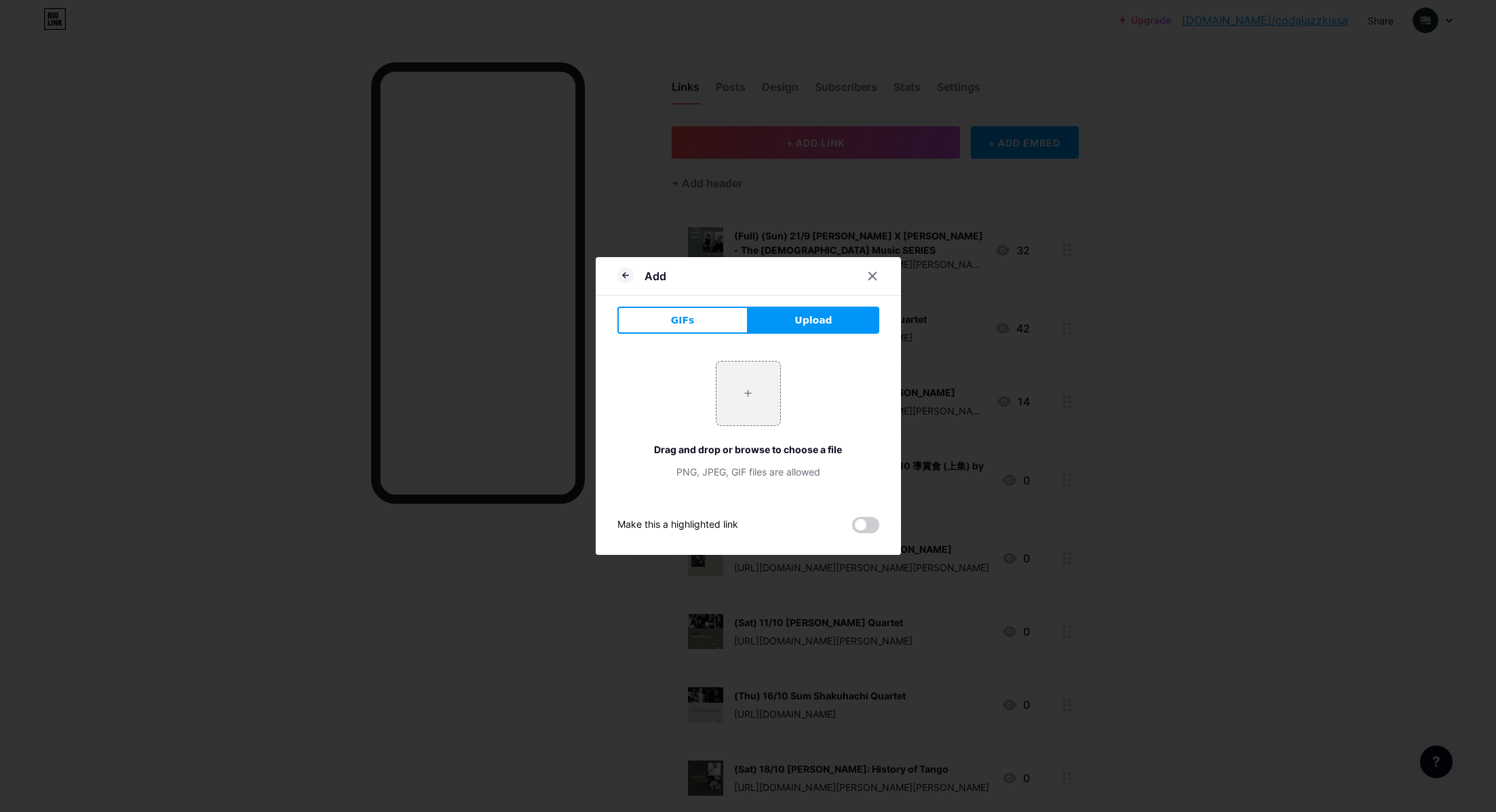
click at [792, 318] on button "Upload" at bounding box center [813, 320] width 131 height 27
click at [745, 407] on input "file" at bounding box center [749, 393] width 64 height 64
type input "C:\fakepath\[PERSON_NAME] x [PERSON_NAME] (1).jpg"
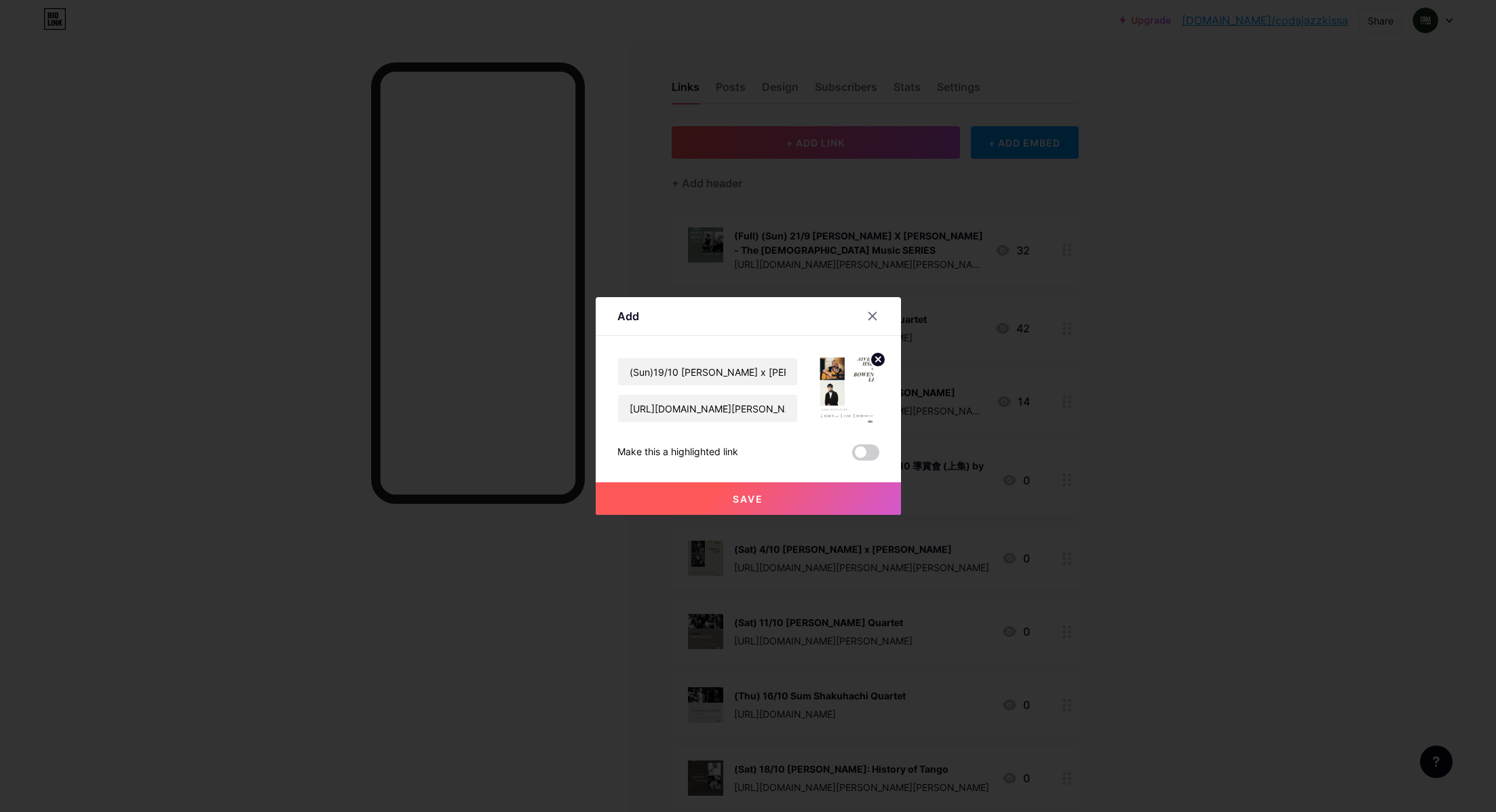
click at [755, 494] on span "Save" at bounding box center [748, 499] width 30 height 12
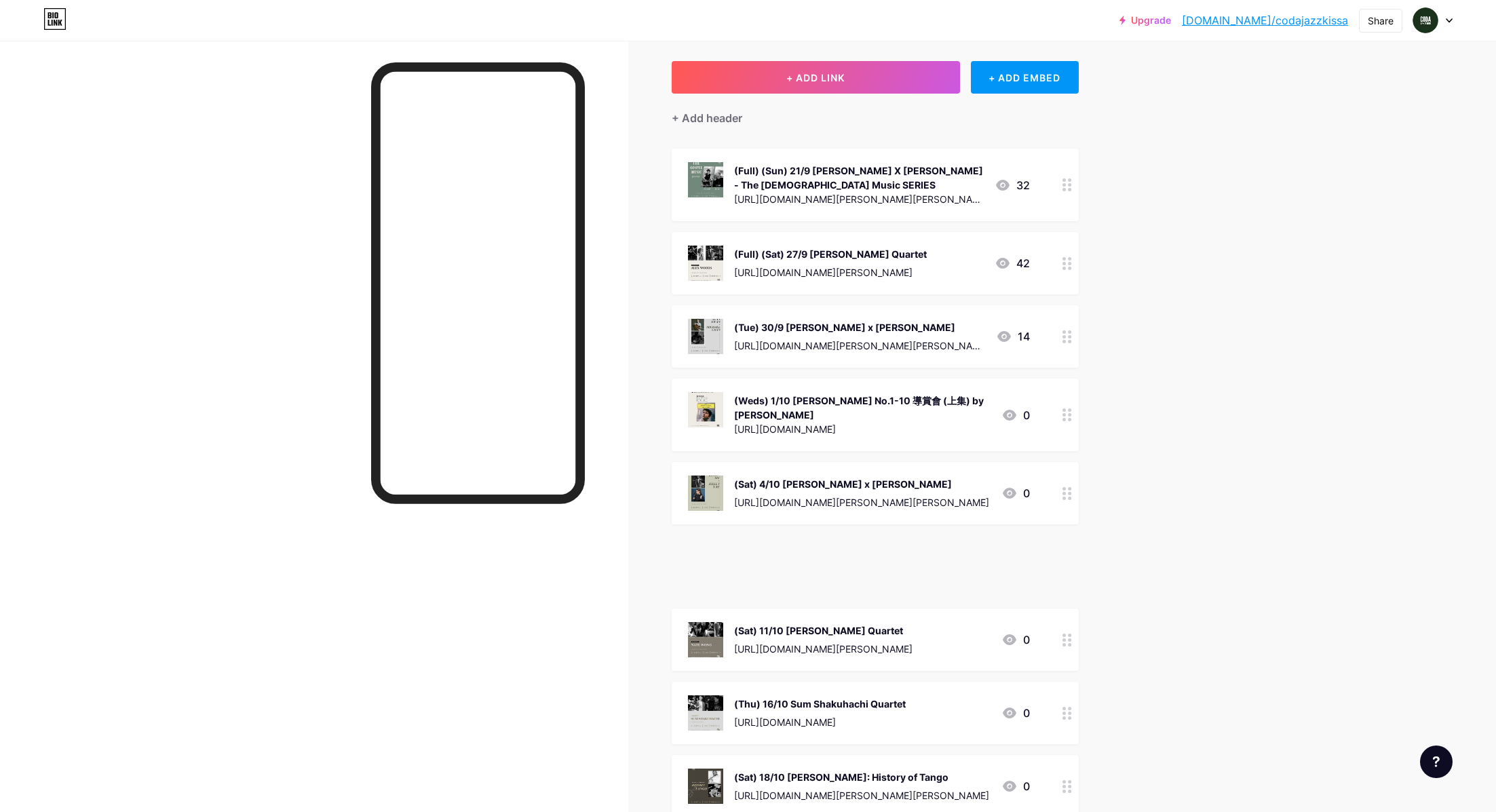
scroll to position [76, 0]
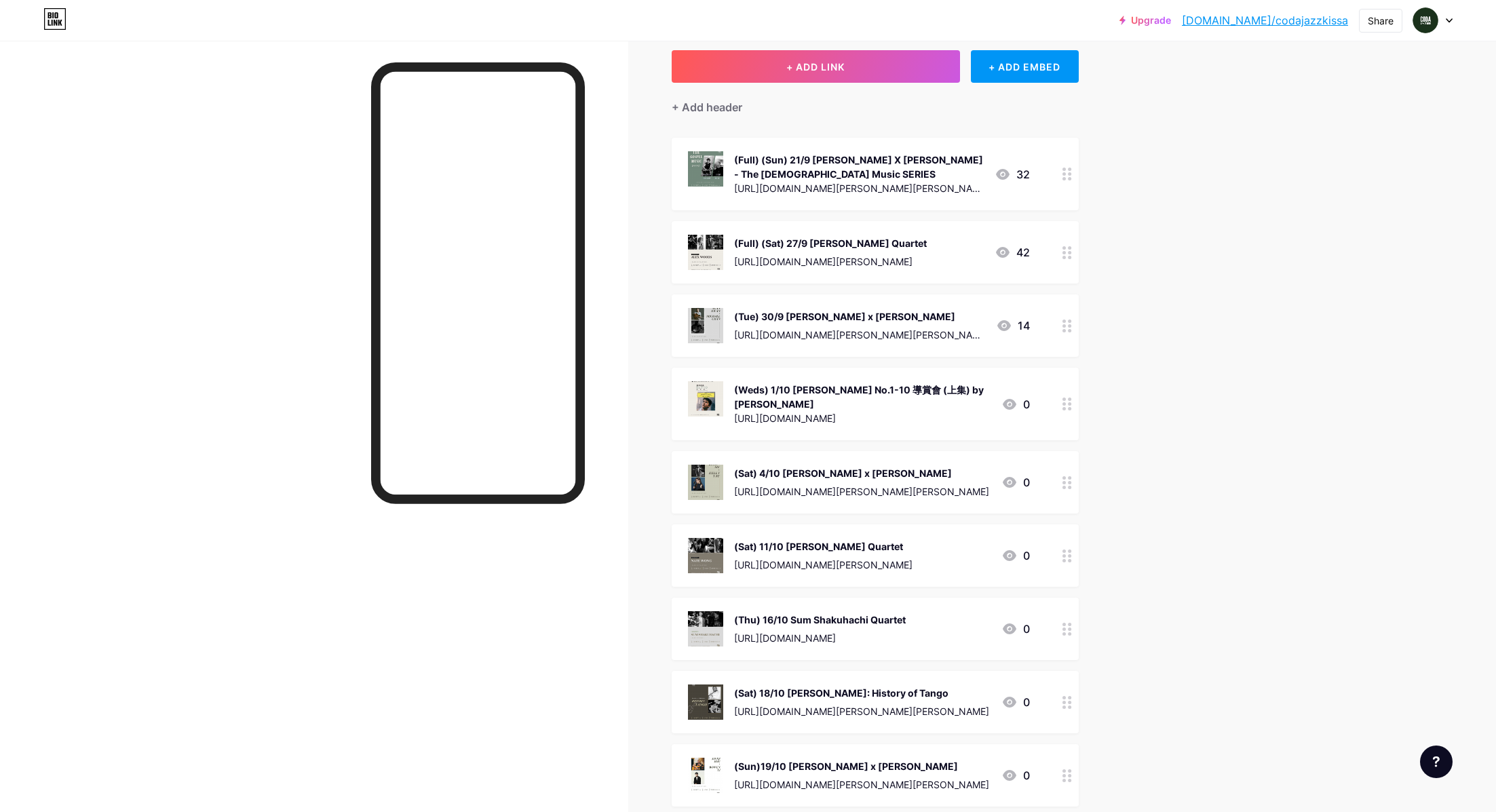
click at [1191, 549] on div "Upgrade [DOMAIN_NAME]/codaja... [DOMAIN_NAME]/codajazzkissa Share Switch accoun…" at bounding box center [748, 518] width 1496 height 1188
click at [836, 76] on button "+ ADD LINK" at bounding box center [815, 67] width 288 height 33
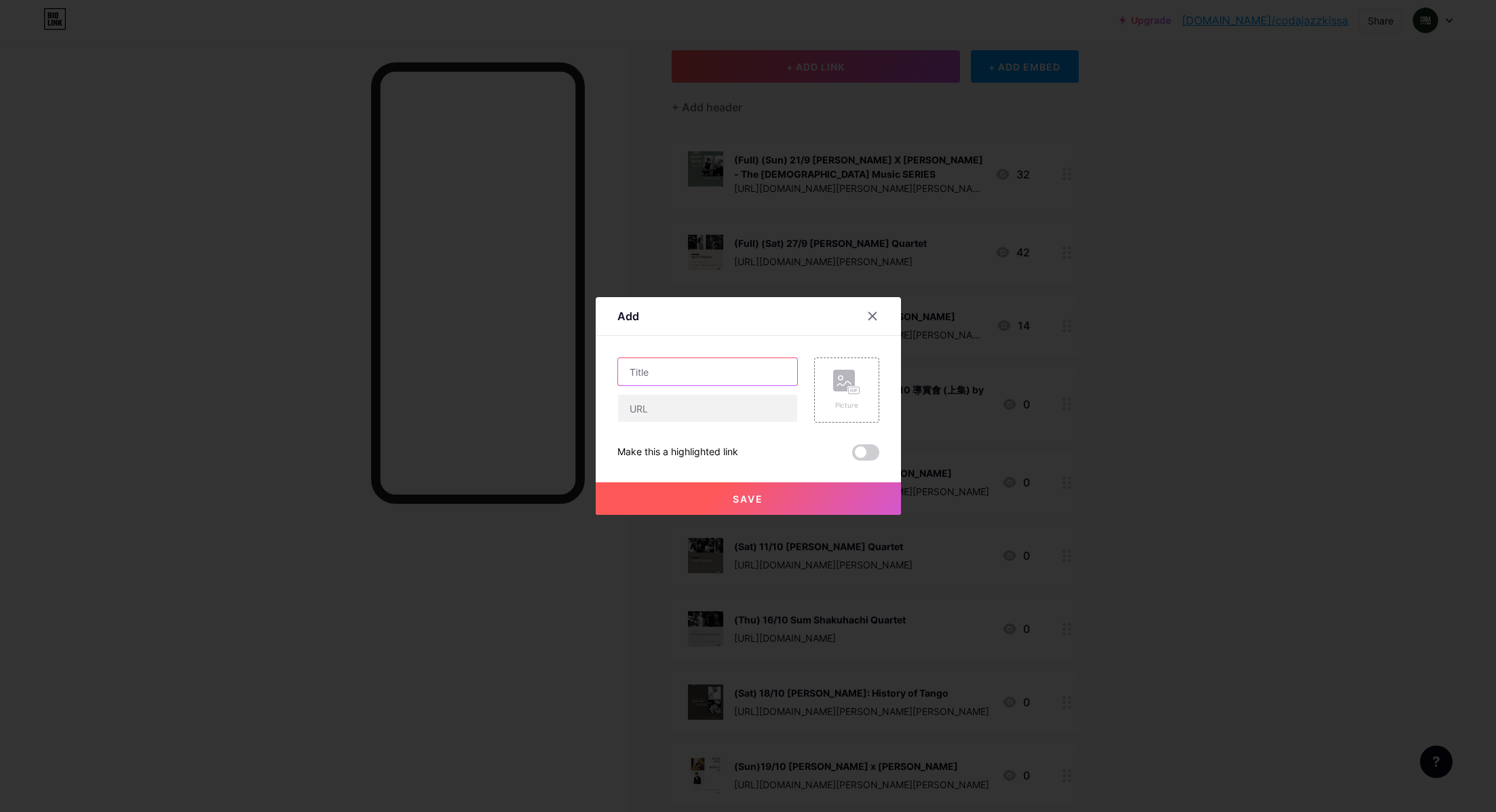
click at [661, 365] on input "text" at bounding box center [708, 371] width 179 height 27
click at [654, 417] on input "text" at bounding box center [708, 409] width 179 height 27
paste input "[URL][DOMAIN_NAME]"
type input "[URL][DOMAIN_NAME]"
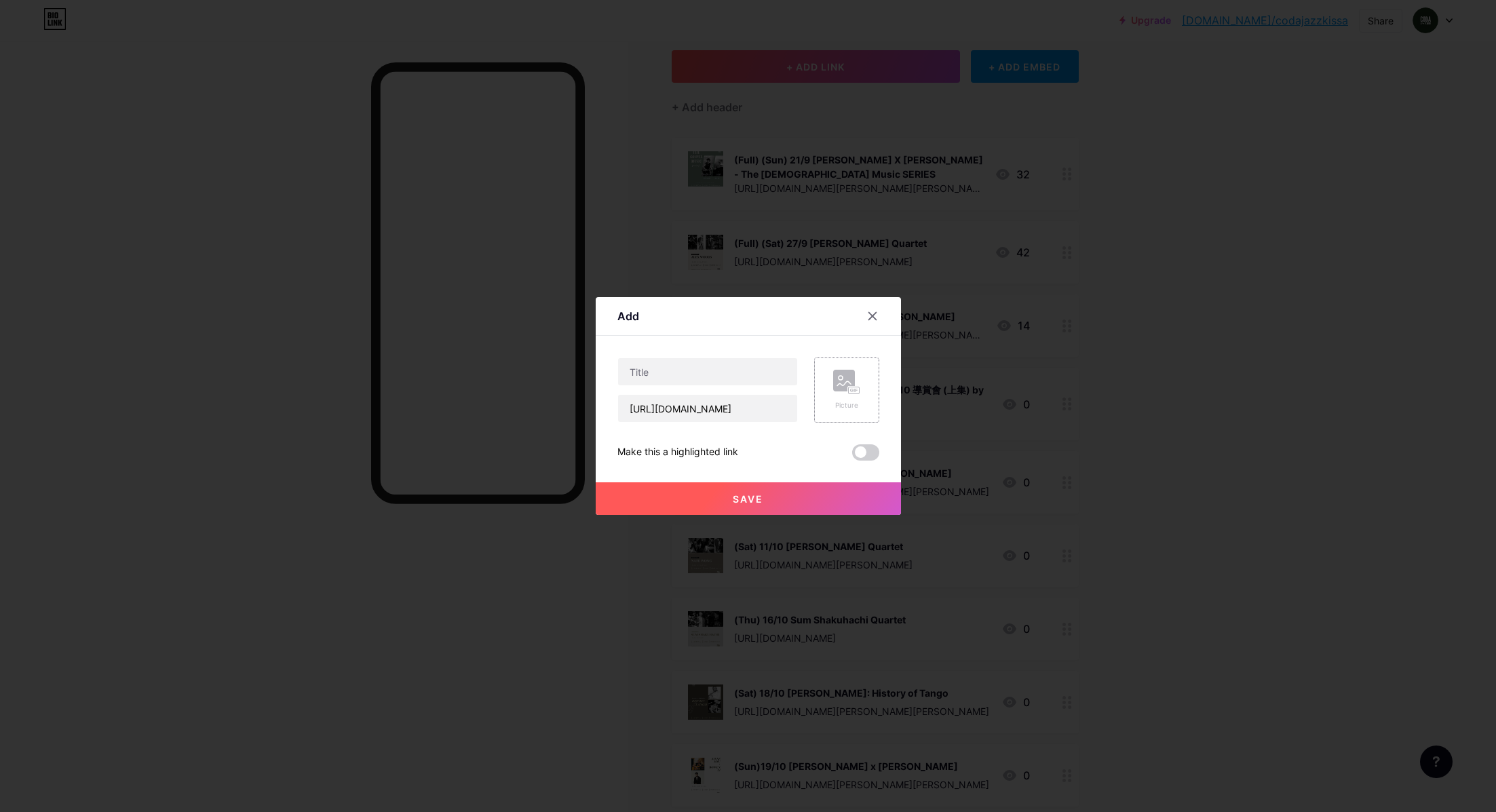
click at [843, 393] on icon at bounding box center [847, 382] width 27 height 25
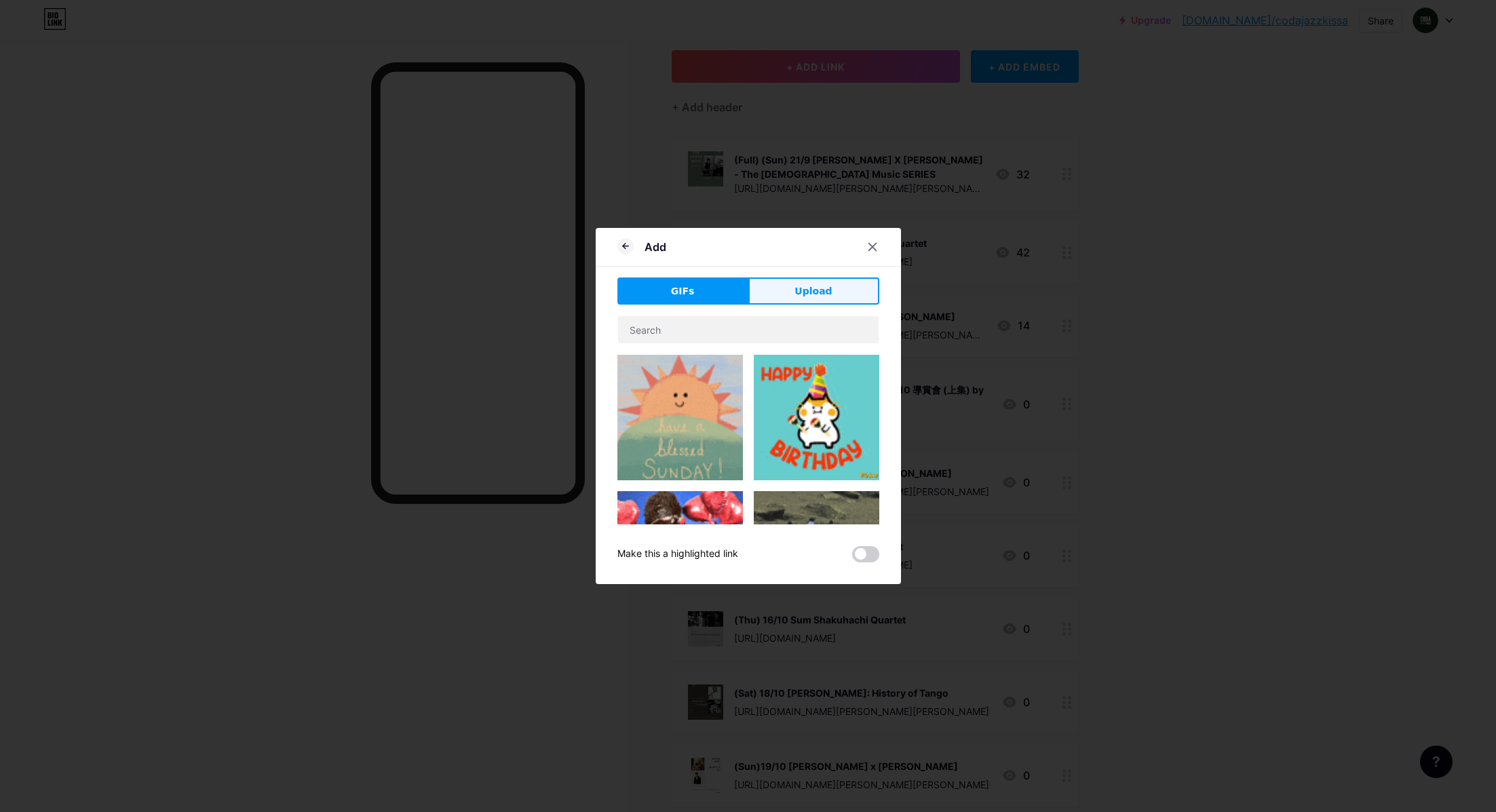
click at [796, 287] on button "Upload" at bounding box center [813, 291] width 131 height 27
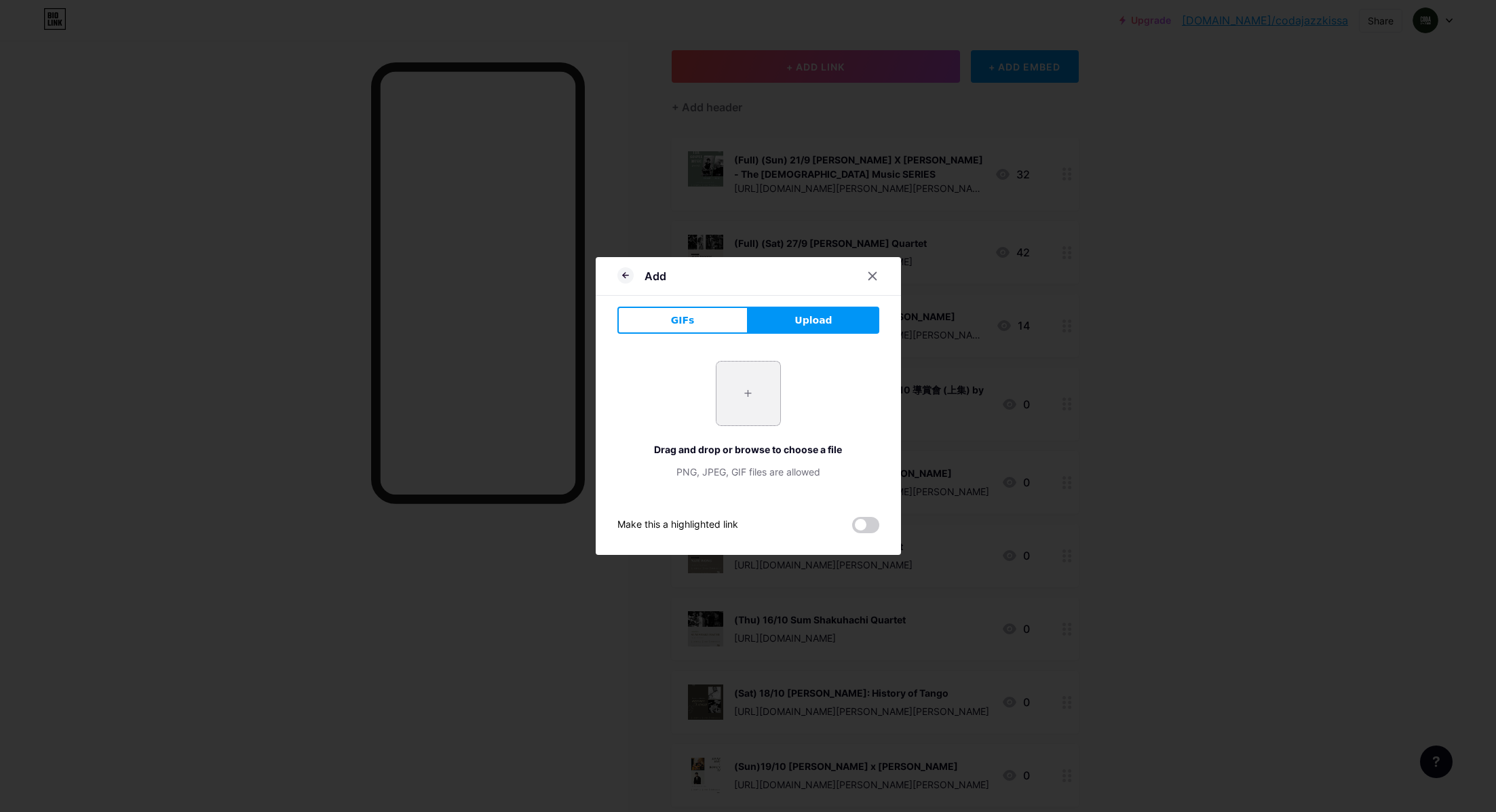
click at [731, 393] on input "file" at bounding box center [749, 393] width 64 height 64
type input "C:\fakepath\[PERSON_NAME] Quartet.jpg"
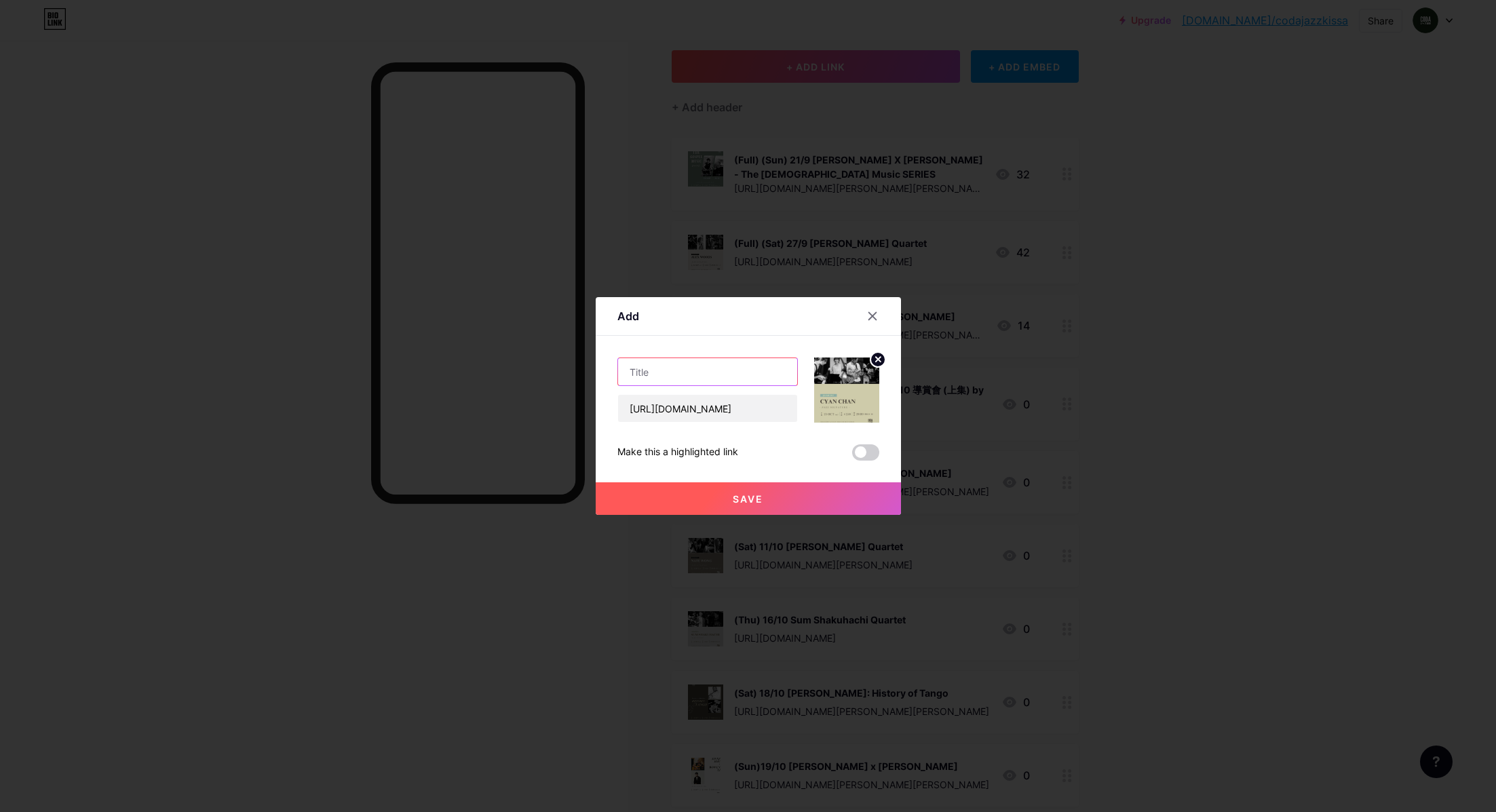
click at [673, 366] on input "text" at bounding box center [708, 371] width 179 height 27
type input "(Sat) 25/10 [PERSON_NAME] Quartet"
click at [745, 487] on button "Save" at bounding box center [748, 499] width 305 height 33
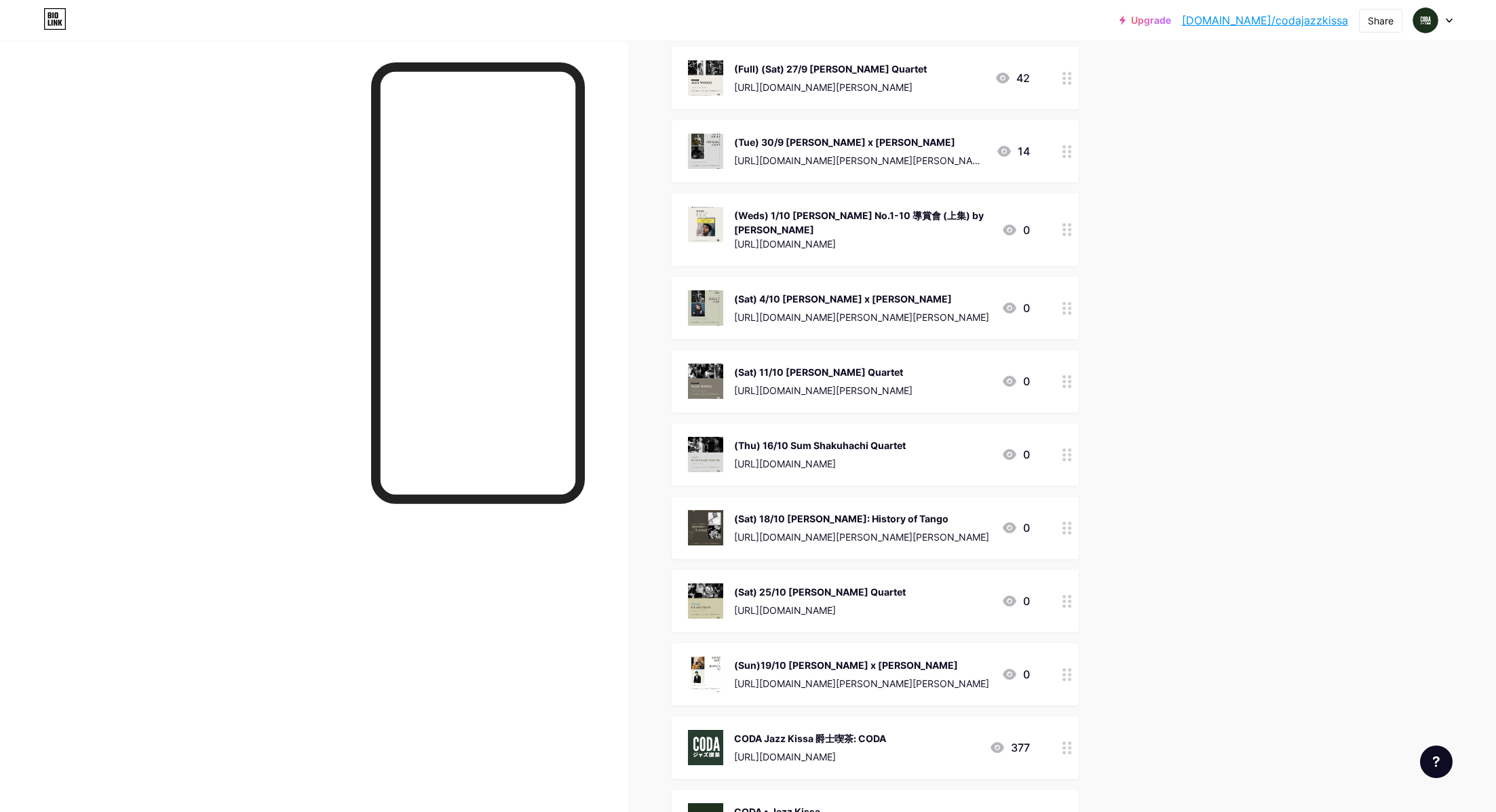
scroll to position [256, 0]
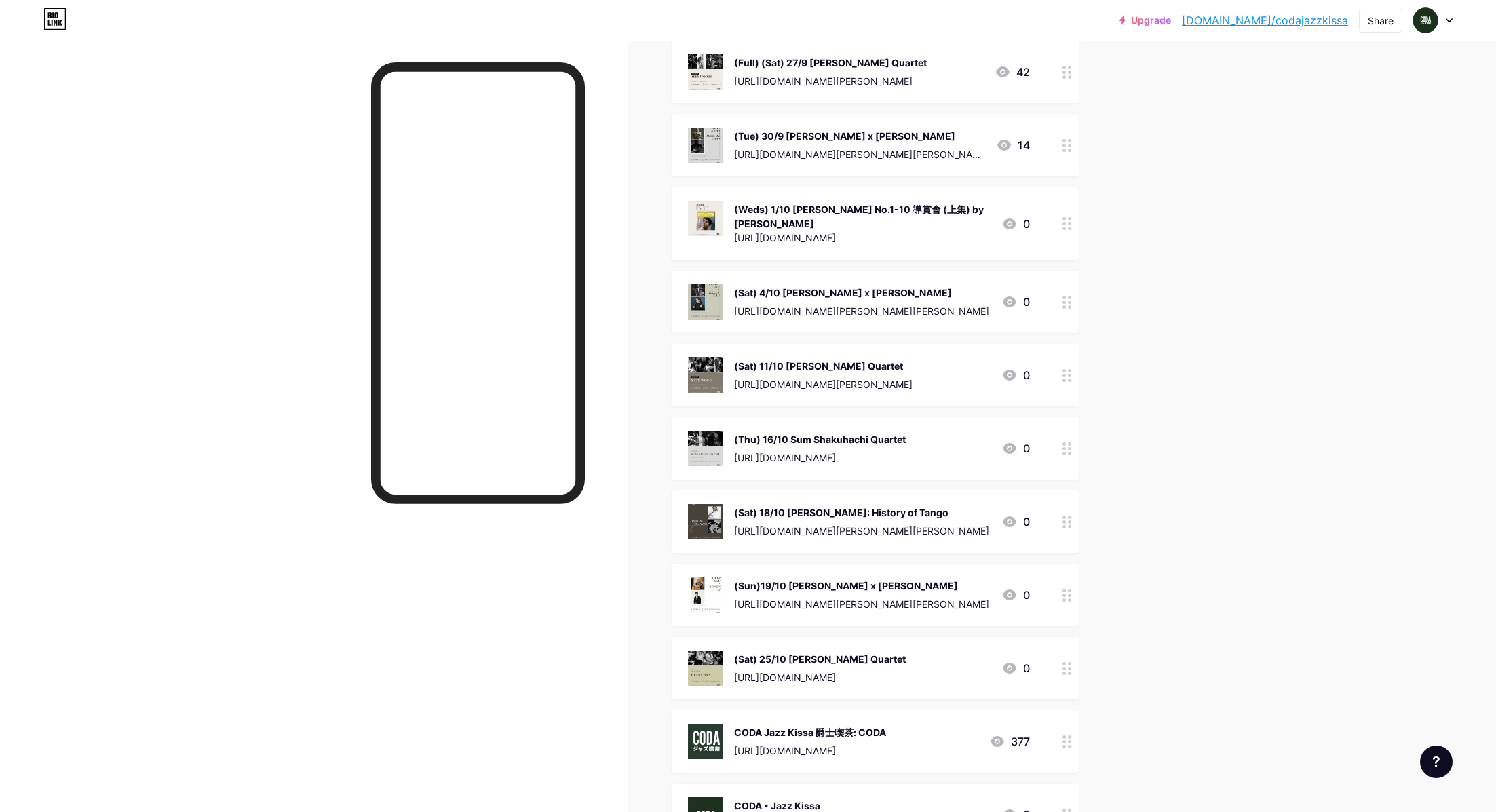
click at [1229, 544] on div "Upgrade [DOMAIN_NAME]/codaja... [DOMAIN_NAME]/codajazzkissa Share Switch accoun…" at bounding box center [748, 374] width 1496 height 1261
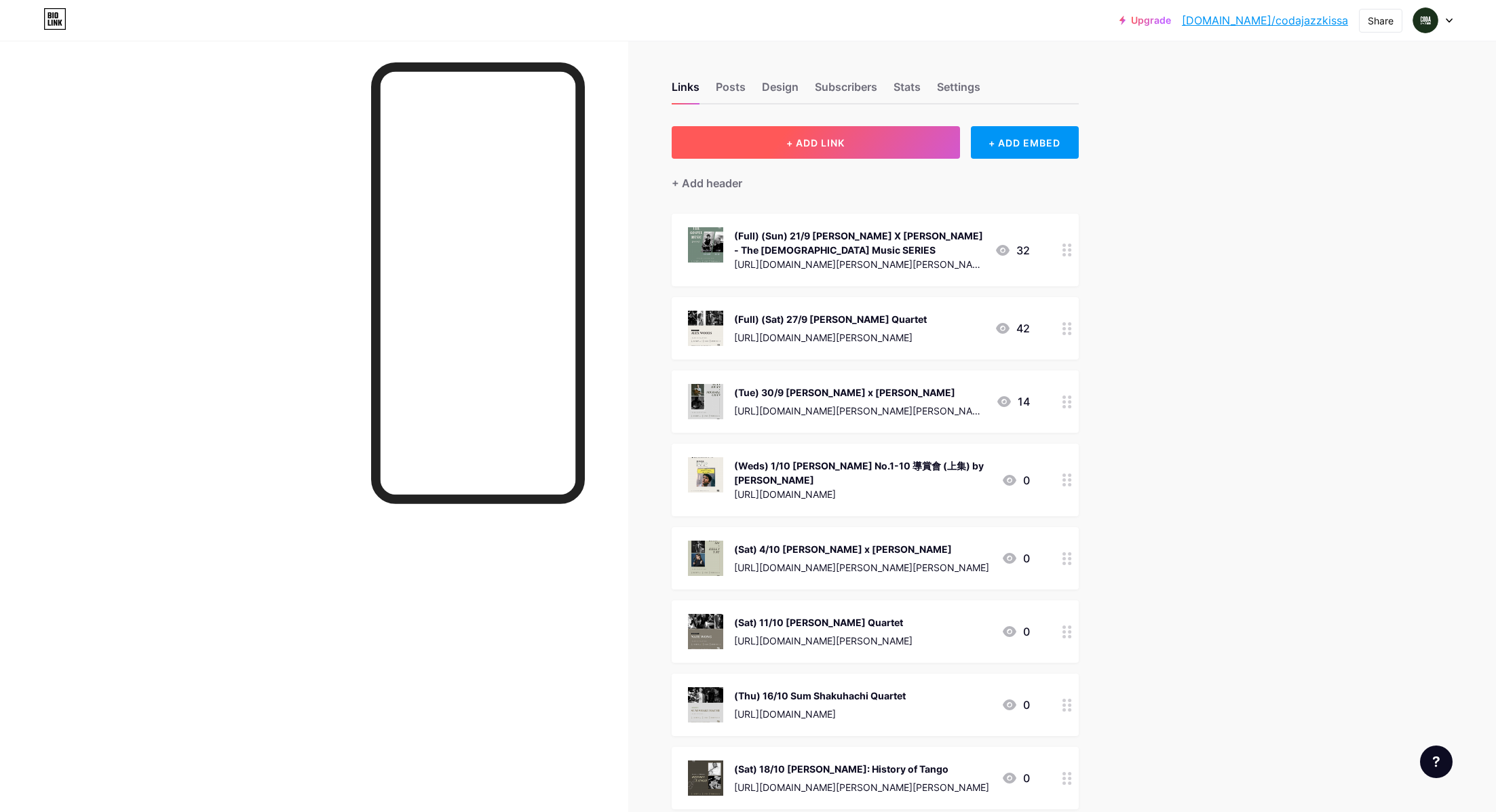
click at [815, 138] on span "+ ADD LINK" at bounding box center [815, 143] width 58 height 12
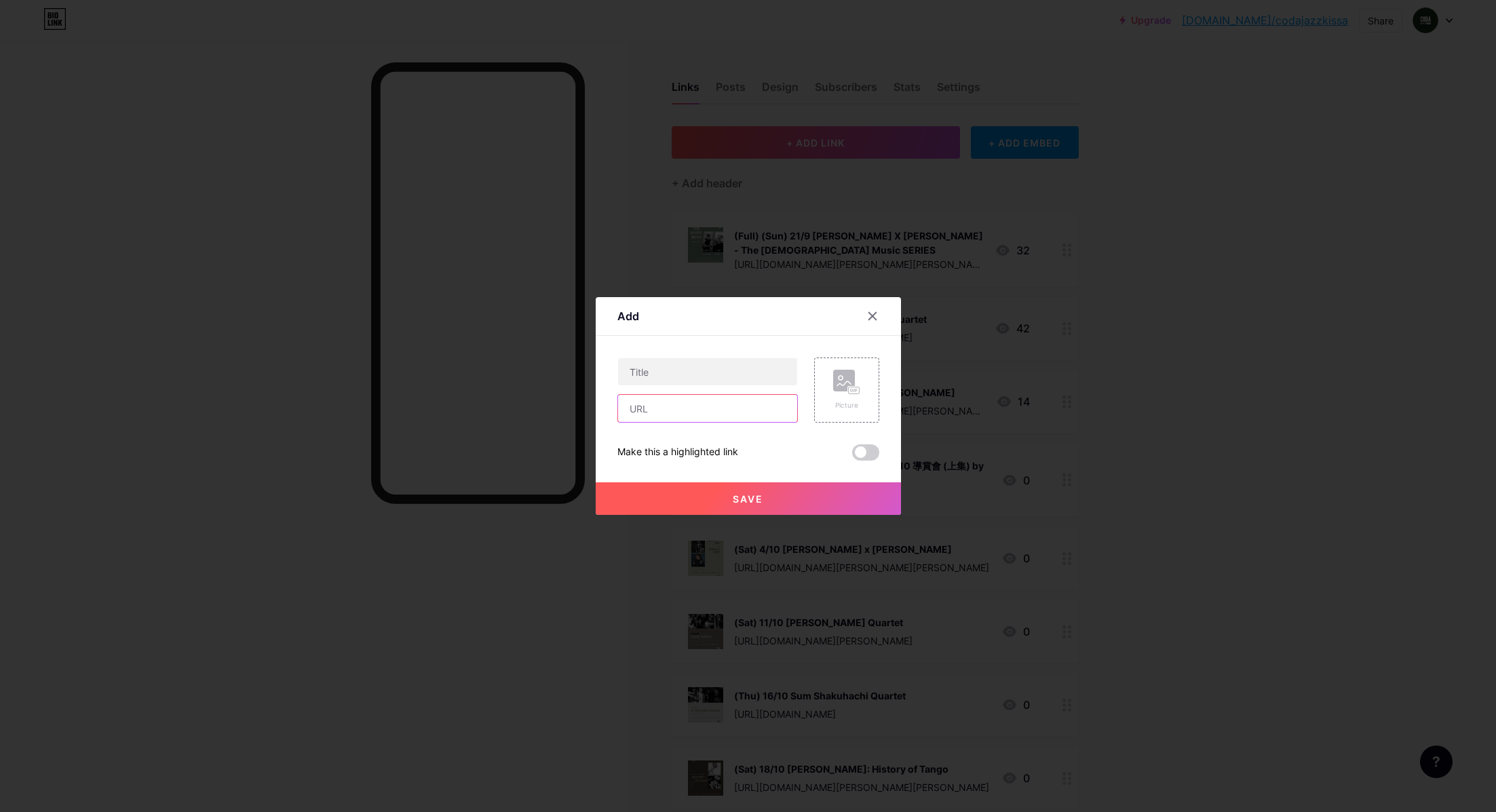
click at [665, 411] on input "text" at bounding box center [708, 409] width 179 height 27
paste input "[URL][DOMAIN_NAME]"
type input "[URL][DOMAIN_NAME]"
paste input "[URL][DOMAIN_NAME]"
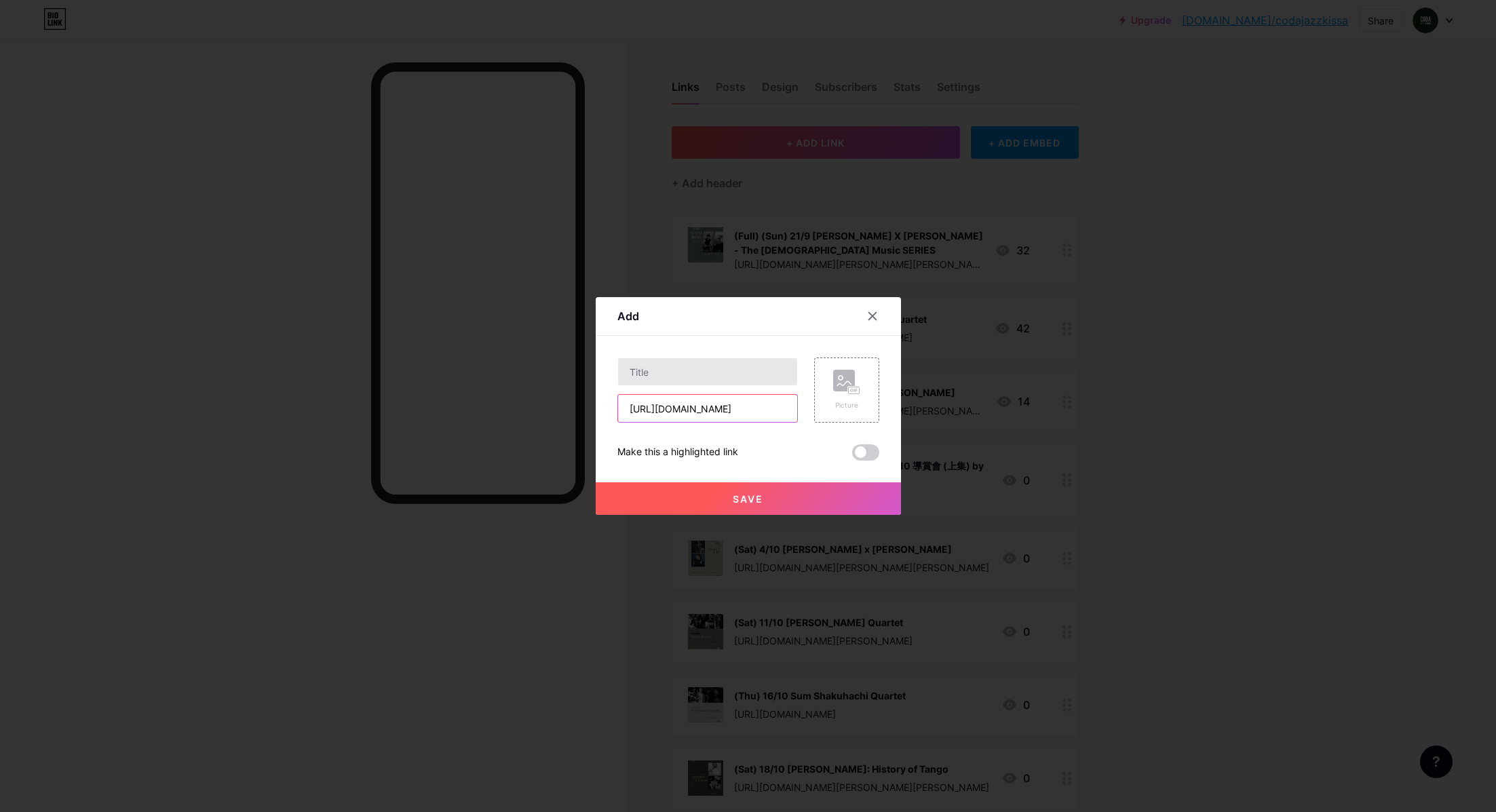
type input "[URL][DOMAIN_NAME]"
click at [694, 368] on input "text" at bounding box center [708, 371] width 179 height 27
paste input "[PERSON_NAME] - 創作是流動的饗宴"
click at [631, 368] on input "[PERSON_NAME] - 創作是流動的饗宴" at bounding box center [708, 371] width 179 height 27
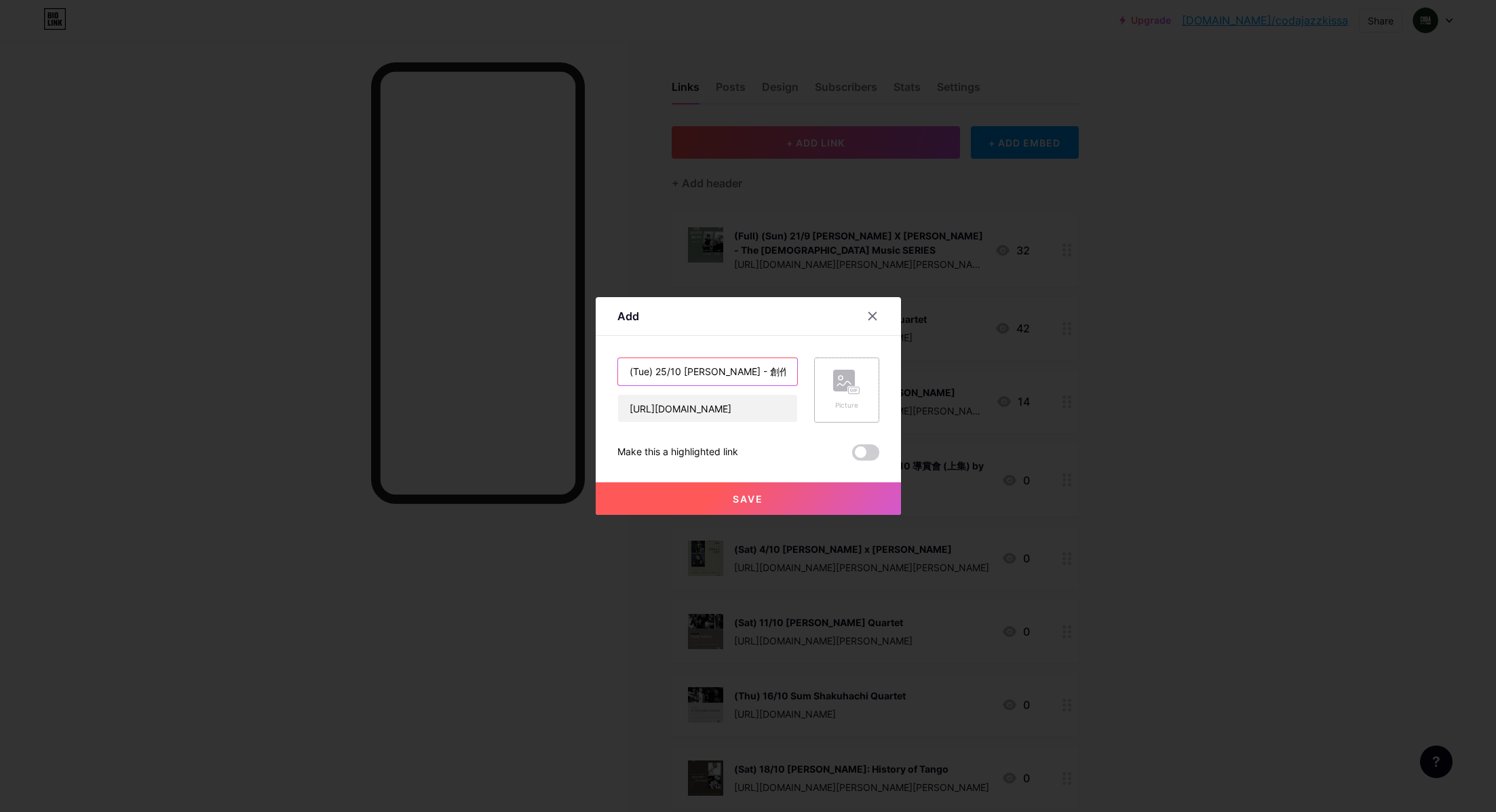
type input "(Tue) 25/10 [PERSON_NAME] - 創作是流動的饗宴"
click at [854, 382] on icon at bounding box center [847, 382] width 27 height 25
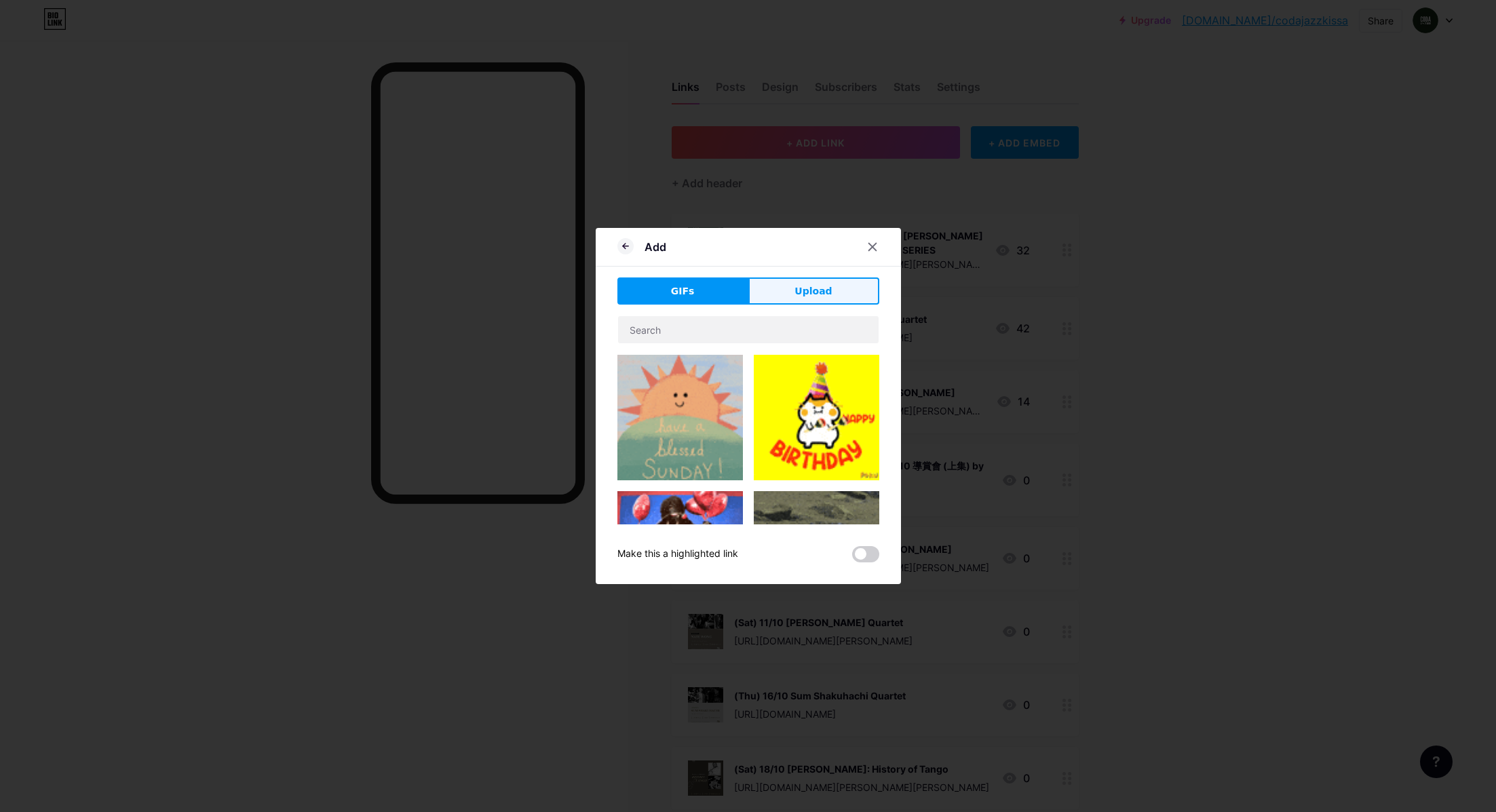
click at [807, 277] on button "Upload" at bounding box center [813, 291] width 131 height 27
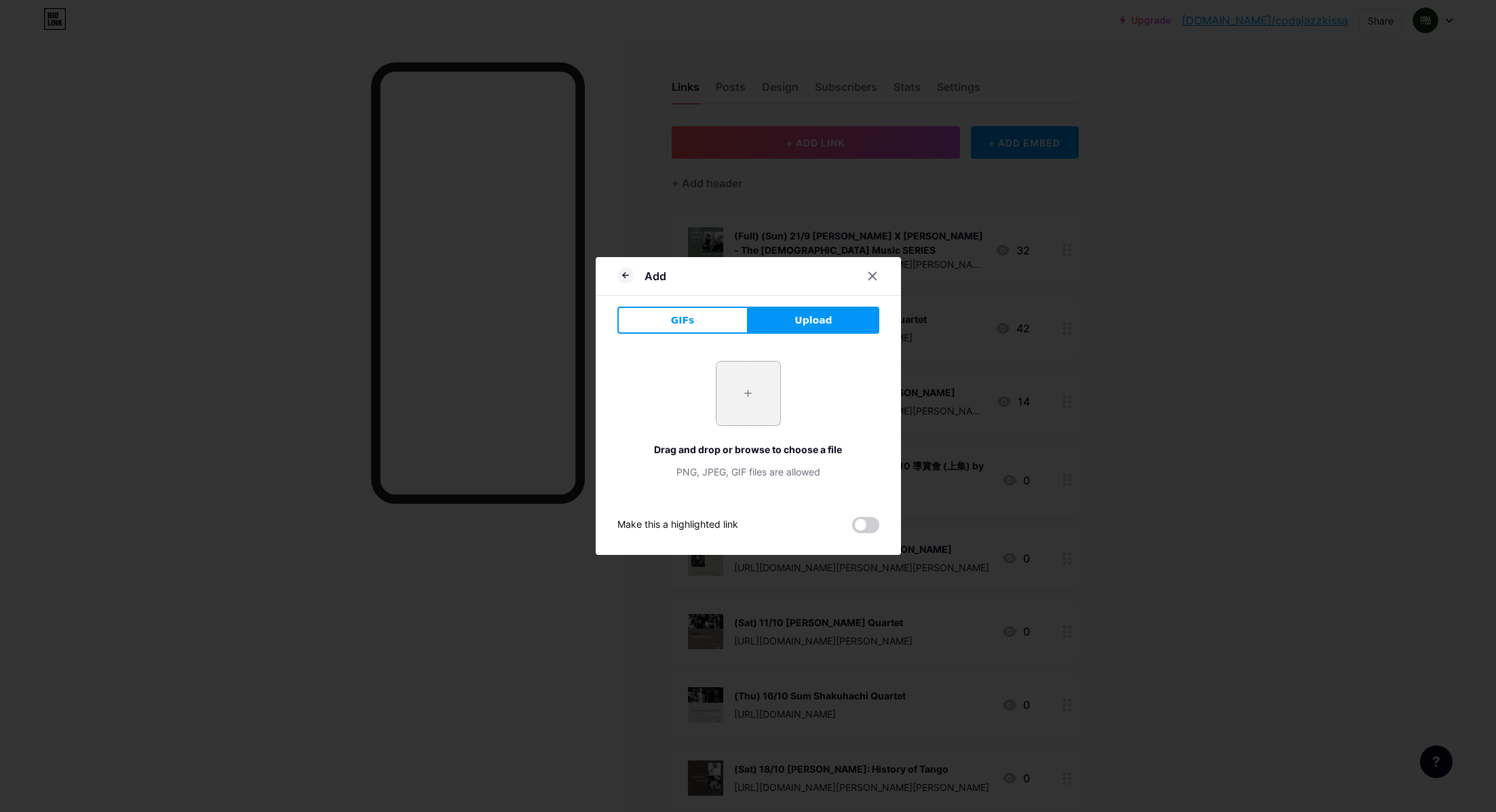
click at [738, 407] on input "file" at bounding box center [749, 393] width 64 height 64
type input "C:\fakepath\[PERSON_NAME] .jpg"
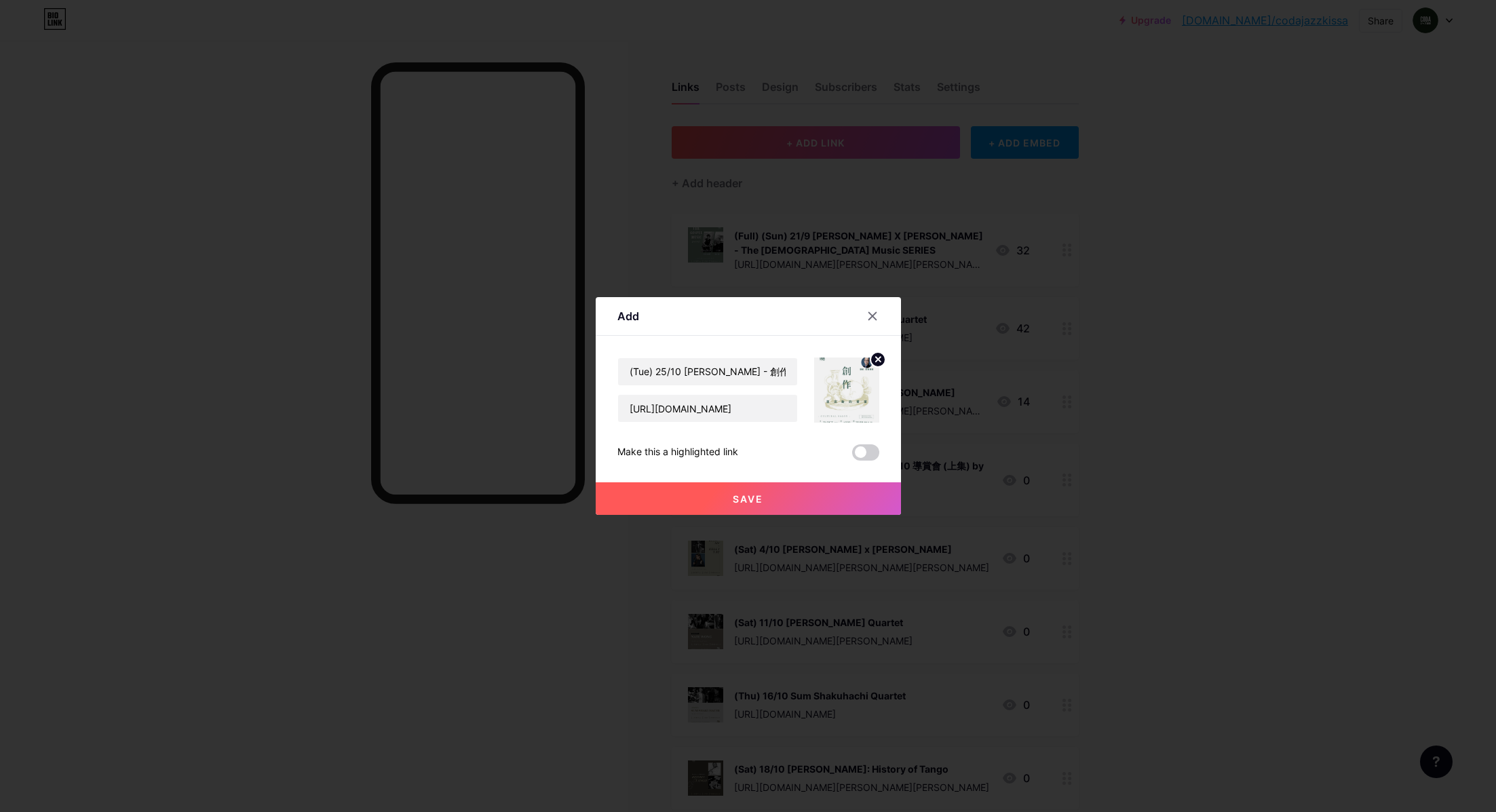
click at [769, 495] on button "Save" at bounding box center [748, 499] width 305 height 33
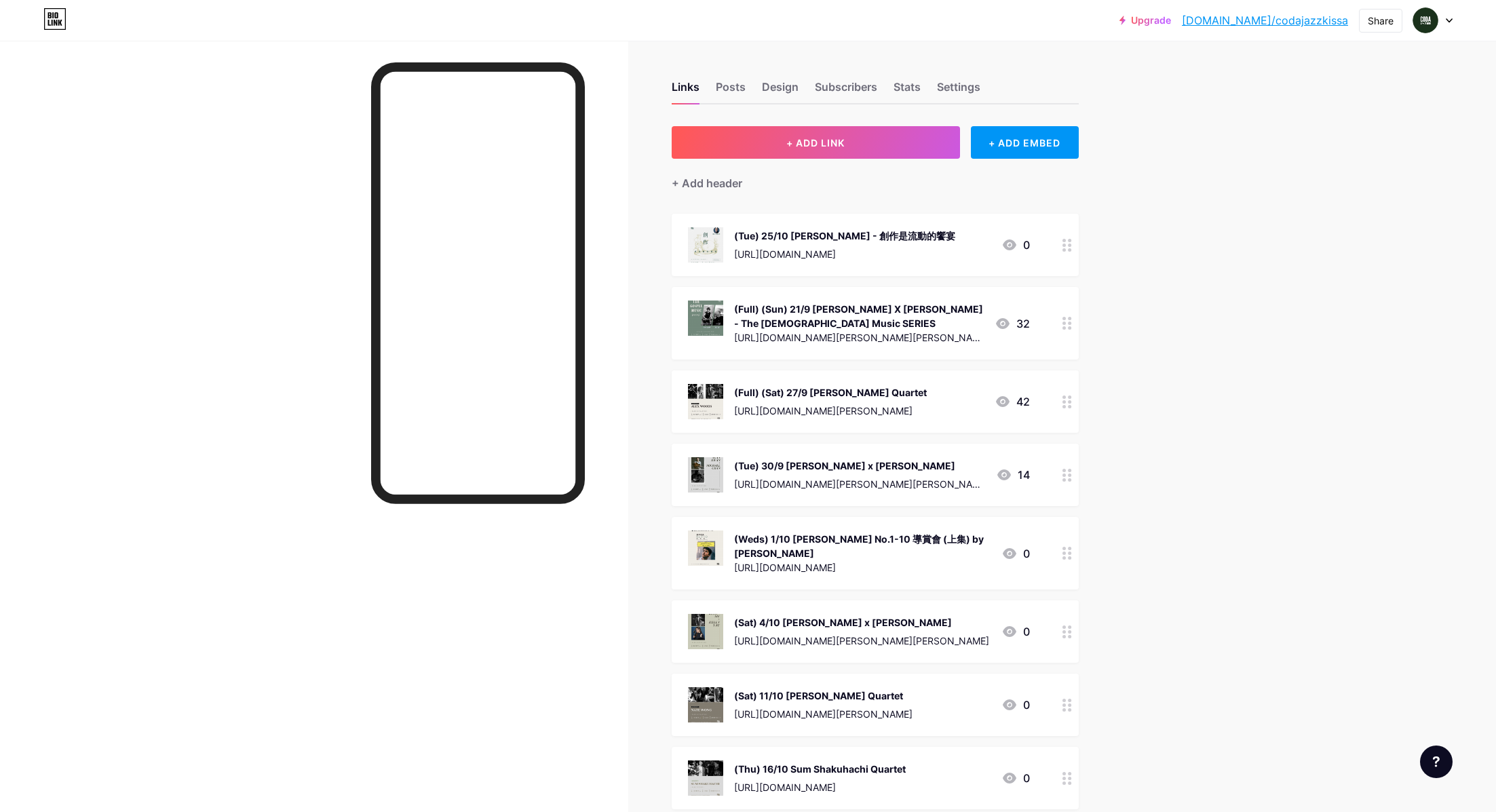
click at [839, 223] on div "(Tue) 25/10 [PERSON_NAME] - 創作是流動的饗宴 [URL][DOMAIN_NAME] 0" at bounding box center [874, 245] width 407 height 62
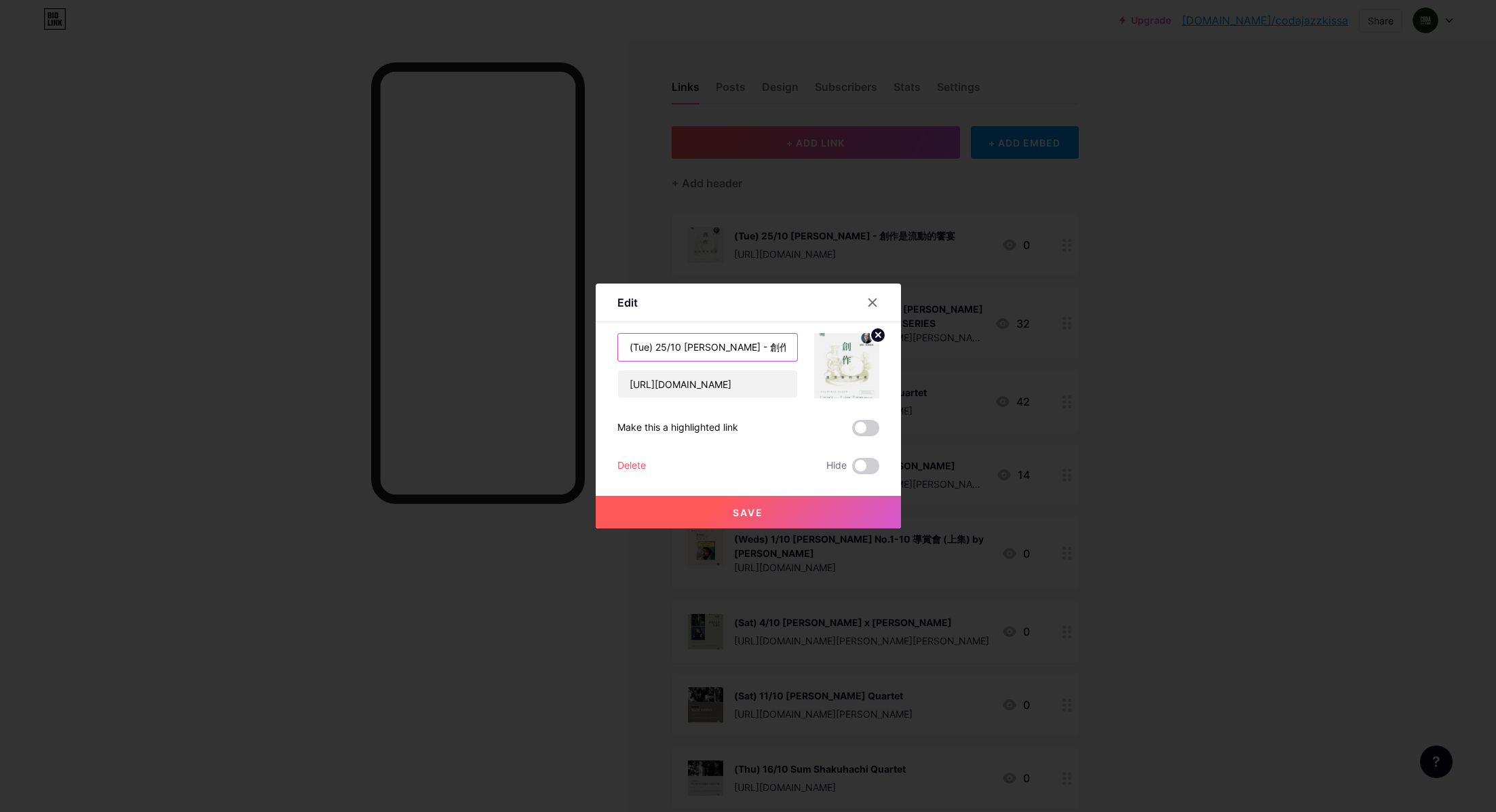
click at [665, 345] on input "(Tue) 25/10 [PERSON_NAME] - 創作是流動的饗宴" at bounding box center [708, 347] width 179 height 27
type input "(Tue) 28/10 [PERSON_NAME] - 創作是流動的饗宴"
click at [751, 516] on span "Save" at bounding box center [748, 513] width 30 height 12
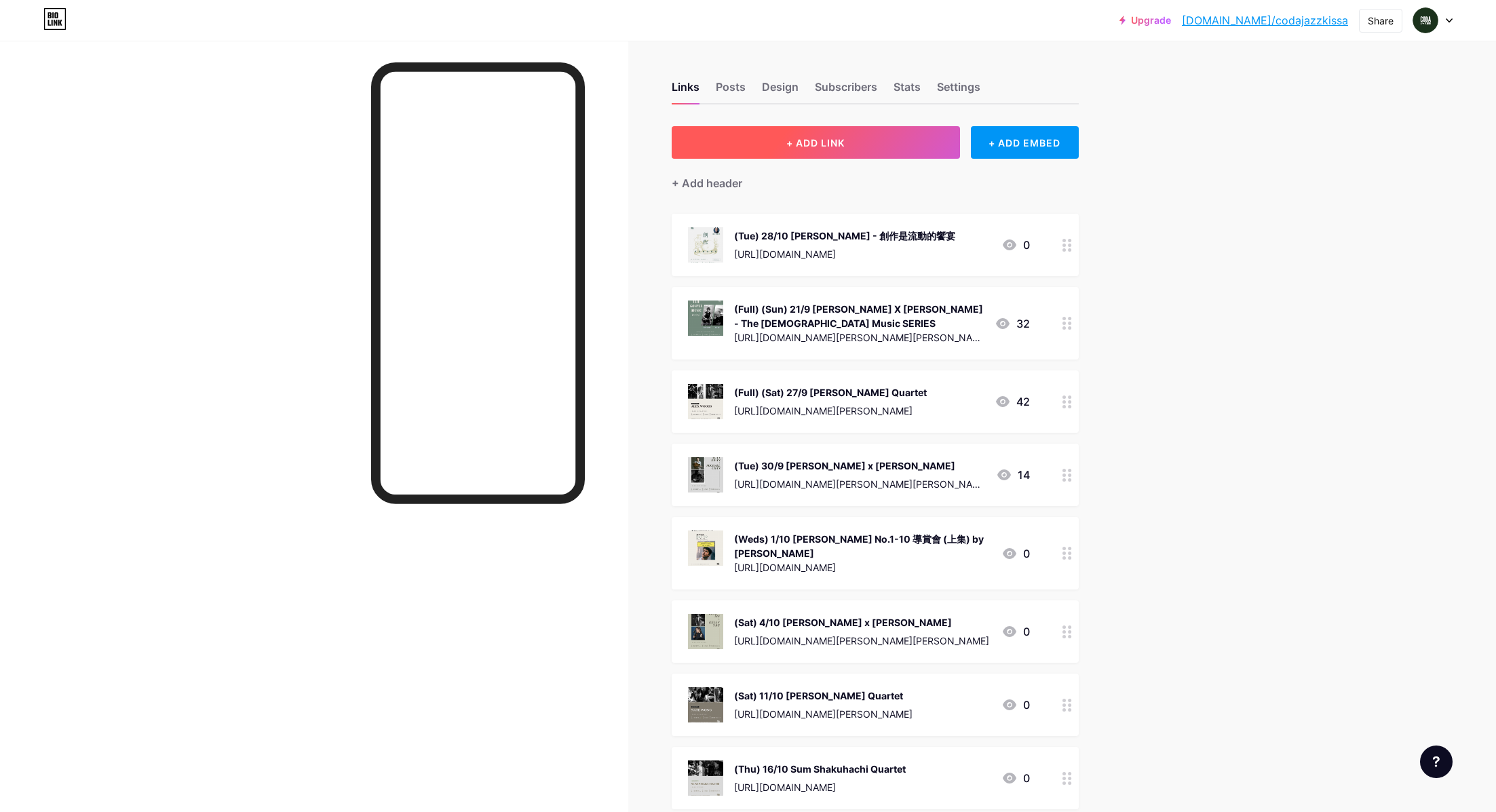
click at [800, 137] on span "+ ADD LINK" at bounding box center [815, 143] width 58 height 12
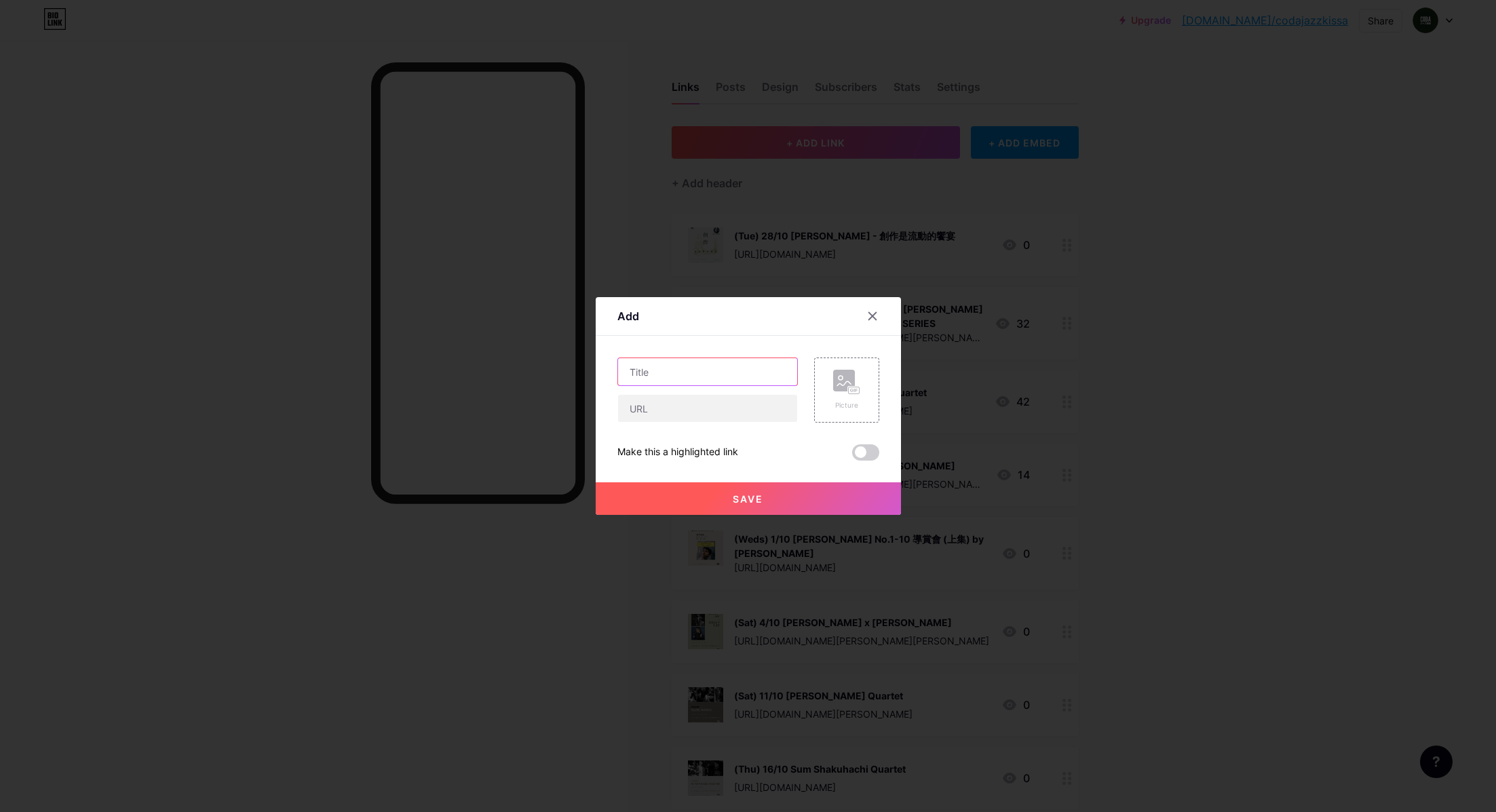
click at [680, 371] on input "text" at bounding box center [708, 371] width 179 height 27
type input "(Thu) 30/10 [PERSON_NAME] Quartet"
click at [846, 382] on icon at bounding box center [844, 383] width 13 height 4
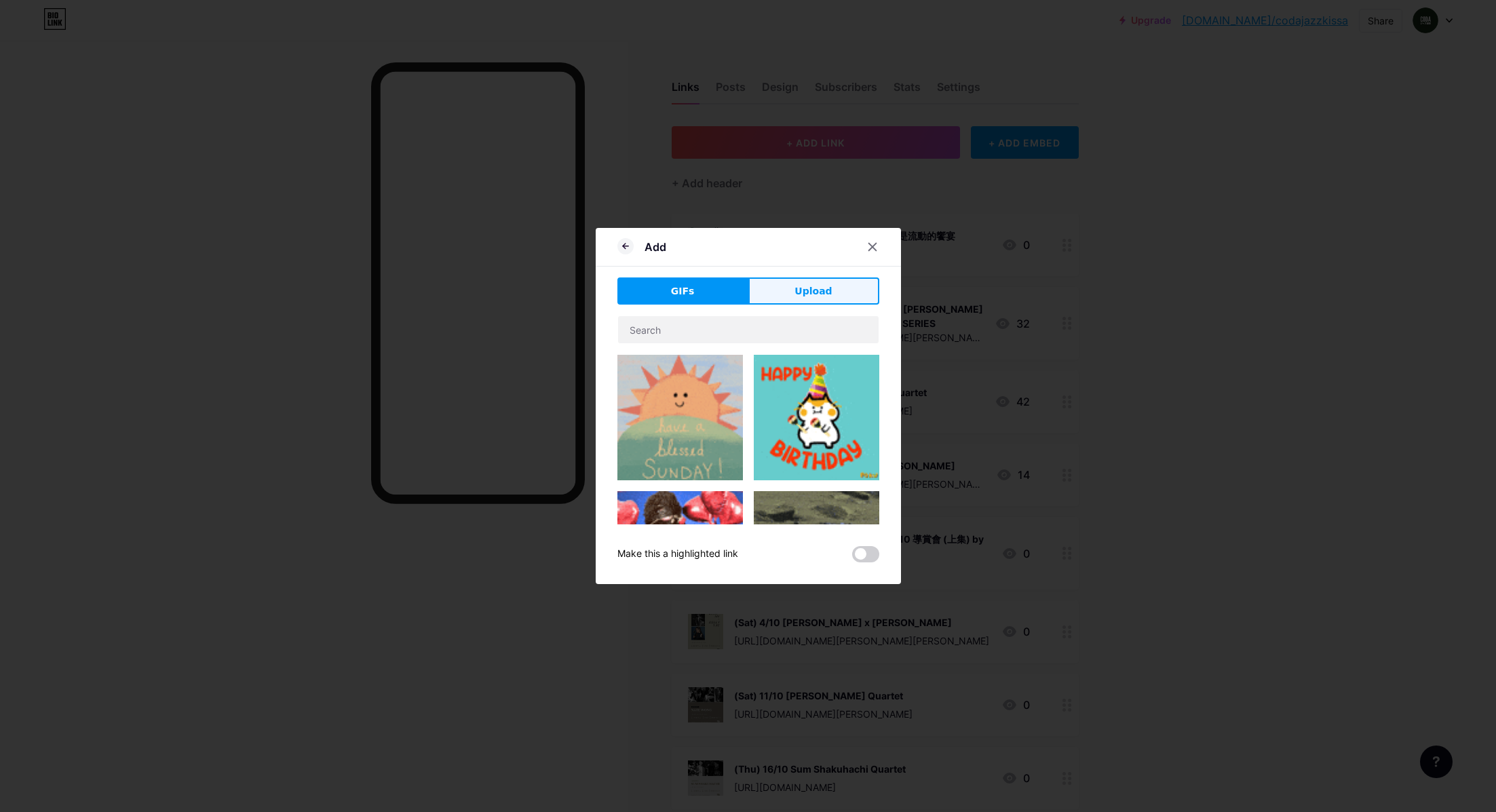
click at [808, 302] on button "Upload" at bounding box center [813, 291] width 131 height 27
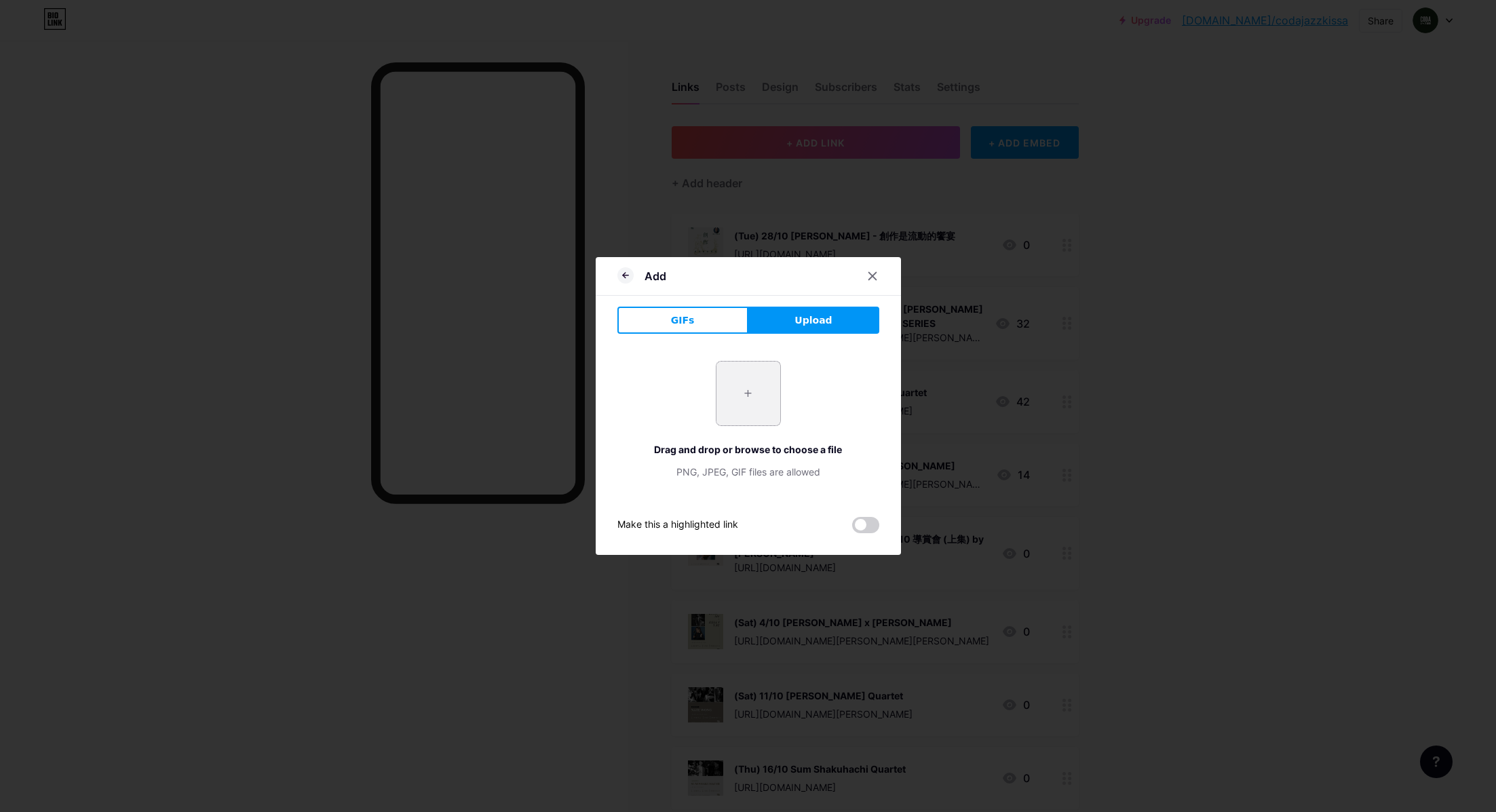
click at [737, 385] on input "file" at bounding box center [749, 393] width 64 height 64
type input "C:\fakepath\[PERSON_NAME] Quartet.jpg"
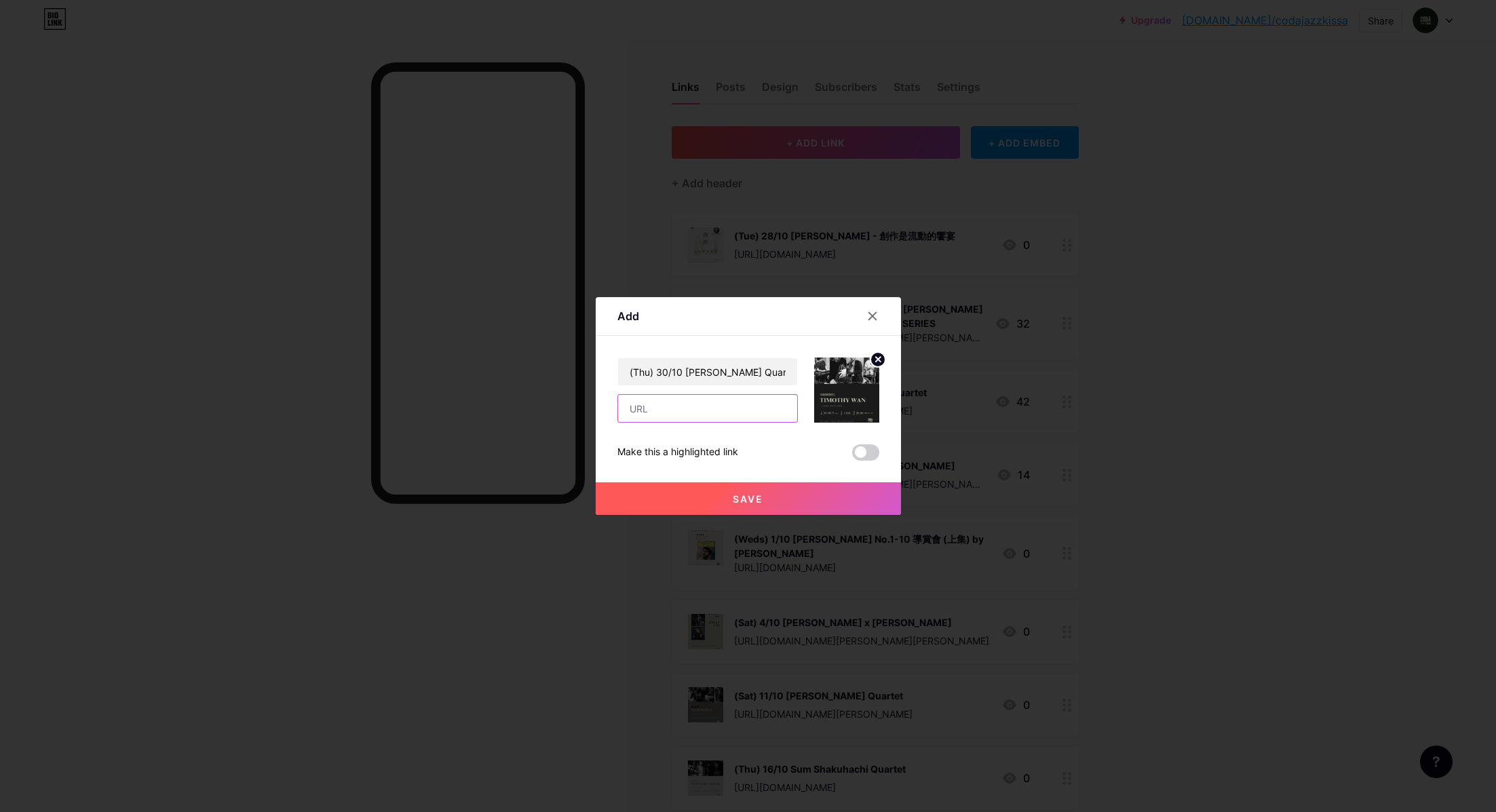
click at [683, 403] on input "text" at bounding box center [708, 409] width 179 height 27
paste input "[URL][DOMAIN_NAME][PERSON_NAME]"
type input "[URL][DOMAIN_NAME][PERSON_NAME]"
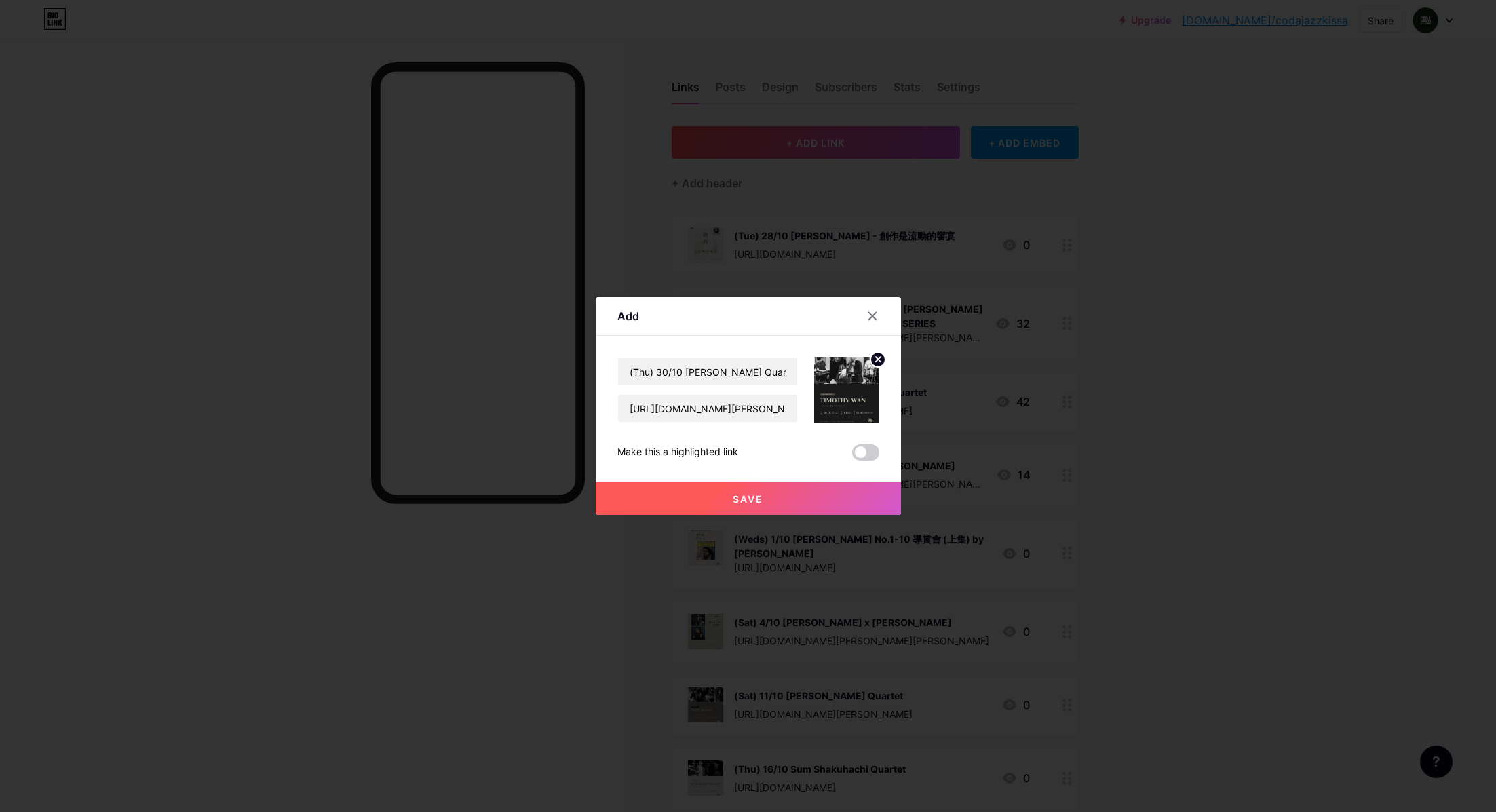
click at [780, 496] on button "Save" at bounding box center [748, 499] width 305 height 33
